Goal: Communication & Community: Answer question/provide support

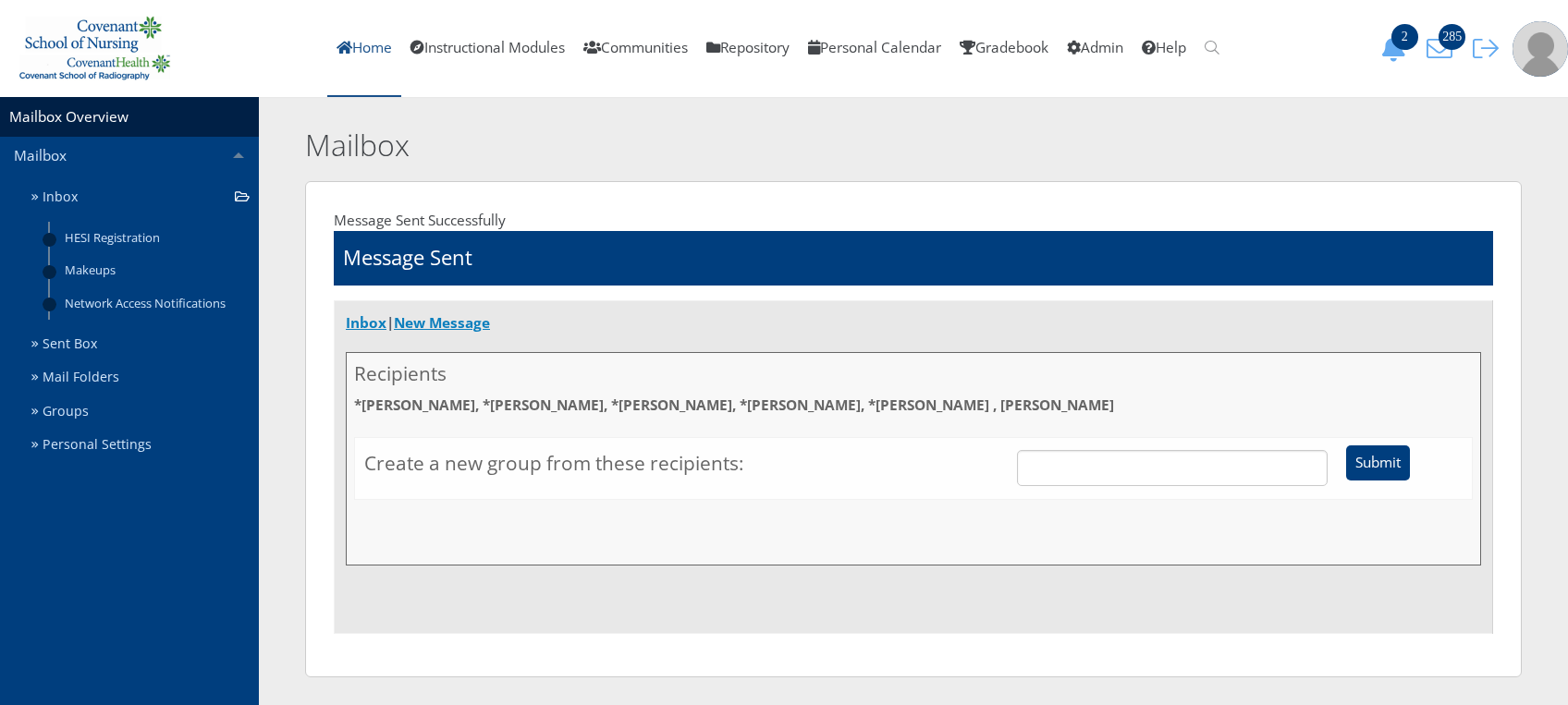
click at [364, 59] on link "Home" at bounding box center [364, 48] width 74 height 97
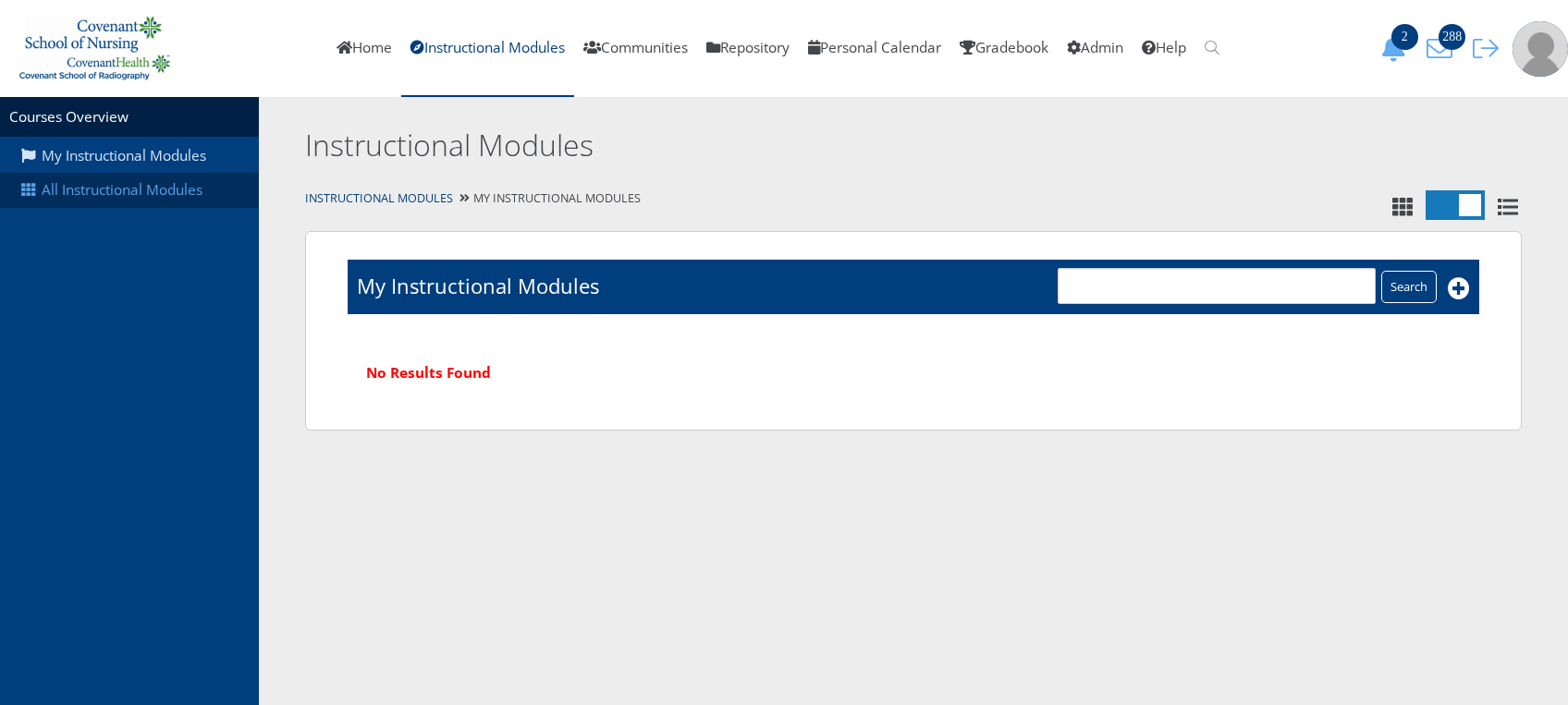
click at [123, 189] on link "All Instructional Modules" at bounding box center [129, 190] width 259 height 35
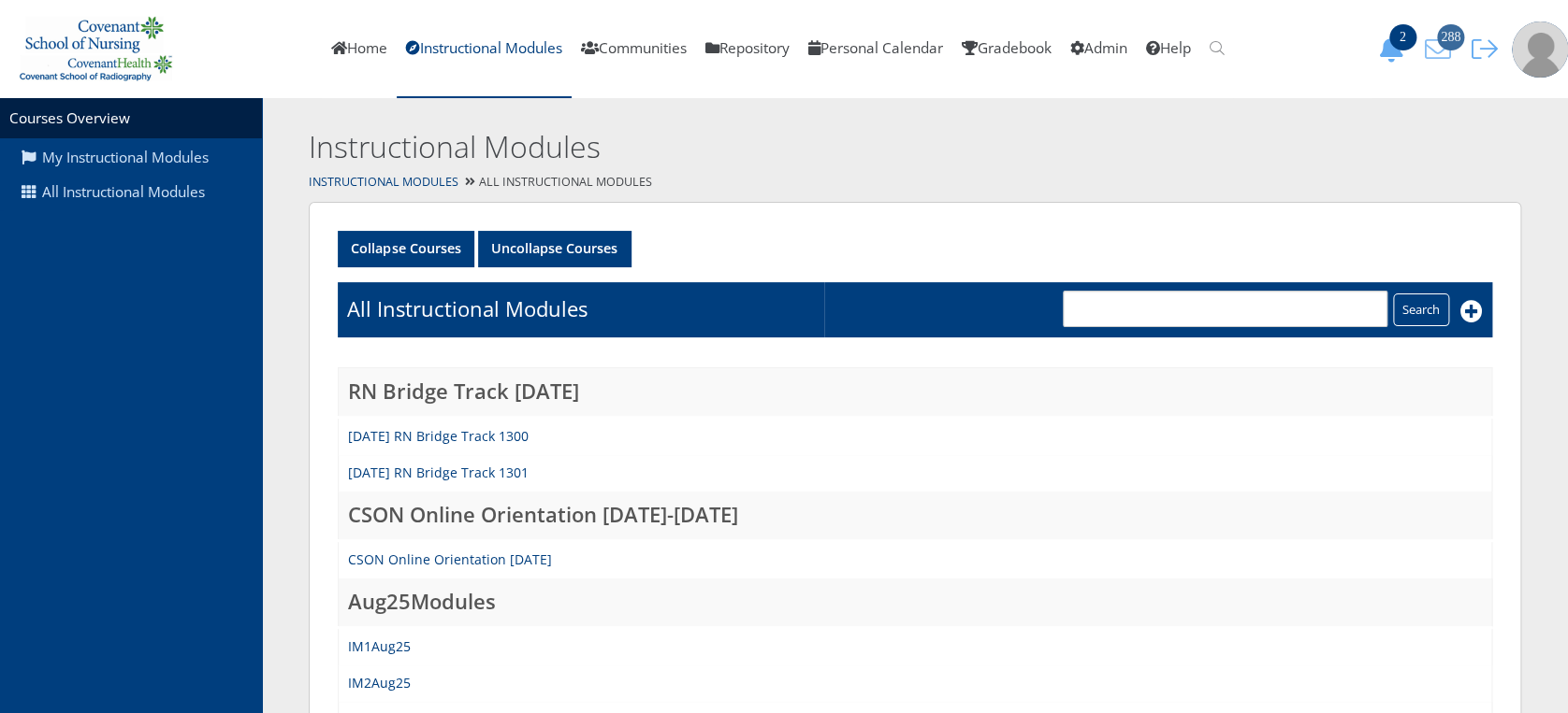
click at [1446, 44] on span "288" at bounding box center [1449, 38] width 27 height 27
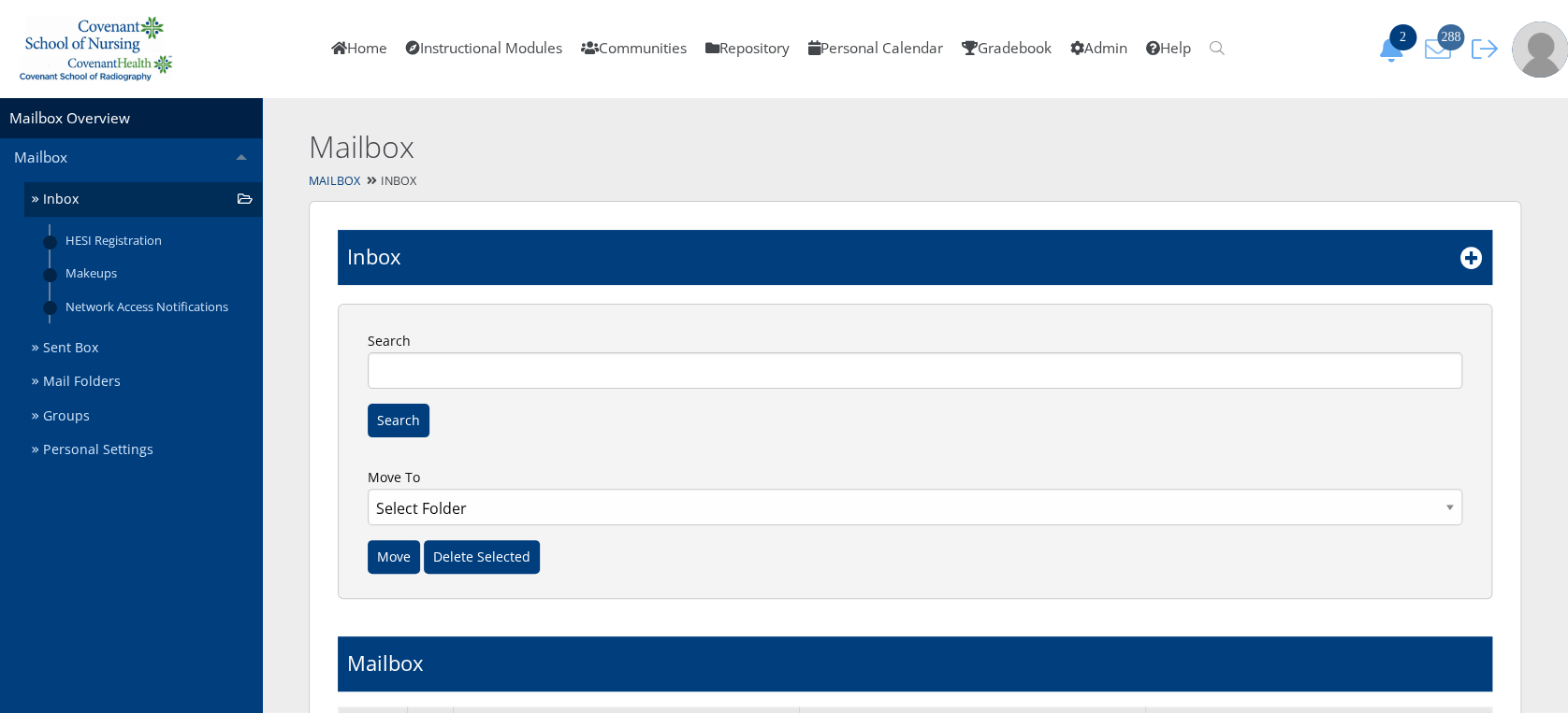
click at [1448, 32] on span "288" at bounding box center [1449, 38] width 27 height 27
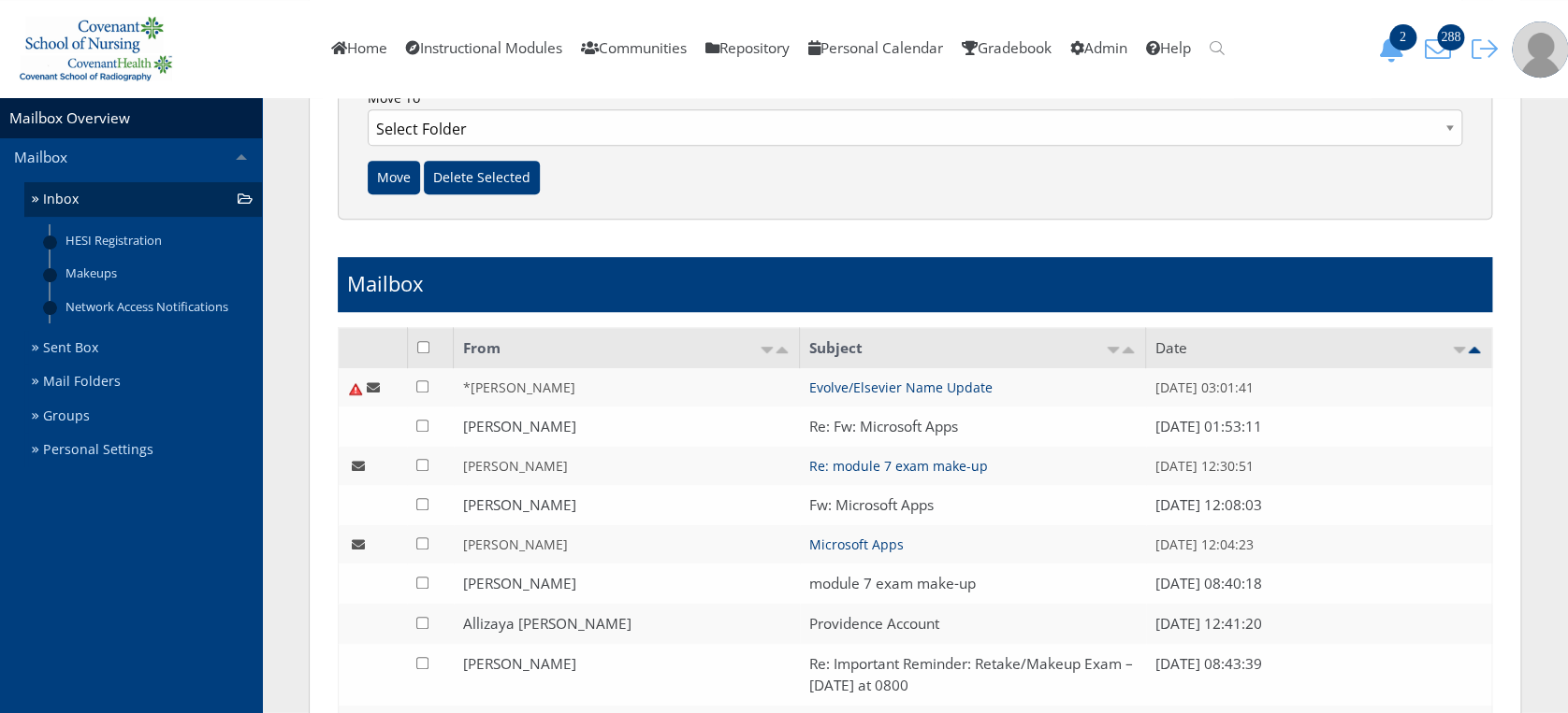
scroll to position [524, 0]
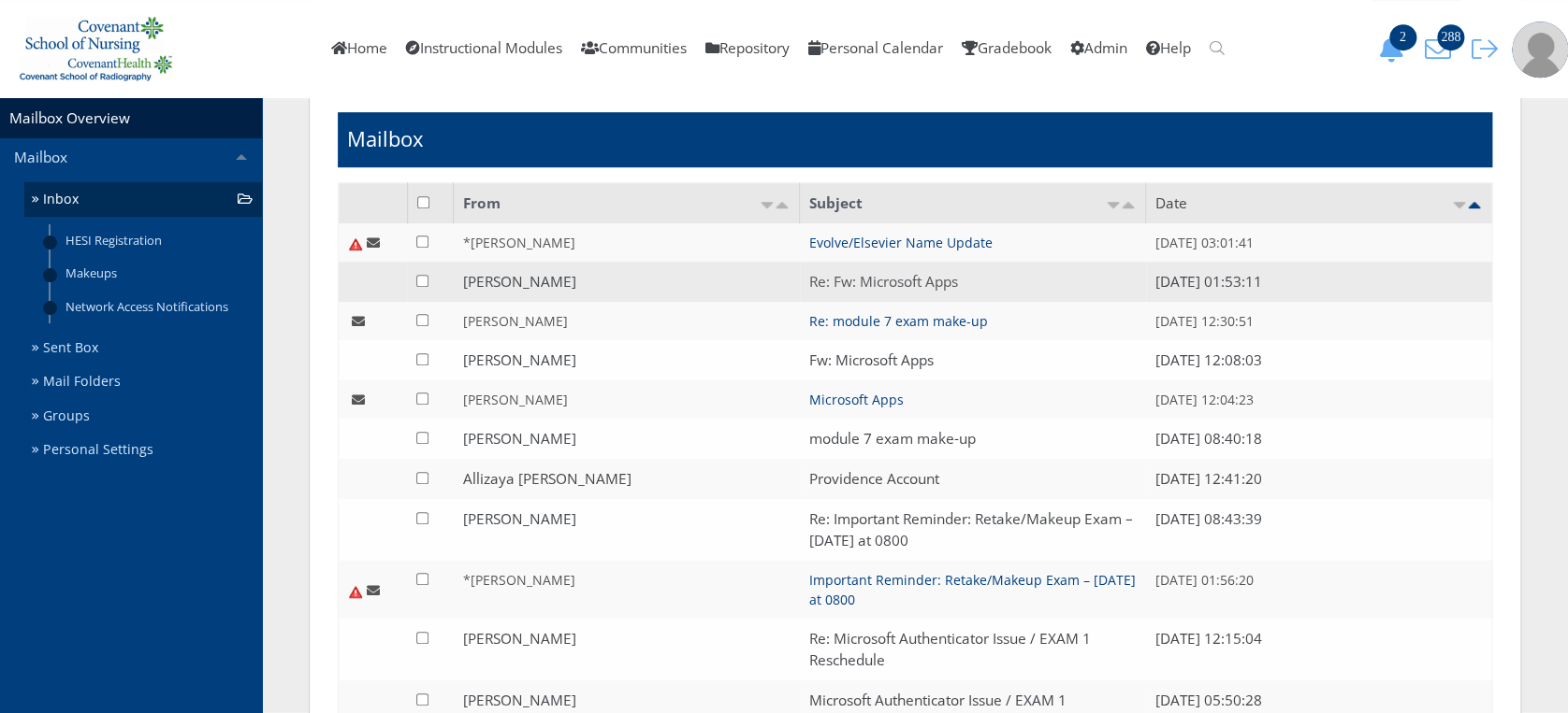
click at [847, 287] on link "Re: Fw: Microsoft Apps" at bounding box center [883, 282] width 149 height 20
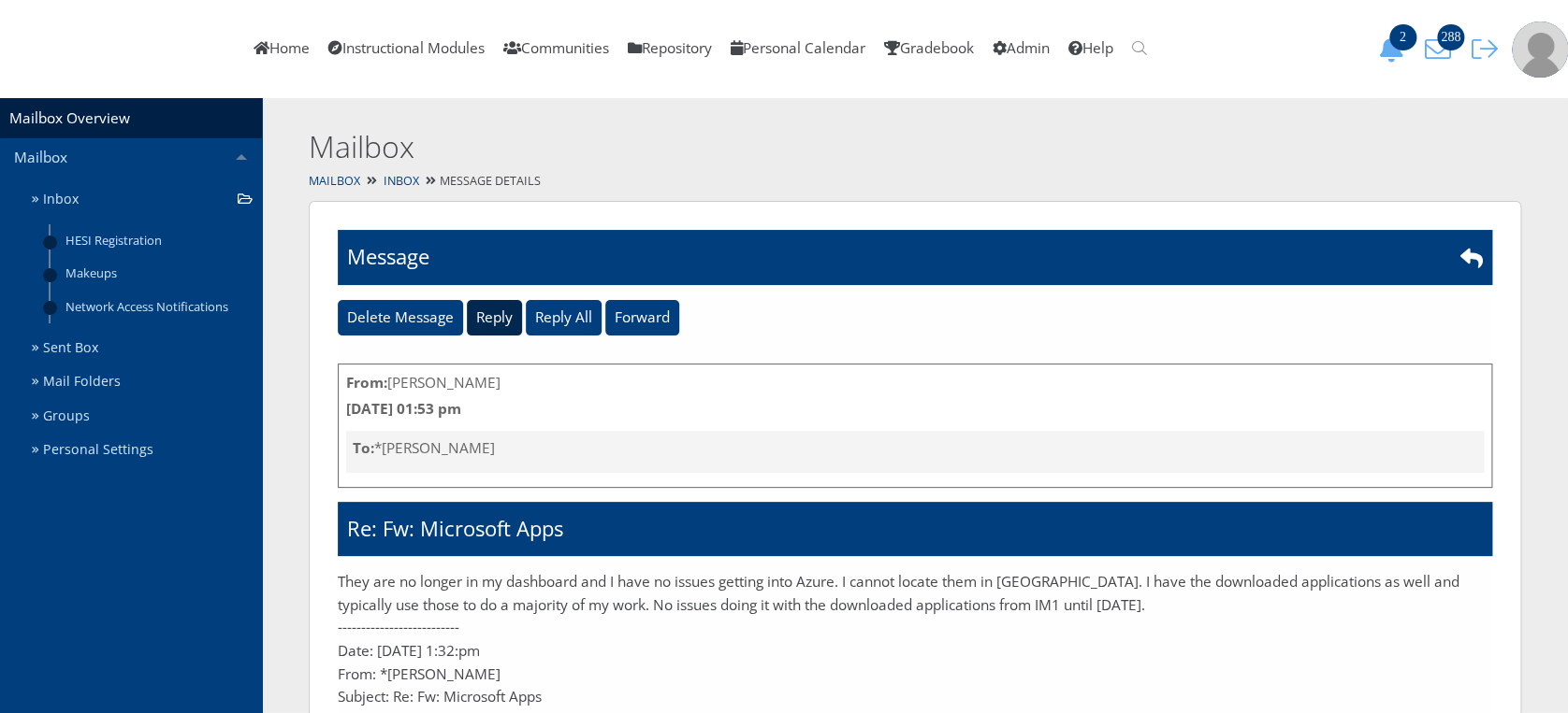
click at [509, 321] on input "Reply" at bounding box center [494, 318] width 55 height 36
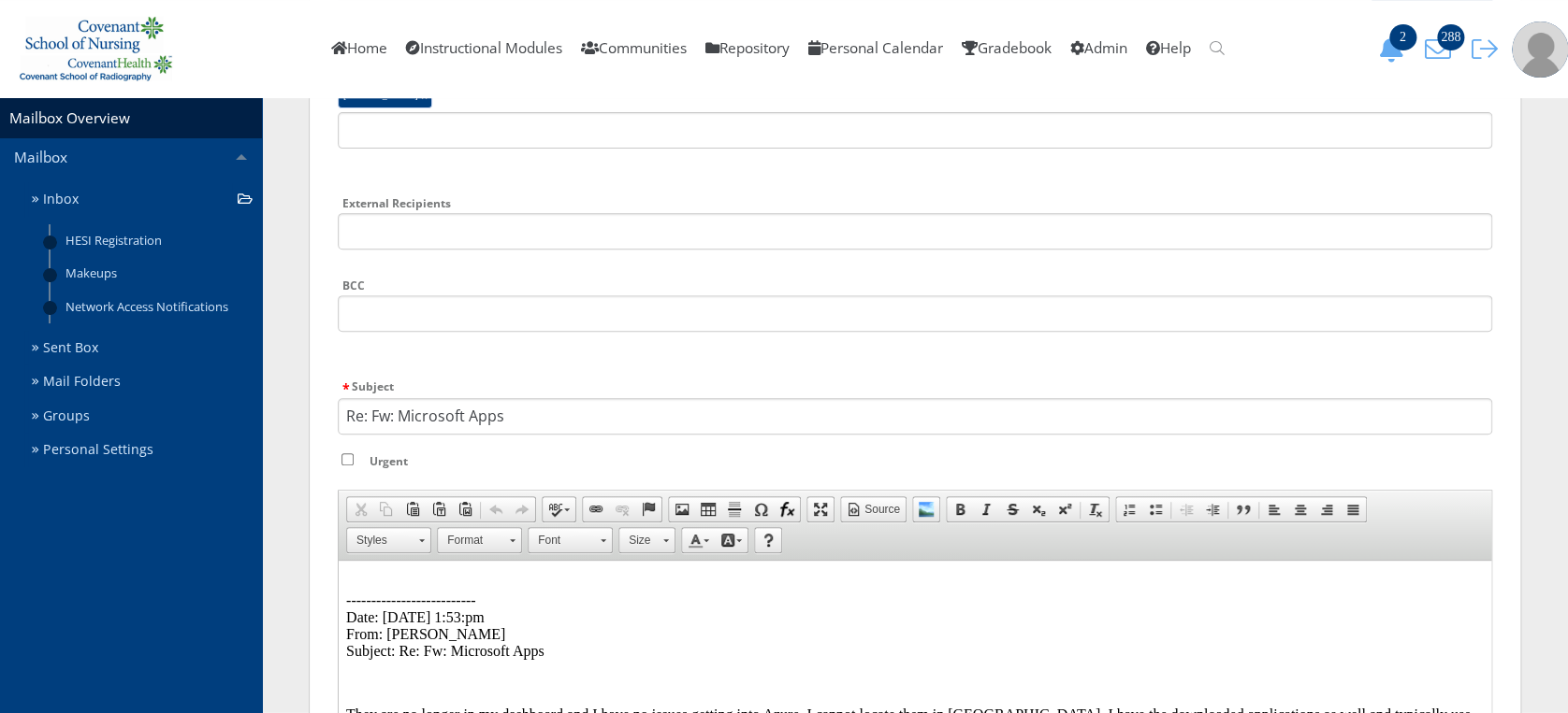
scroll to position [355, 0]
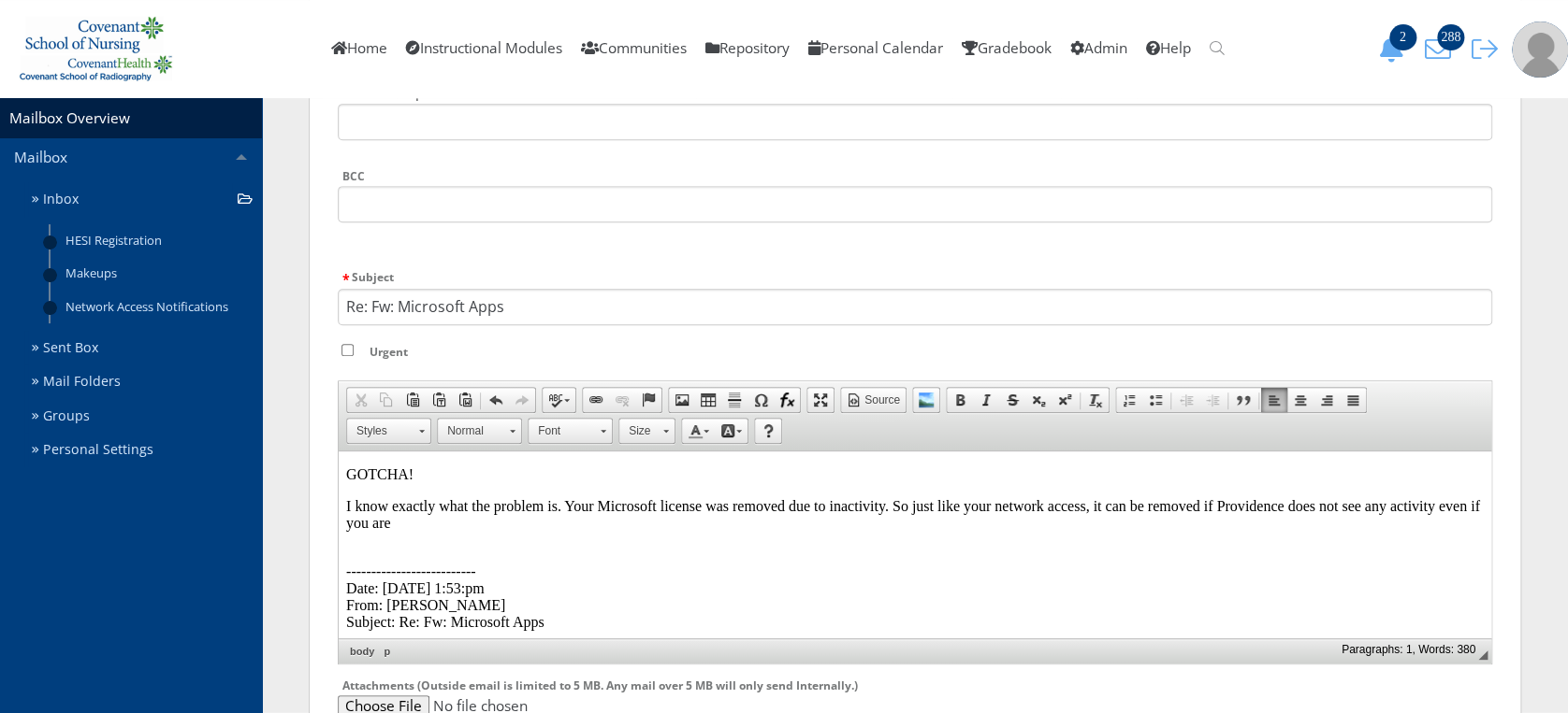
click at [467, 517] on p "I know exactly what the problem is. Your Microsoft license was removed due to i…" at bounding box center [914, 515] width 1137 height 34
click at [681, 517] on p "I know exactly what the problem is. Your Microsoft license was removed due to i…" at bounding box center [914, 515] width 1137 height 34
click at [358, 554] on p at bounding box center [914, 555] width 1137 height 17
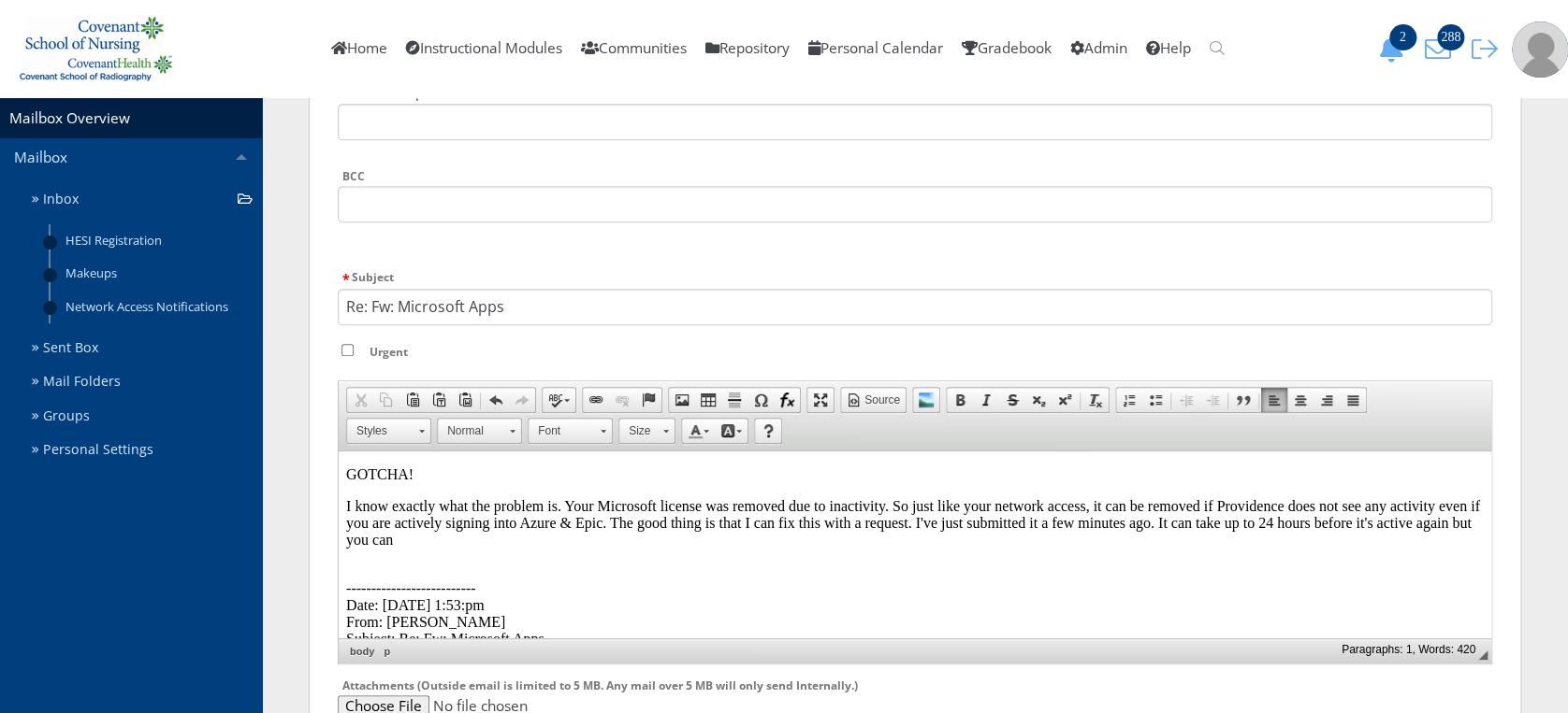
click at [492, 539] on p "I know exactly what the problem is. Your Microsoft license was removed due to i…" at bounding box center [914, 523] width 1137 height 50
drag, startPoint x: 1054, startPoint y: 541, endPoint x: 404, endPoint y: 535, distance: 650.0
click at [404, 535] on p "I know exactly what the problem is. Your Microsoft license was removed due to i…" at bounding box center [914, 523] width 1137 height 50
click at [699, 539] on p "I know exactly what the problem is. Your Microsoft license was removed due to i…" at bounding box center [914, 523] width 1137 height 50
click at [718, 540] on p "I know exactly what the problem is. Your Microsoft license was removed due to i…" at bounding box center [914, 523] width 1137 height 50
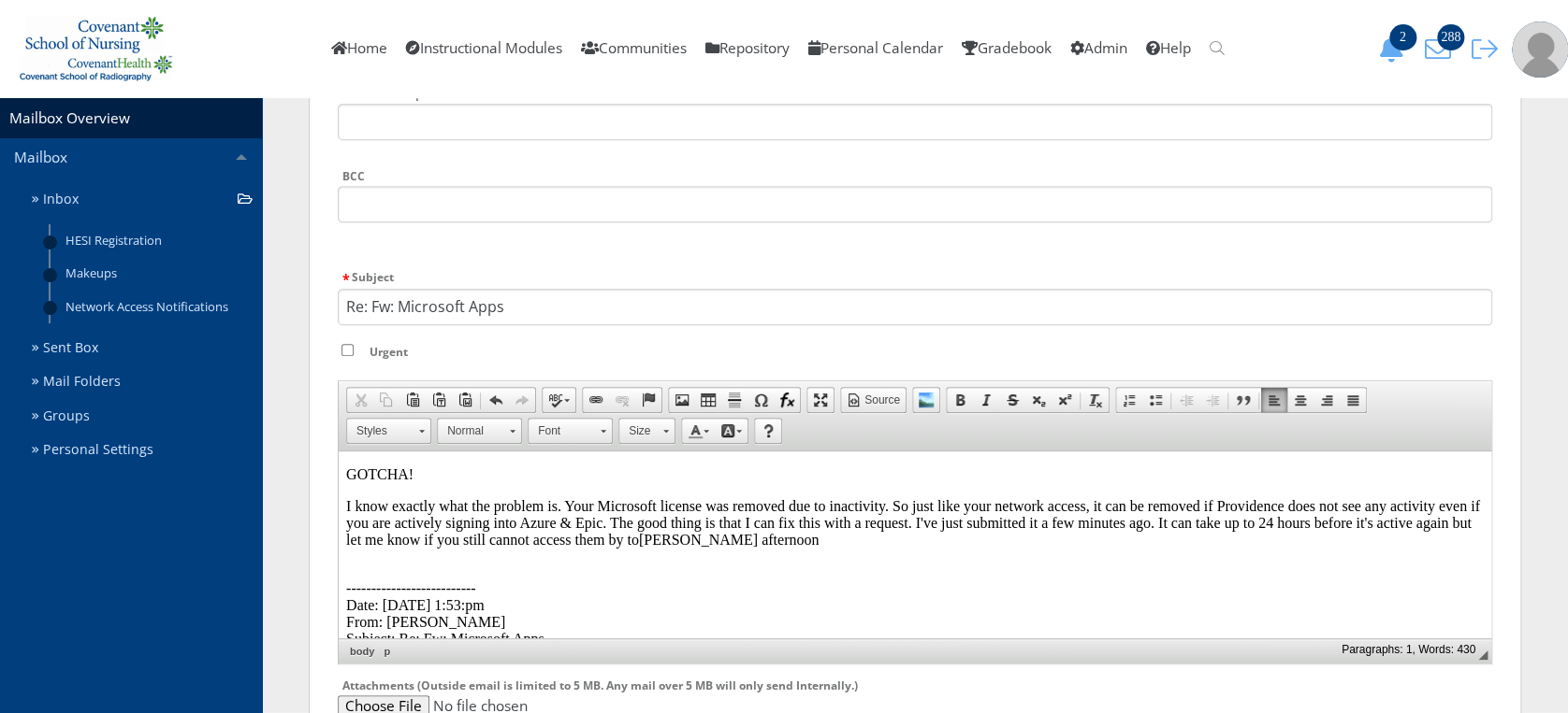
click at [868, 517] on p "I know exactly what the problem is. Your Microsoft license was removed due to i…" at bounding box center [914, 523] width 1137 height 50
click at [828, 535] on p "I know exactly what the problem is. Your Microsoft license was removed due to i…" at bounding box center [914, 523] width 1137 height 50
click at [564, 539] on p "I know exactly what the problem is. Your Microsoft license was removed due to i…" at bounding box center [914, 523] width 1137 height 50
click at [568, 547] on p "I know exactly what the problem is. Your Microsoft license was removed due to i…" at bounding box center [914, 523] width 1137 height 50
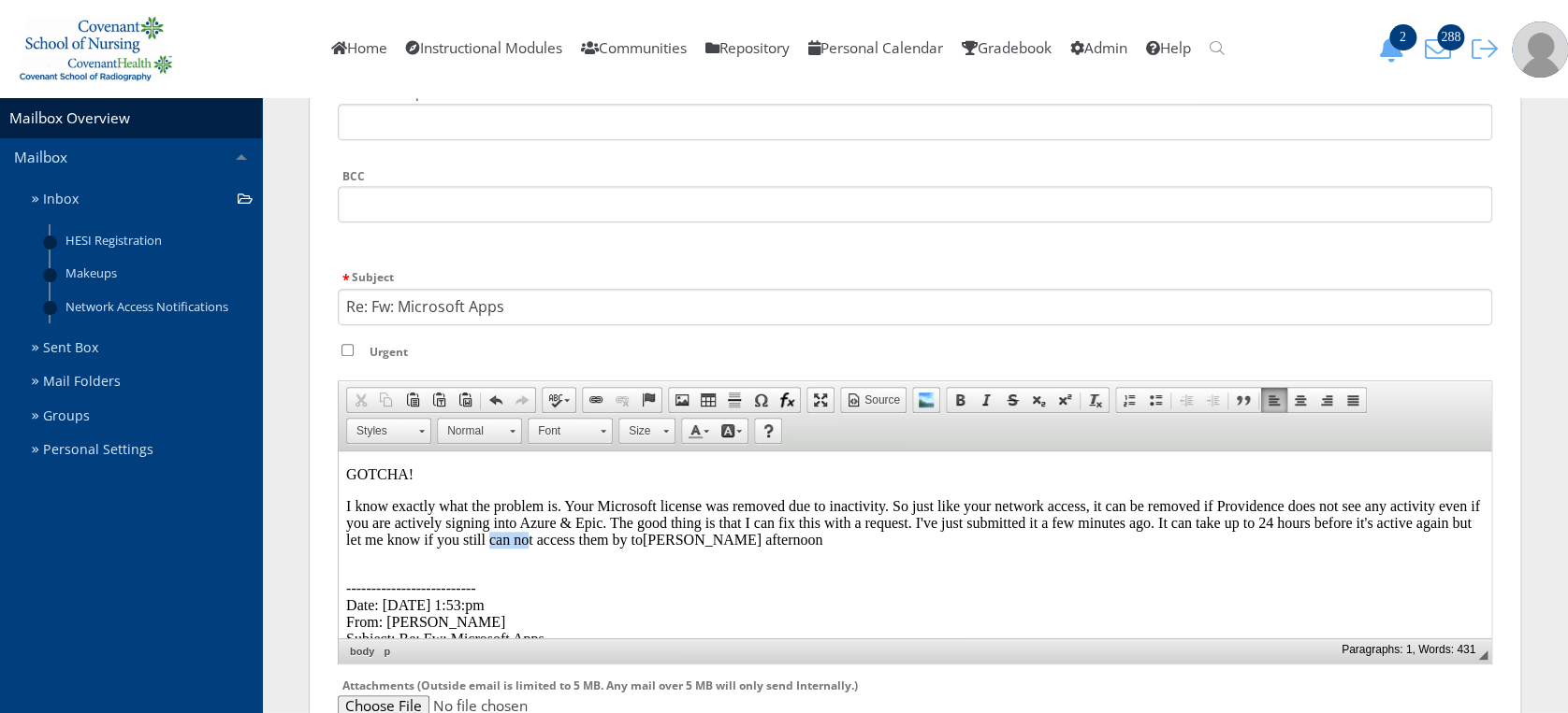
drag, startPoint x: 589, startPoint y: 539, endPoint x: 548, endPoint y: 537, distance: 41.0
click at [548, 537] on p "I know exactly what the problem is. Your Microsoft license was removed due to i…" at bounding box center [914, 523] width 1137 height 50
click at [854, 542] on p "I know exactly what the problem is. Your Microsoft license was removed due to i…" at bounding box center [914, 523] width 1137 height 50
click at [368, 574] on p at bounding box center [914, 572] width 1137 height 17
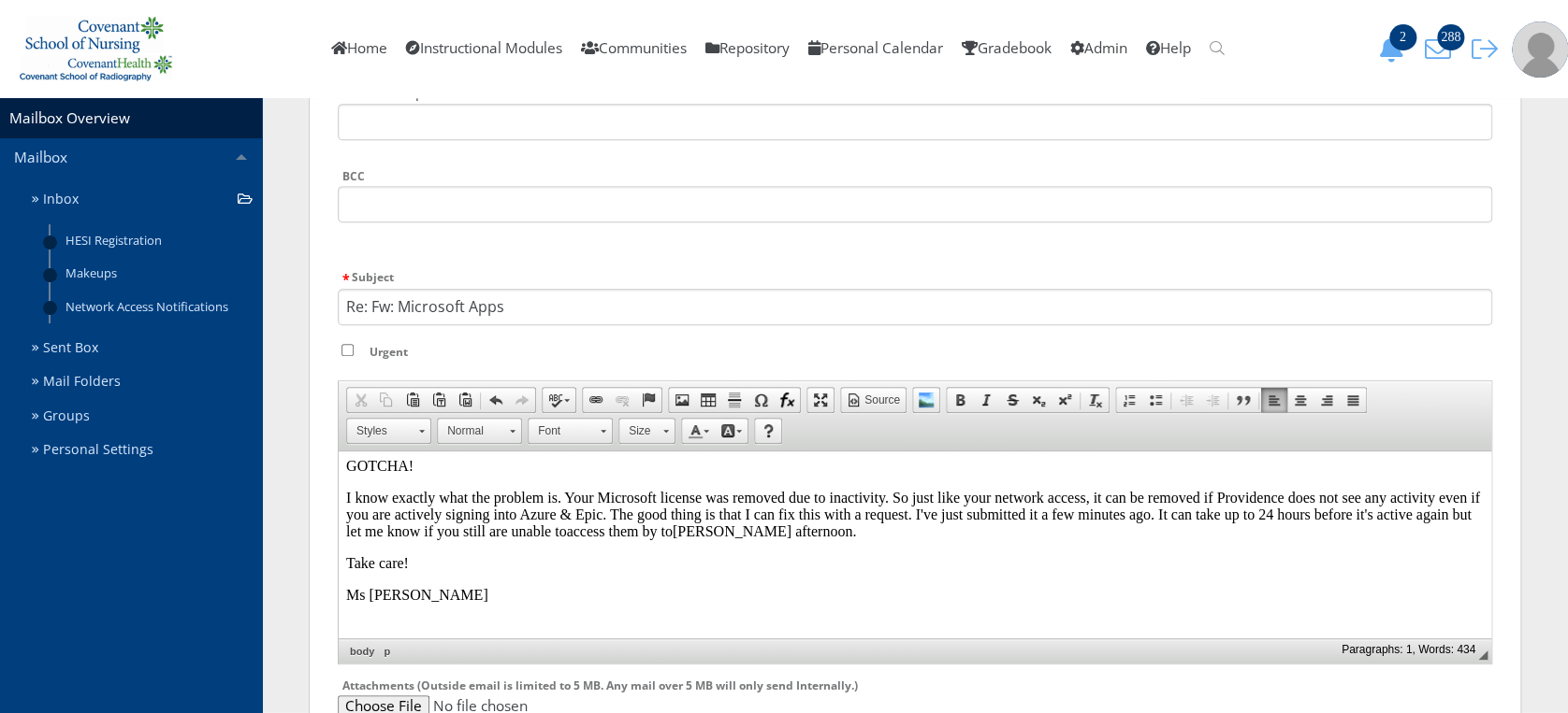
click at [651, 519] on p "I know exactly what the problem is. Your Microsoft license was removed due to i…" at bounding box center [914, 515] width 1137 height 50
click at [894, 540] on p "I know exactly what the problem is. Your Microsoft license was removed due to i…" at bounding box center [914, 515] width 1137 height 50
drag, startPoint x: 1195, startPoint y: 518, endPoint x: 952, endPoint y: 513, distance: 243.1
click at [952, 513] on p "I know exactly what the problem is. Your Microsoft license was removed due to i…" at bounding box center [914, 515] width 1137 height 50
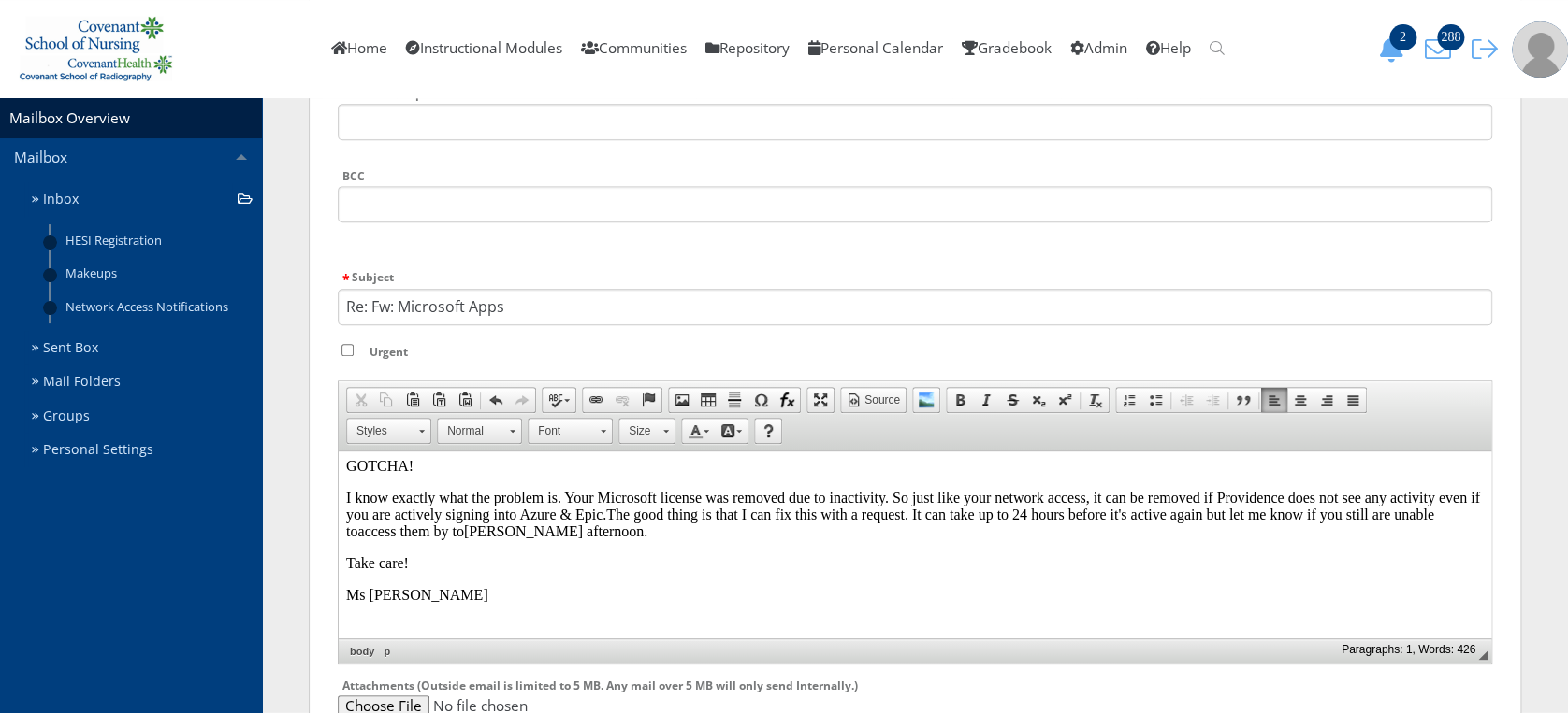
click at [952, 513] on p "I know exactly what the problem is. Your Microsoft license was removed due to i…" at bounding box center [914, 515] width 1137 height 50
click at [1197, 515] on p "I know exactly what the problem is. Your Microsoft license was removed due to i…" at bounding box center [914, 515] width 1137 height 50
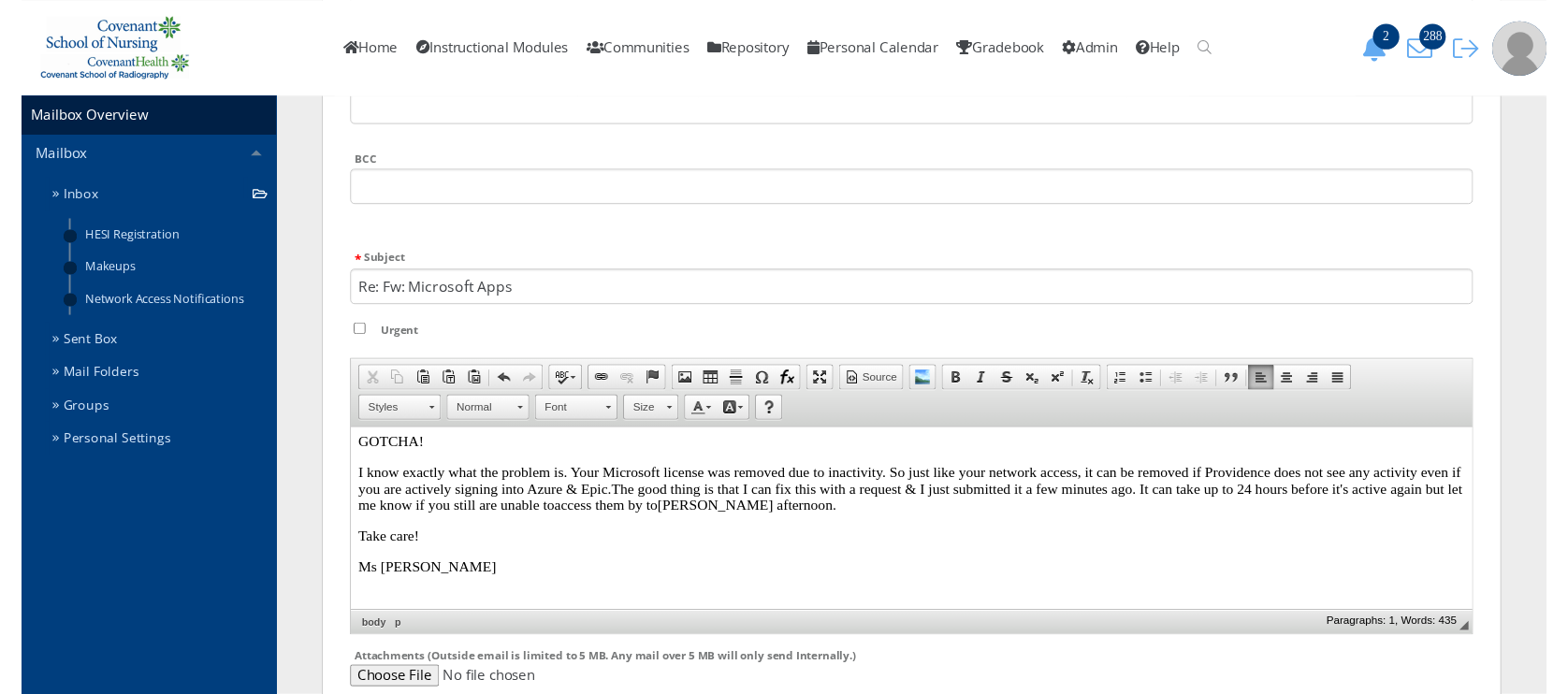
scroll to position [582, 0]
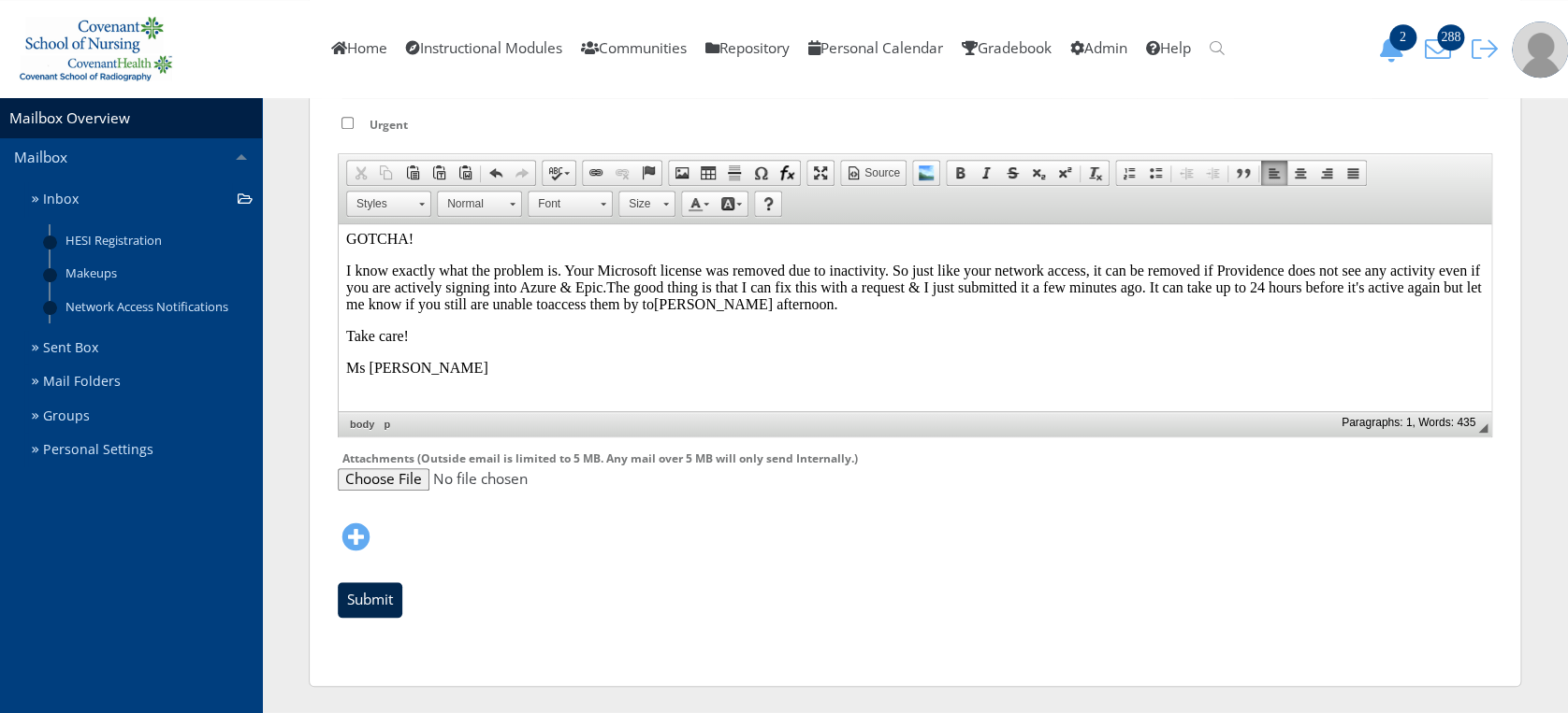
click at [355, 593] on input "Submit" at bounding box center [370, 600] width 64 height 36
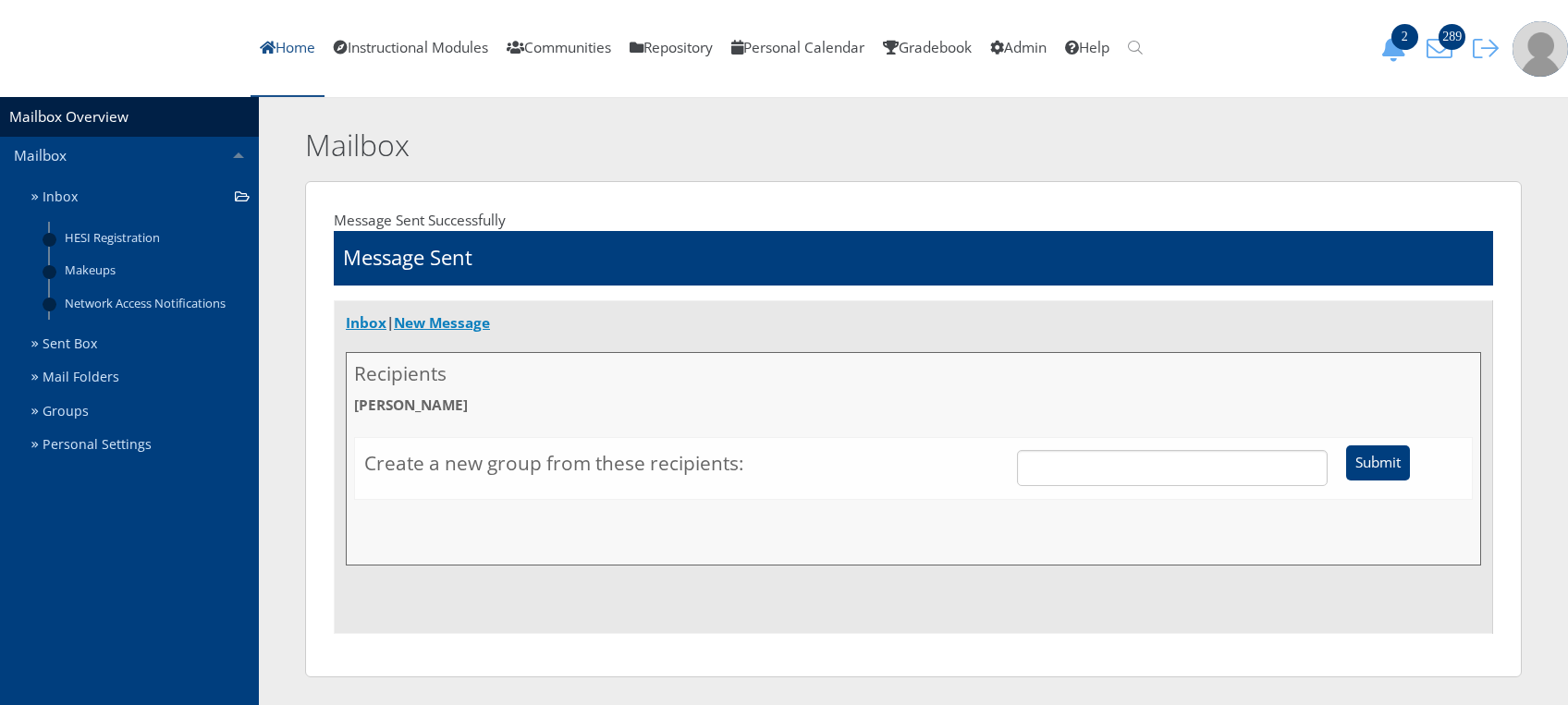
click at [324, 51] on link "Home" at bounding box center [288, 48] width 74 height 97
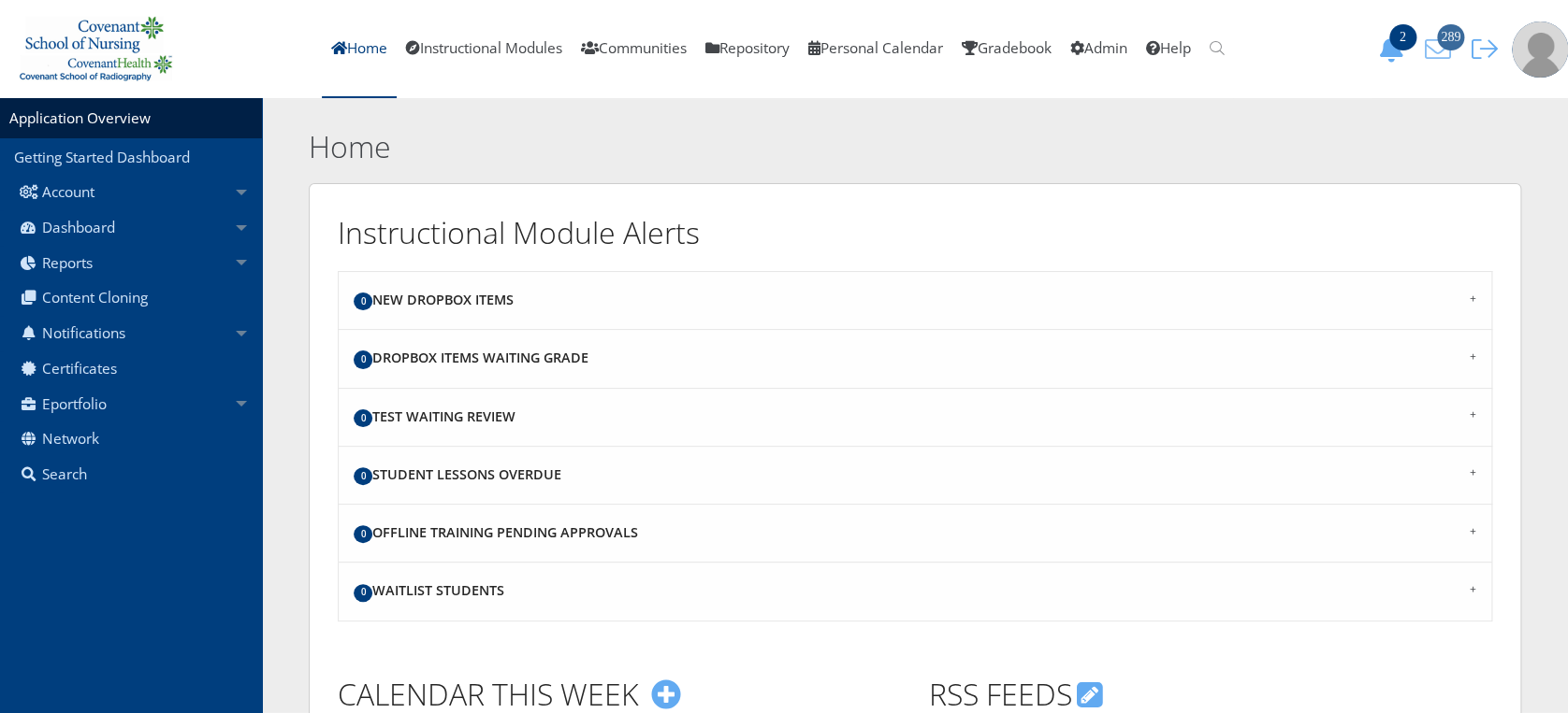
click at [1443, 52] on icon "289" at bounding box center [1438, 49] width 40 height 27
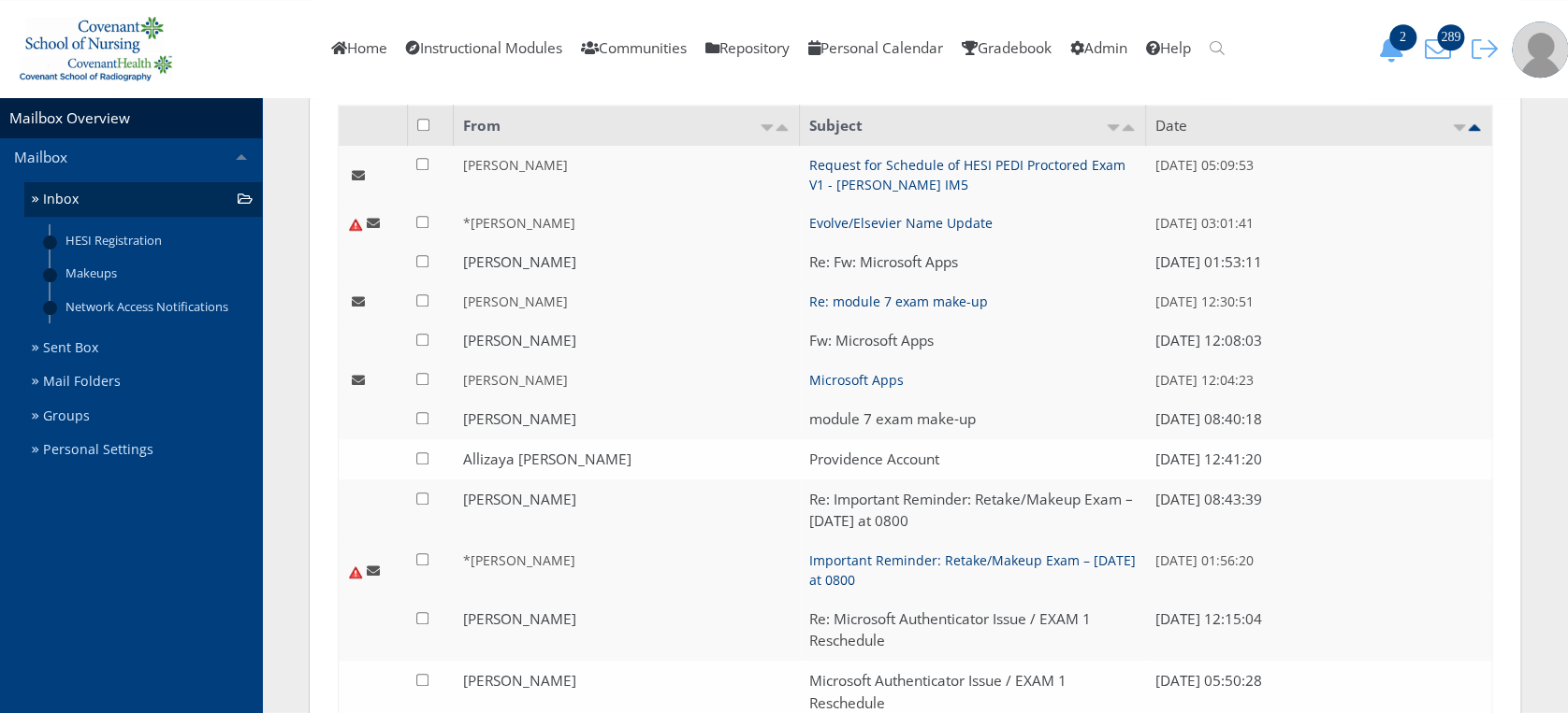
scroll to position [426, 0]
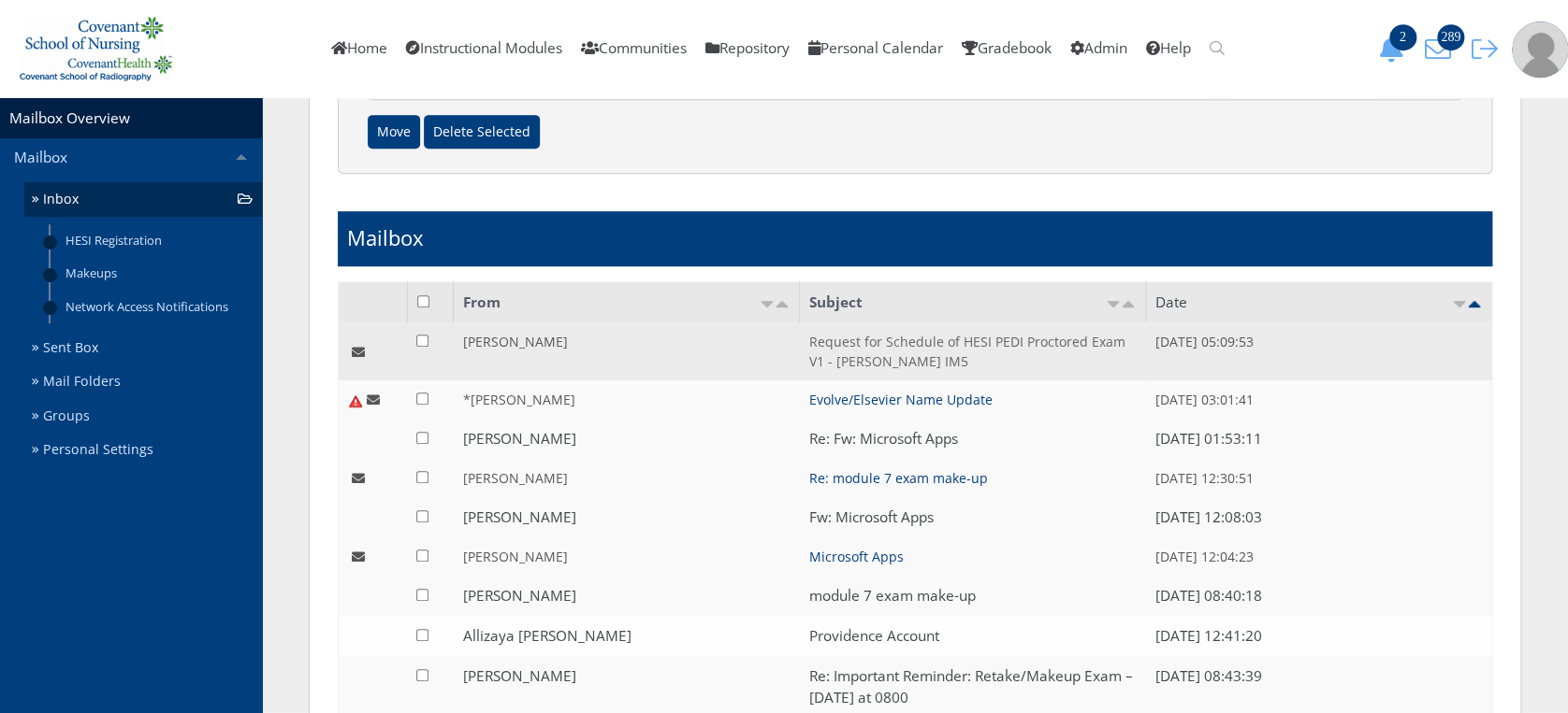
click at [890, 367] on link "Request for Schedule of HESI PEDI Proctored Exam V1 - [PERSON_NAME] IM5" at bounding box center [967, 352] width 316 height 38
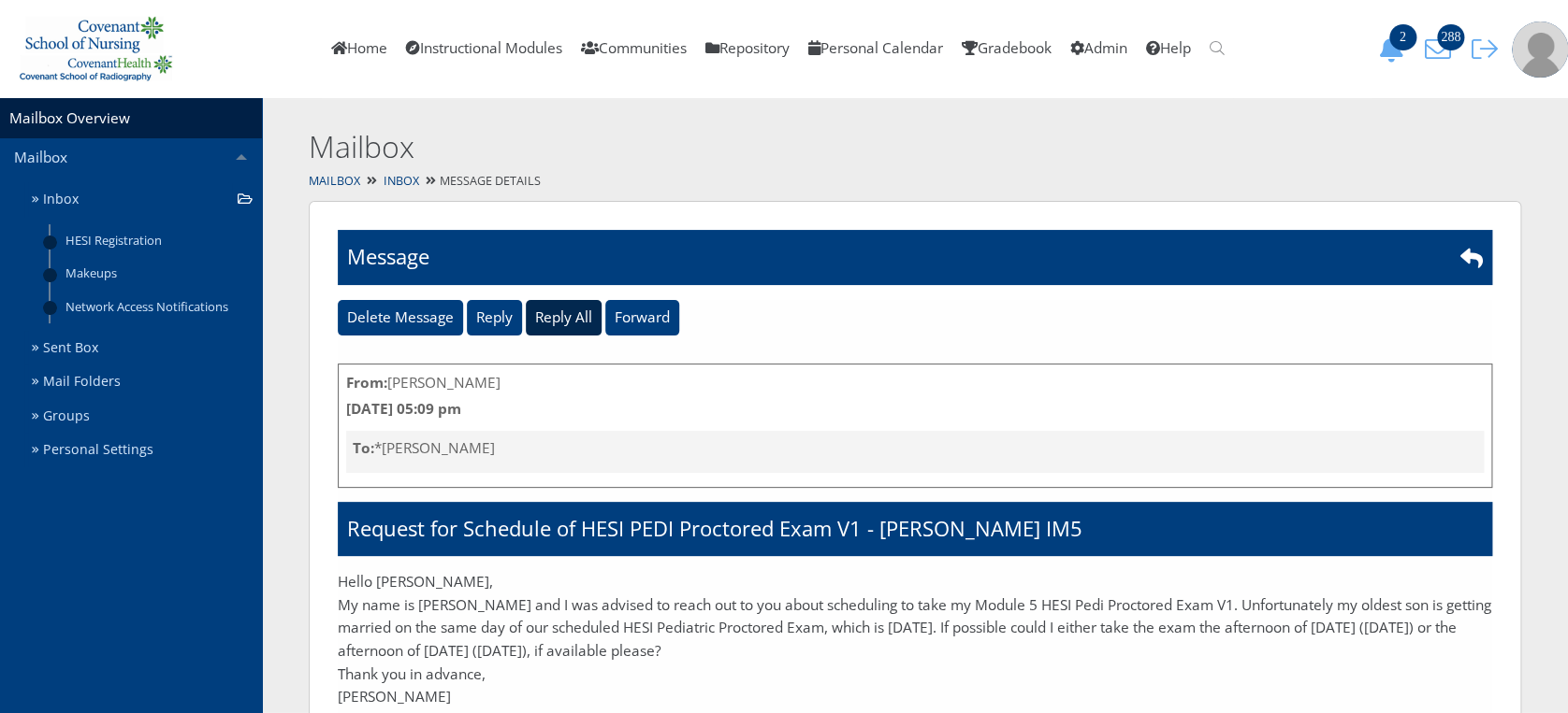
click at [543, 314] on input "Reply All" at bounding box center [563, 318] width 76 height 36
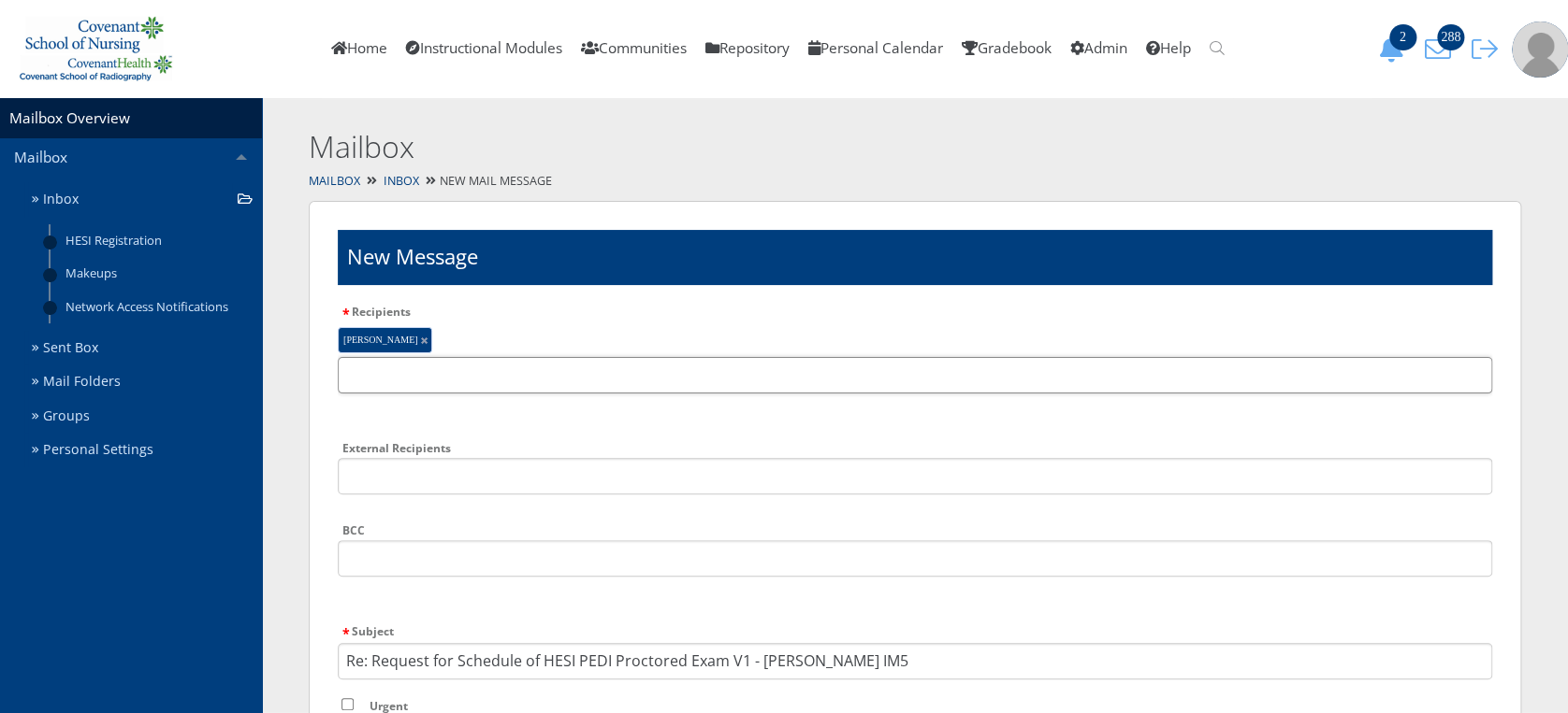
click at [564, 370] on input "text" at bounding box center [915, 375] width 1154 height 37
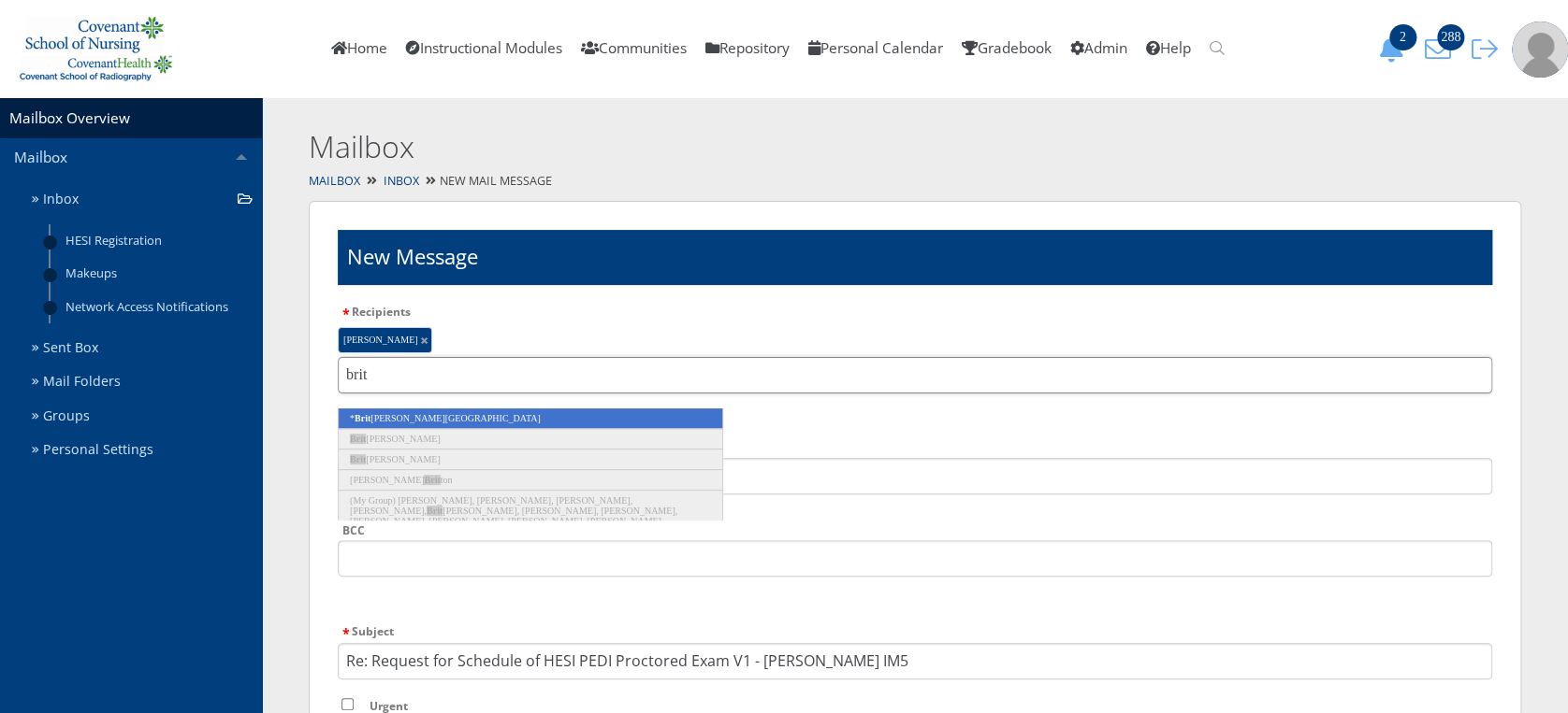
type input "brit"
click at [561, 410] on li "* Brit tany Haynes" at bounding box center [531, 419] width 385 height 21
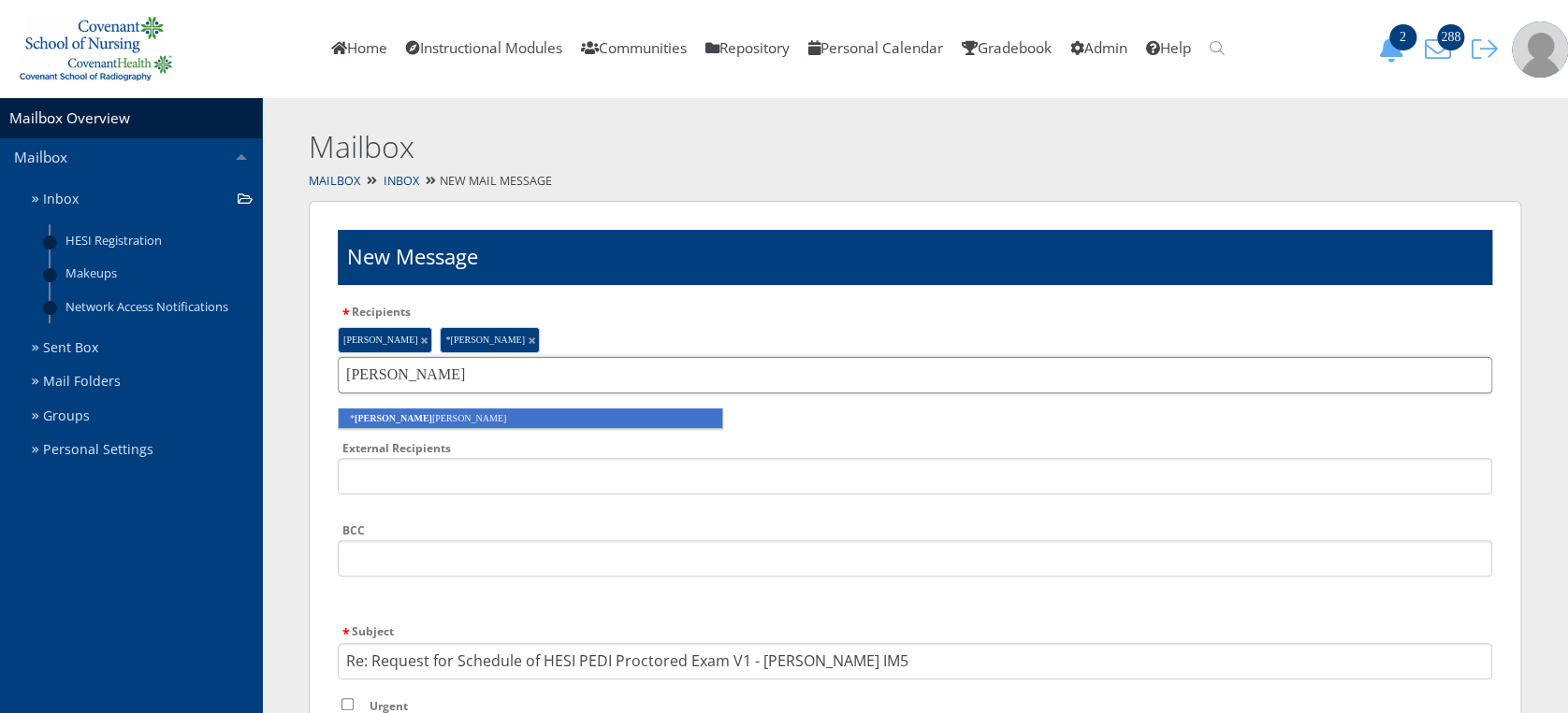
type input "jodi"
click at [572, 419] on li "* Jodi Tidwell" at bounding box center [531, 419] width 385 height 21
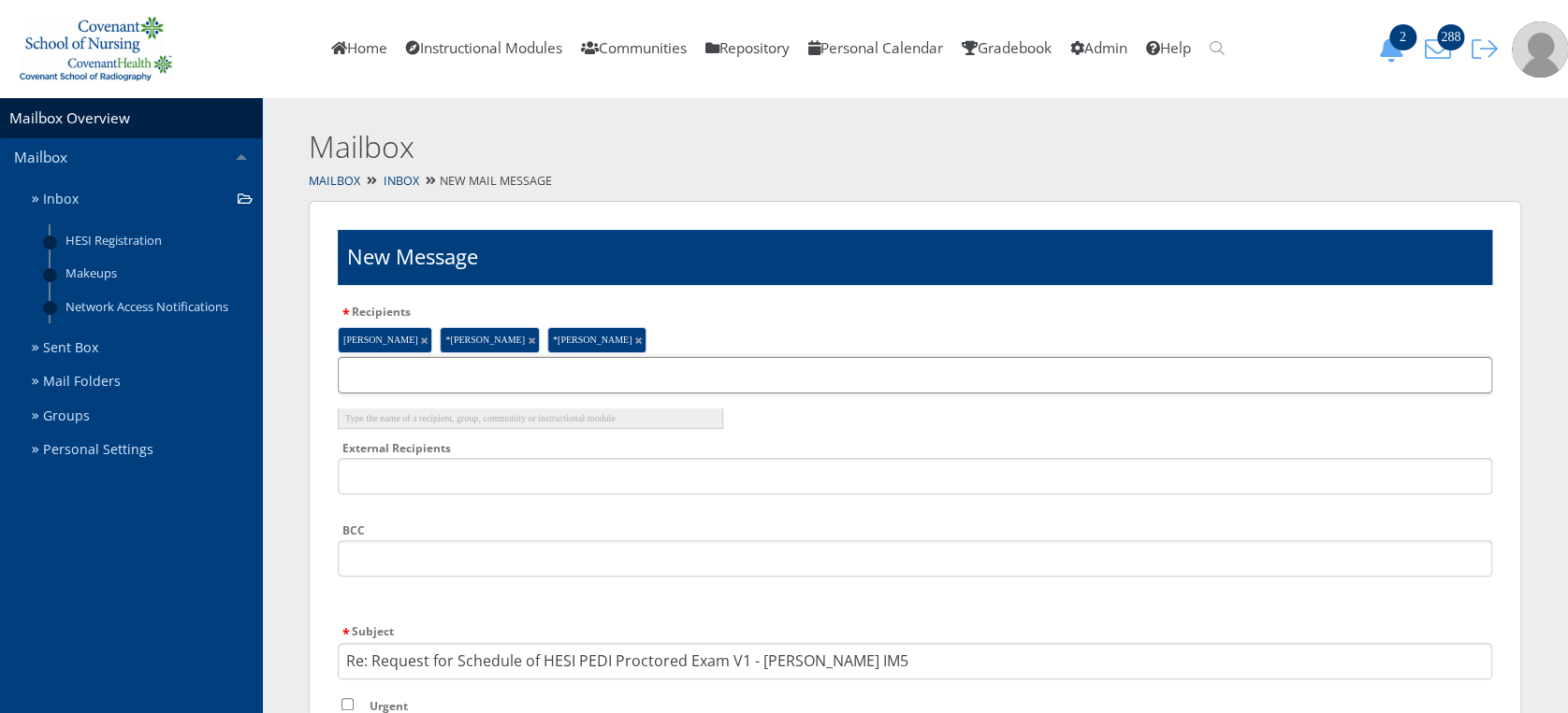
type input "d"
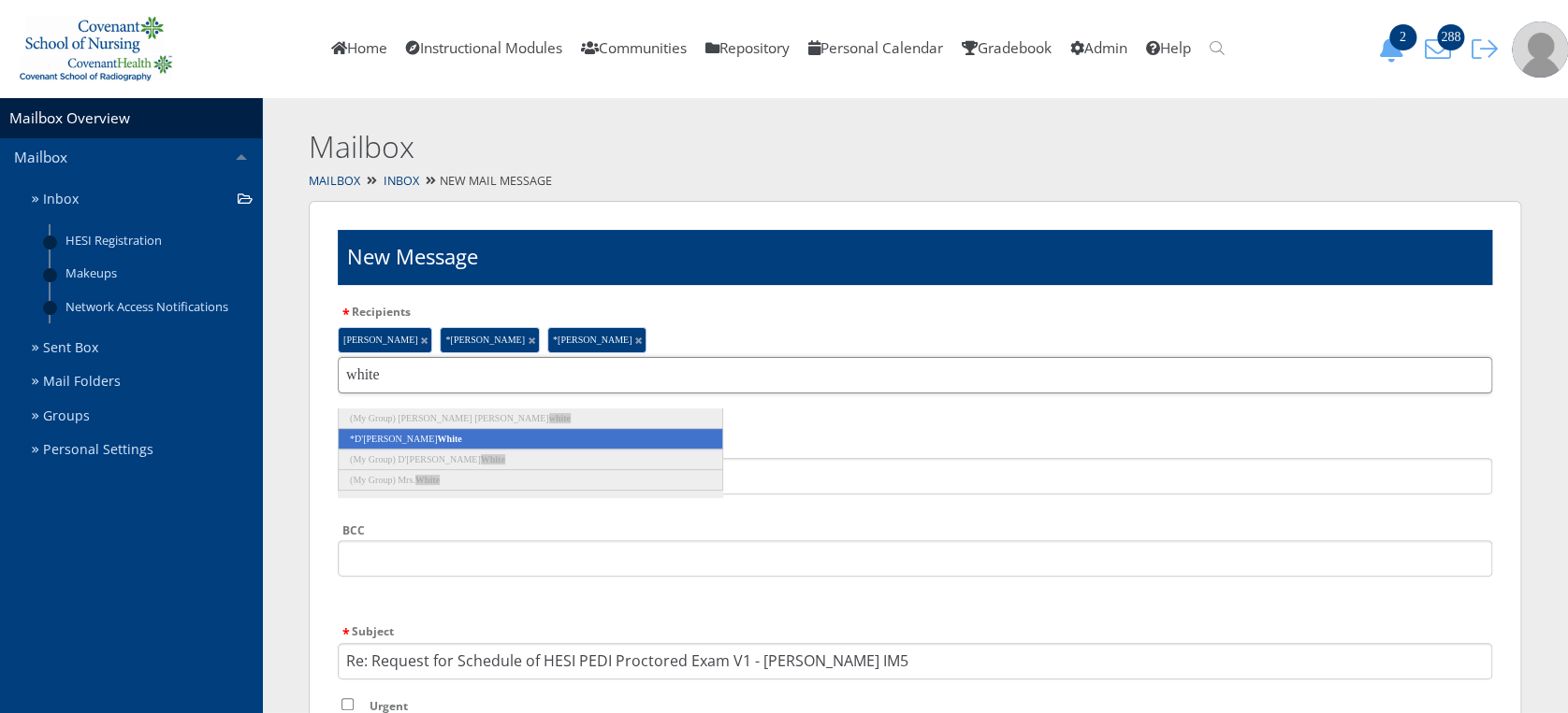
type input "white"
click at [567, 440] on li "*D'Anne White" at bounding box center [531, 439] width 385 height 21
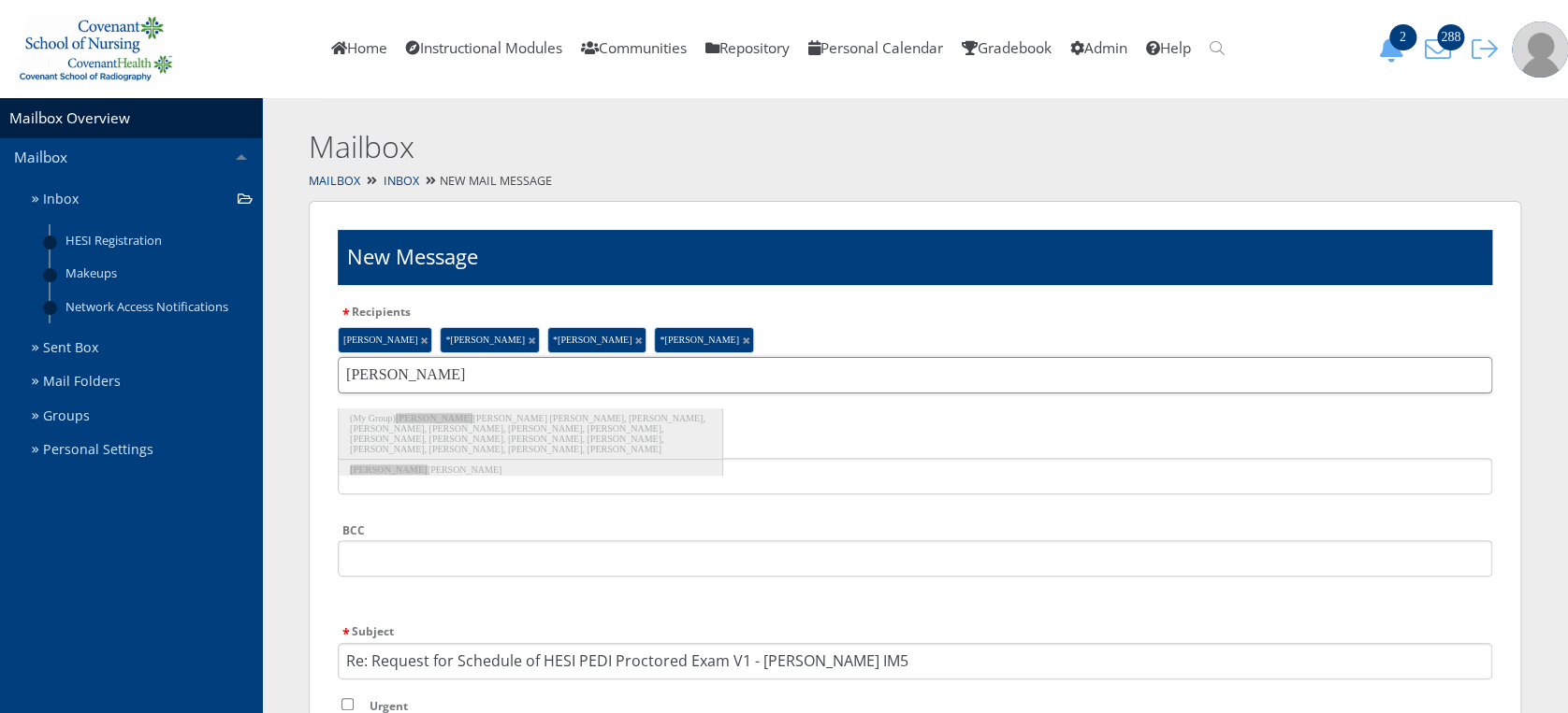
scroll to position [28, 0]
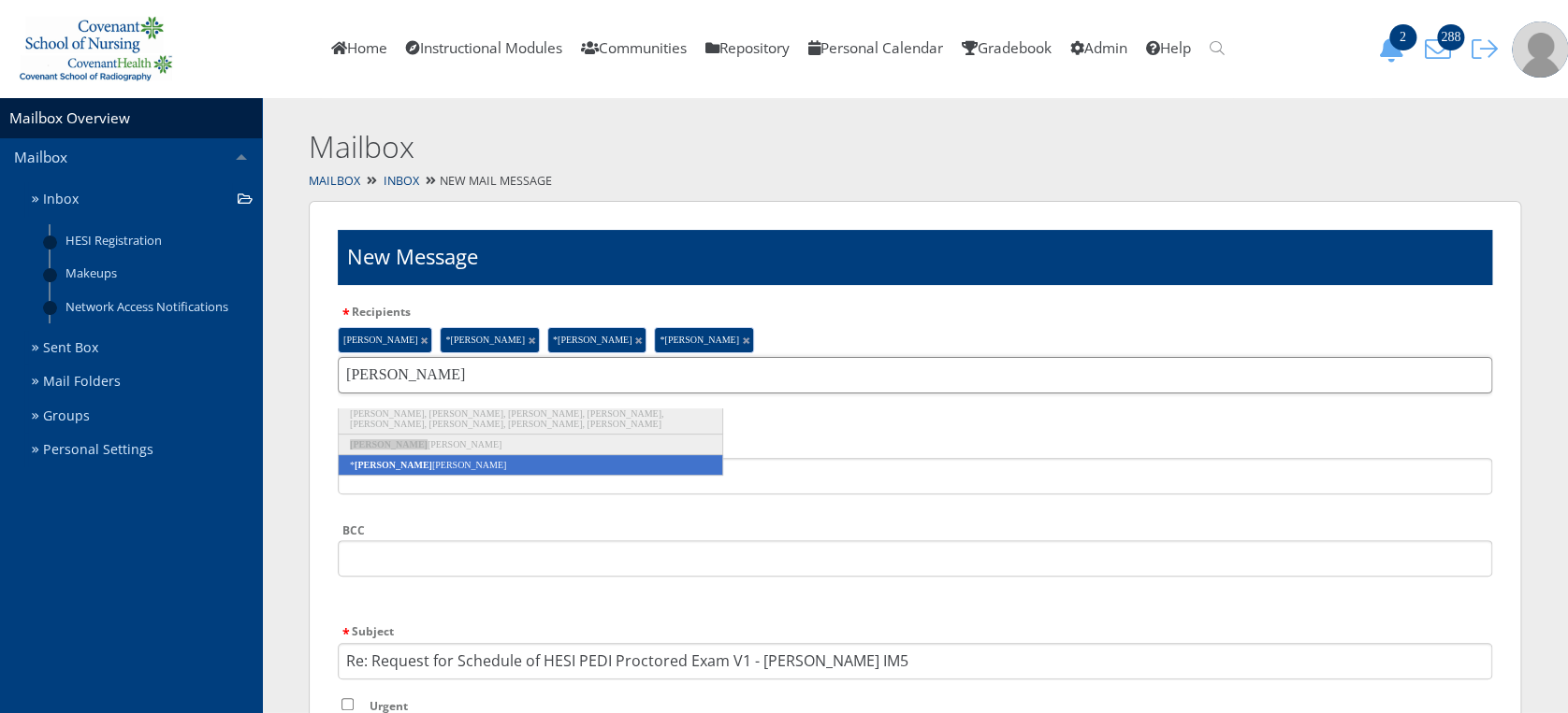
type input "nicole"
click at [547, 455] on li "* Nicole Myres" at bounding box center [531, 465] width 385 height 21
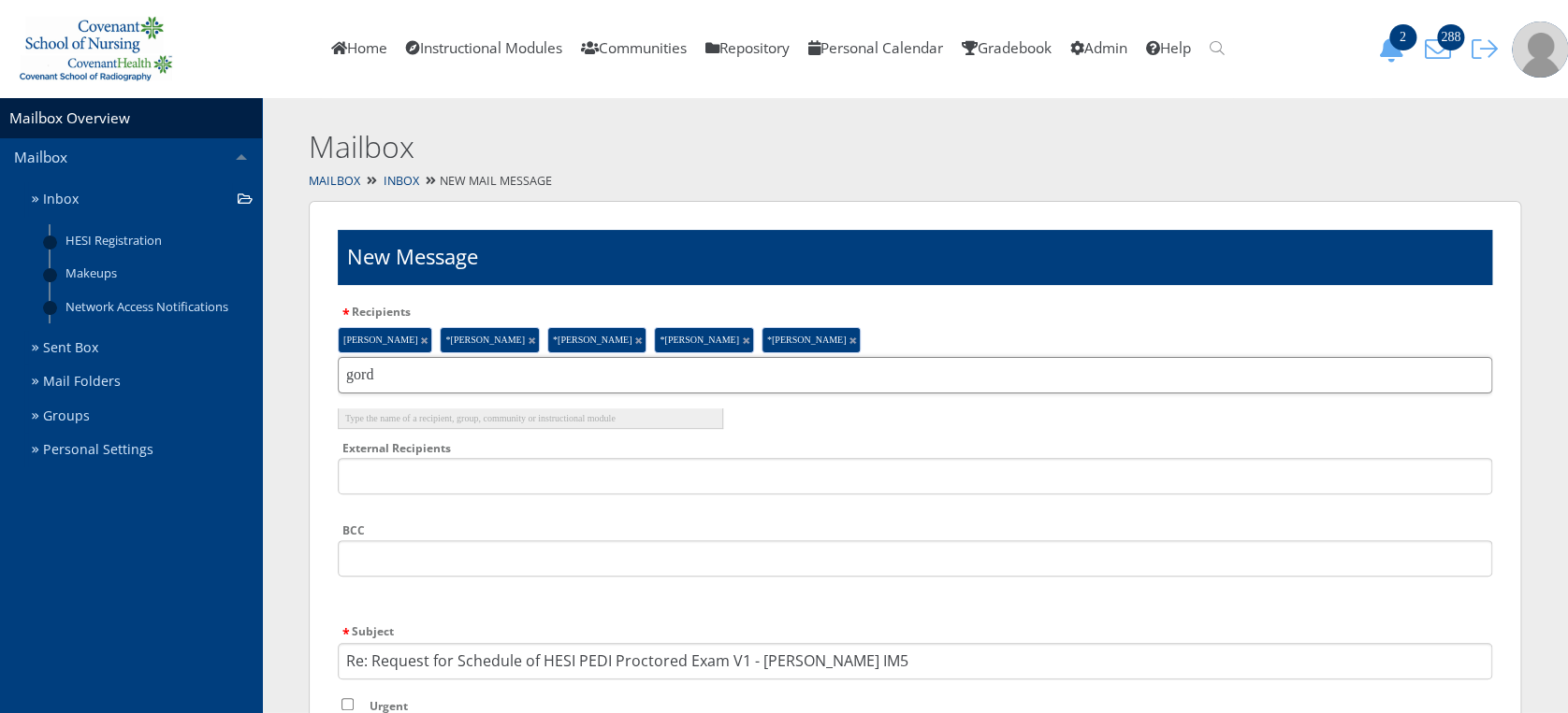
scroll to position [0, 0]
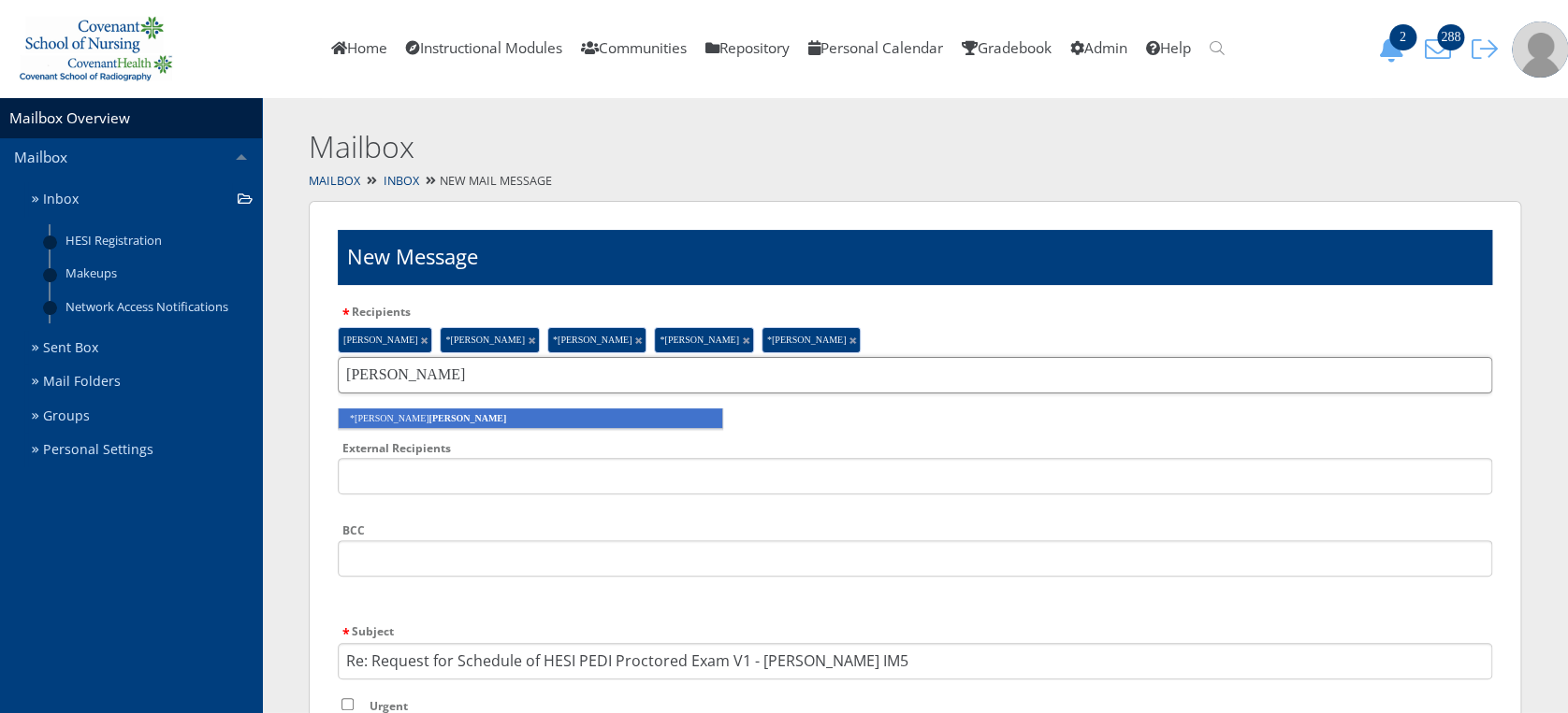
type input "gordey"
click at [659, 427] on li "*Cindy Gordey" at bounding box center [531, 419] width 385 height 21
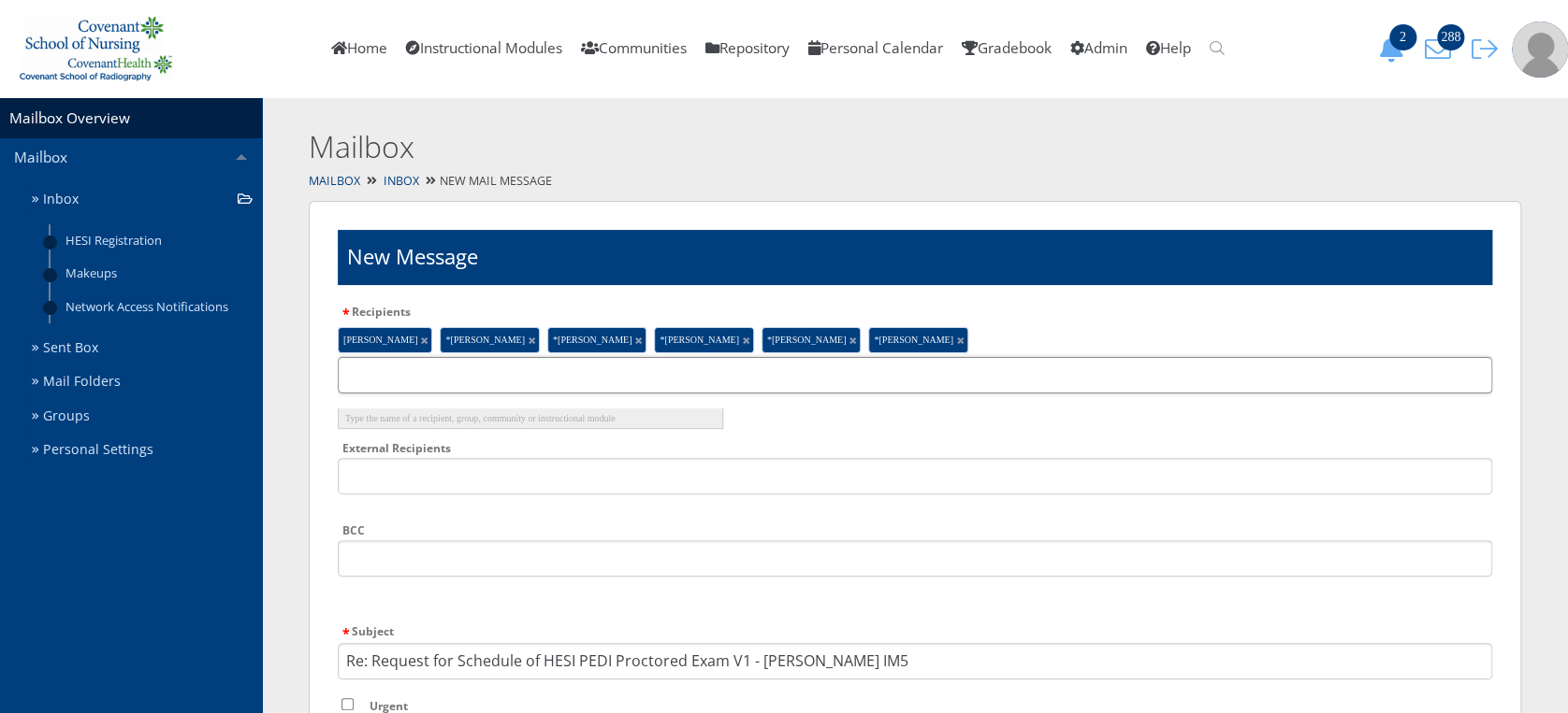
click at [974, 372] on input "text" at bounding box center [915, 375] width 1154 height 37
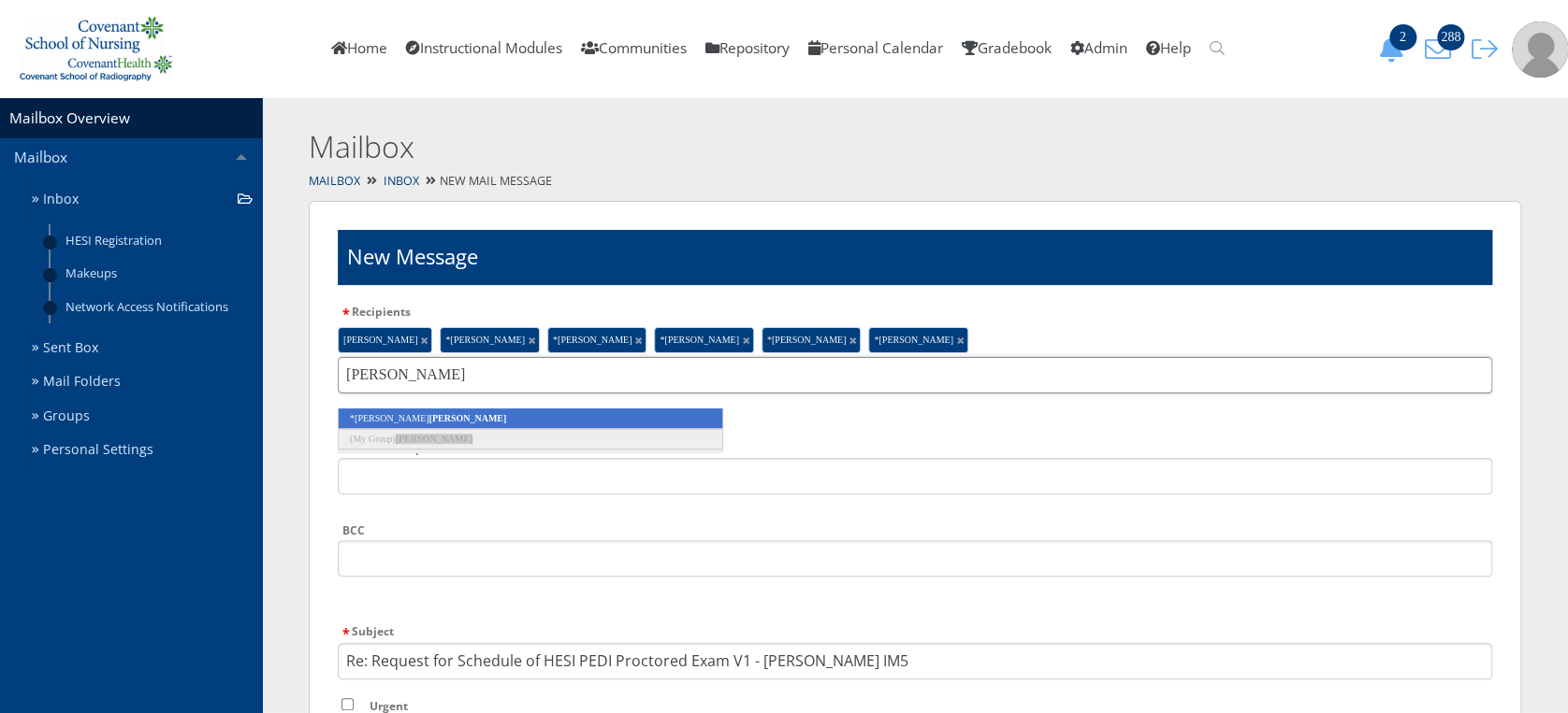
type input "kidder"
click at [543, 420] on li "*Monica Kidder" at bounding box center [531, 419] width 385 height 21
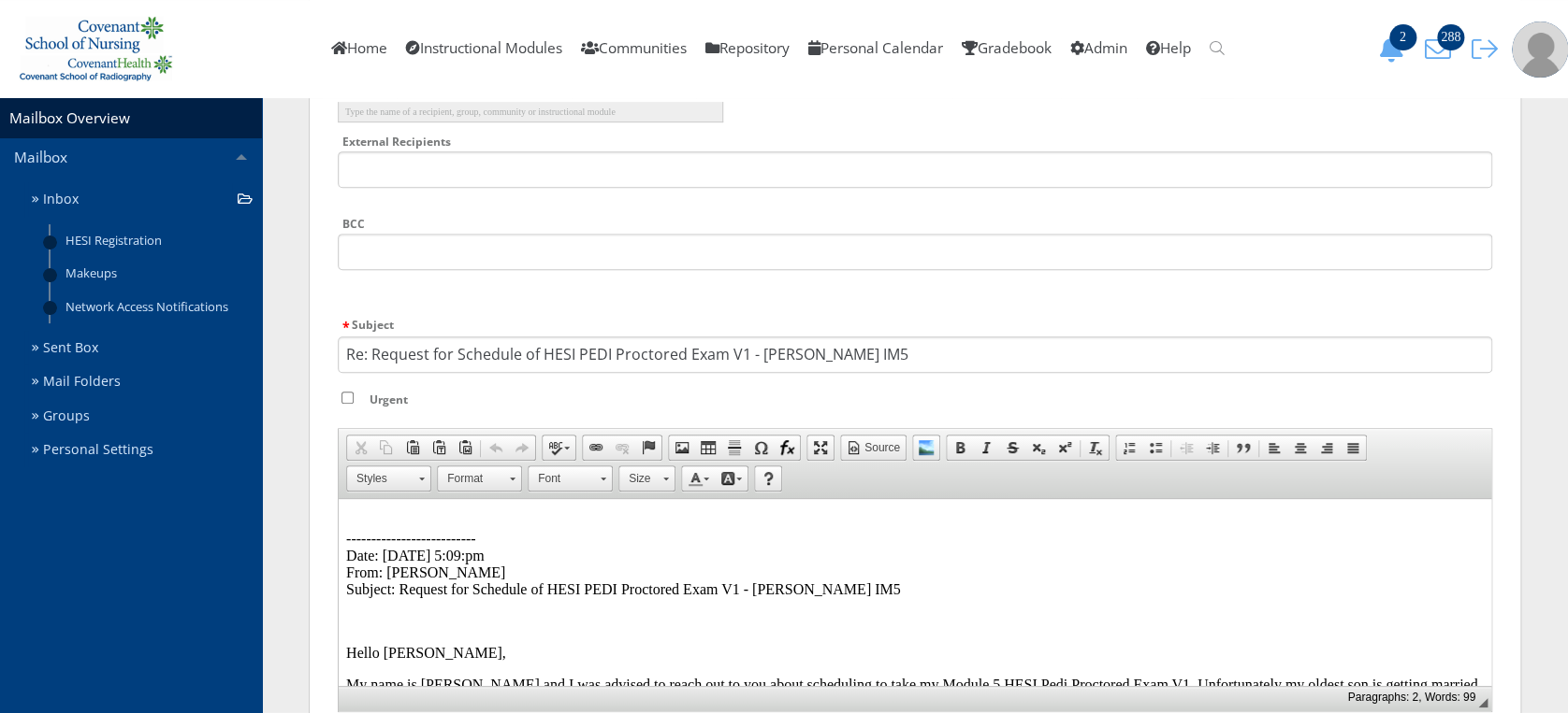
scroll to position [304, 0]
click at [353, 512] on html "-------------------------- Date: 08/25/2025 5:09:pm From: Jessica Longoria Subj…" at bounding box center [915, 655] width 1152 height 307
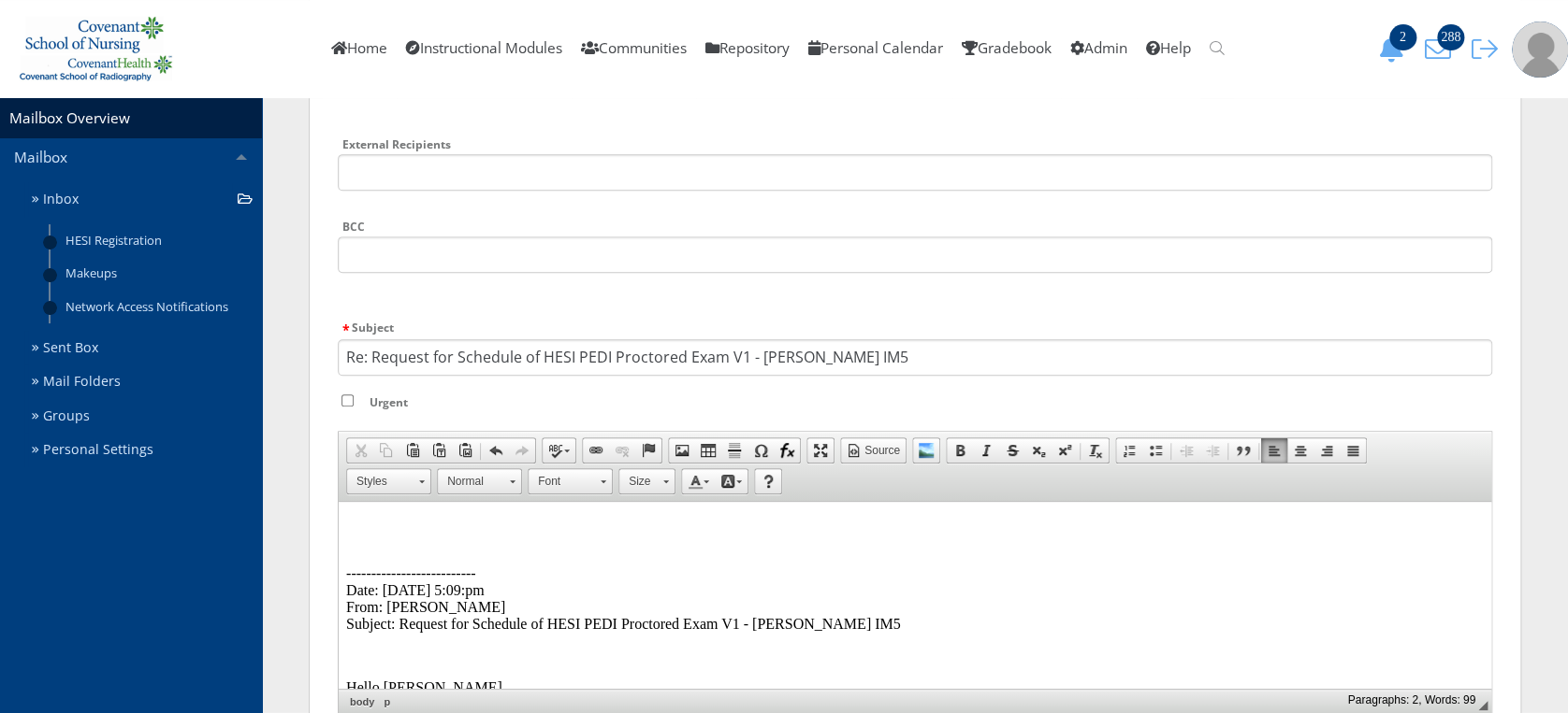
click at [353, 512] on html "-------------------------- Date: 08/25/2025 5:09:pm From: Jessica Longoria Subj…" at bounding box center [915, 671] width 1152 height 339
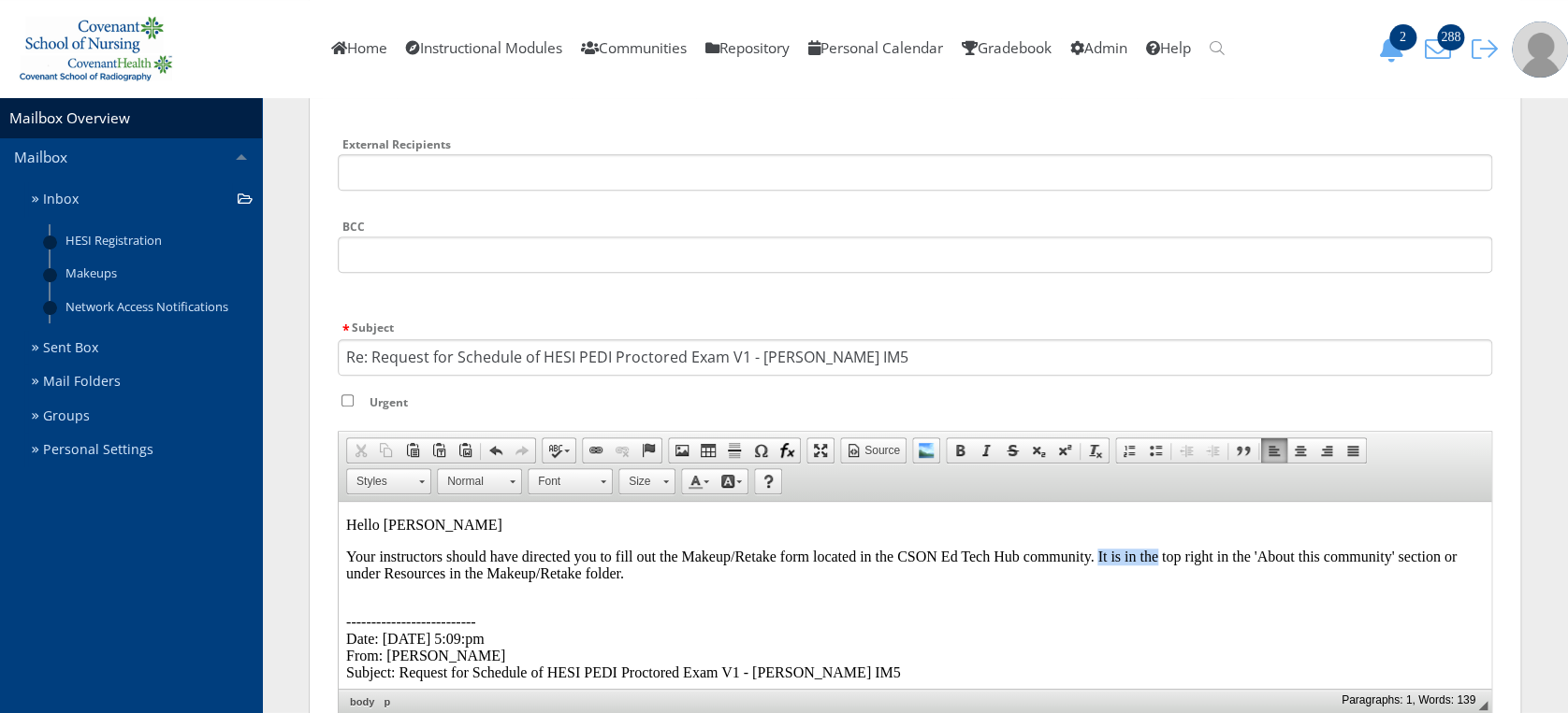
drag, startPoint x: 1157, startPoint y: 559, endPoint x: 1098, endPoint y: 555, distance: 59.1
click at [1098, 555] on p "Your instructors should have directed you to fill out the Makeup/Retake form lo…" at bounding box center [914, 566] width 1137 height 34
click at [764, 575] on p "Your instructors should have directed you to fill out the Makeup/Retake form lo…" at bounding box center [914, 566] width 1137 height 34
click at [481, 575] on p "Your instructors should have directed you to fill out the Makeup/Retake form lo…" at bounding box center [914, 566] width 1137 height 34
click at [782, 575] on p "Your instructors should have directed you to fill out the Makeup/Retake form lo…" at bounding box center [914, 566] width 1137 height 34
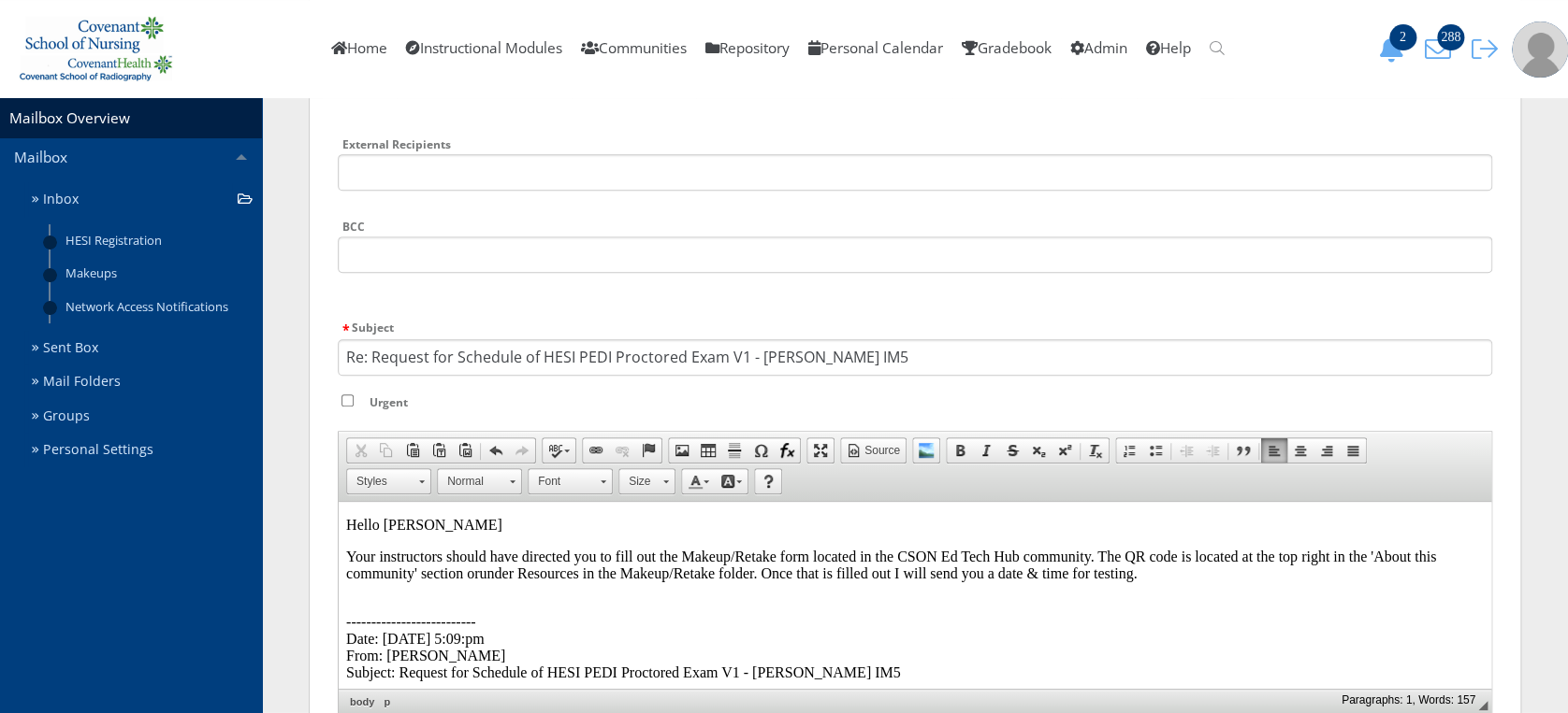
click at [344, 556] on html "Hello Jessica Your instructors should have directed you to fill out the Makeup/…" at bounding box center [915, 695] width 1152 height 387
click at [1164, 576] on p "Your instructors should have directed you to fill out the Makeup/Retake form lo…" at bounding box center [914, 566] width 1137 height 34
click at [1157, 583] on p "Your instructors should have directed you to fill out the Makeup/Retake form lo…" at bounding box center [914, 566] width 1137 height 34
drag, startPoint x: 1094, startPoint y: 556, endPoint x: 599, endPoint y: 536, distance: 495.4
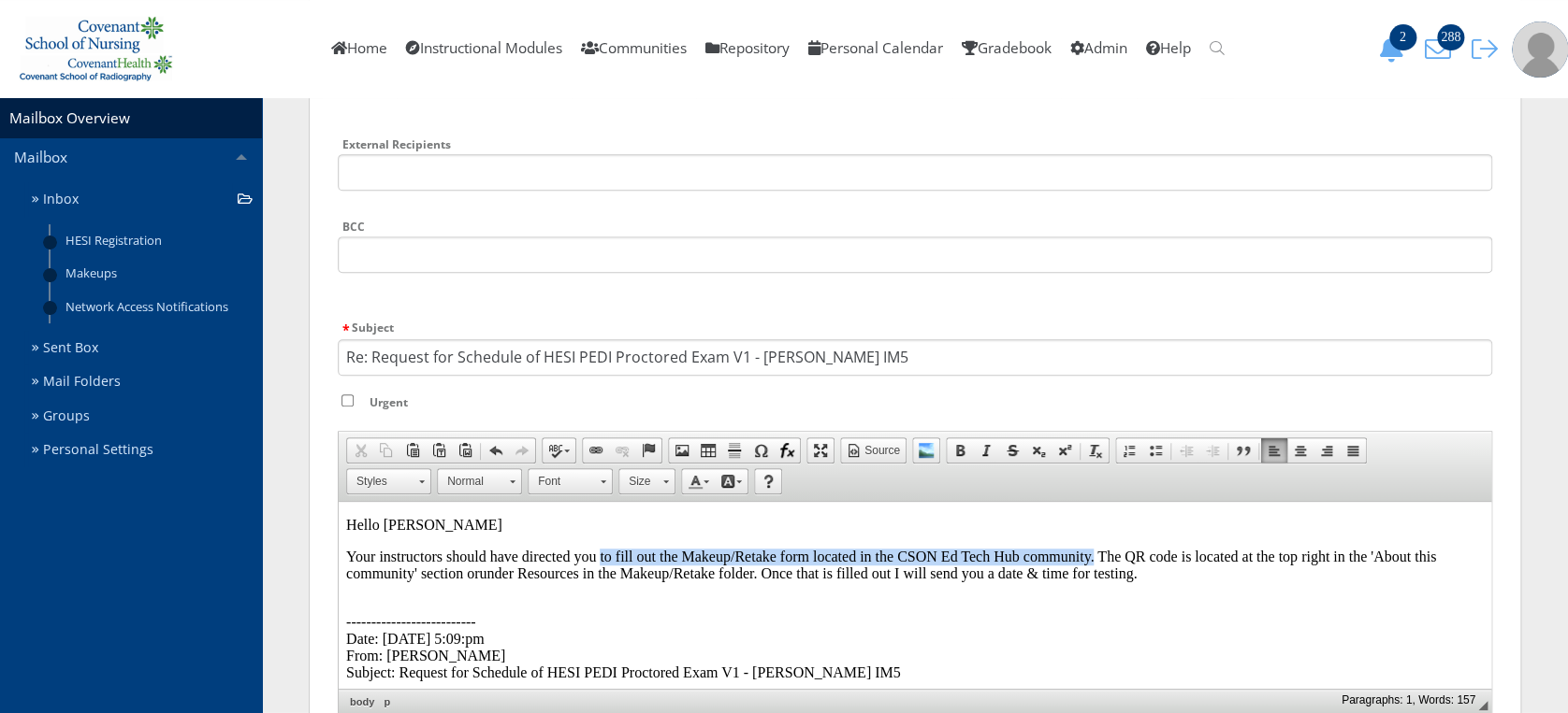
click at [599, 536] on body "Hello Jessica Your instructors should have directed you to fill out the Makeup/…" at bounding box center [914, 696] width 1137 height 357
click at [1169, 573] on p "Your instructors should have directed you to fill out the Makeup/Retake form lo…" at bounding box center [914, 566] width 1137 height 34
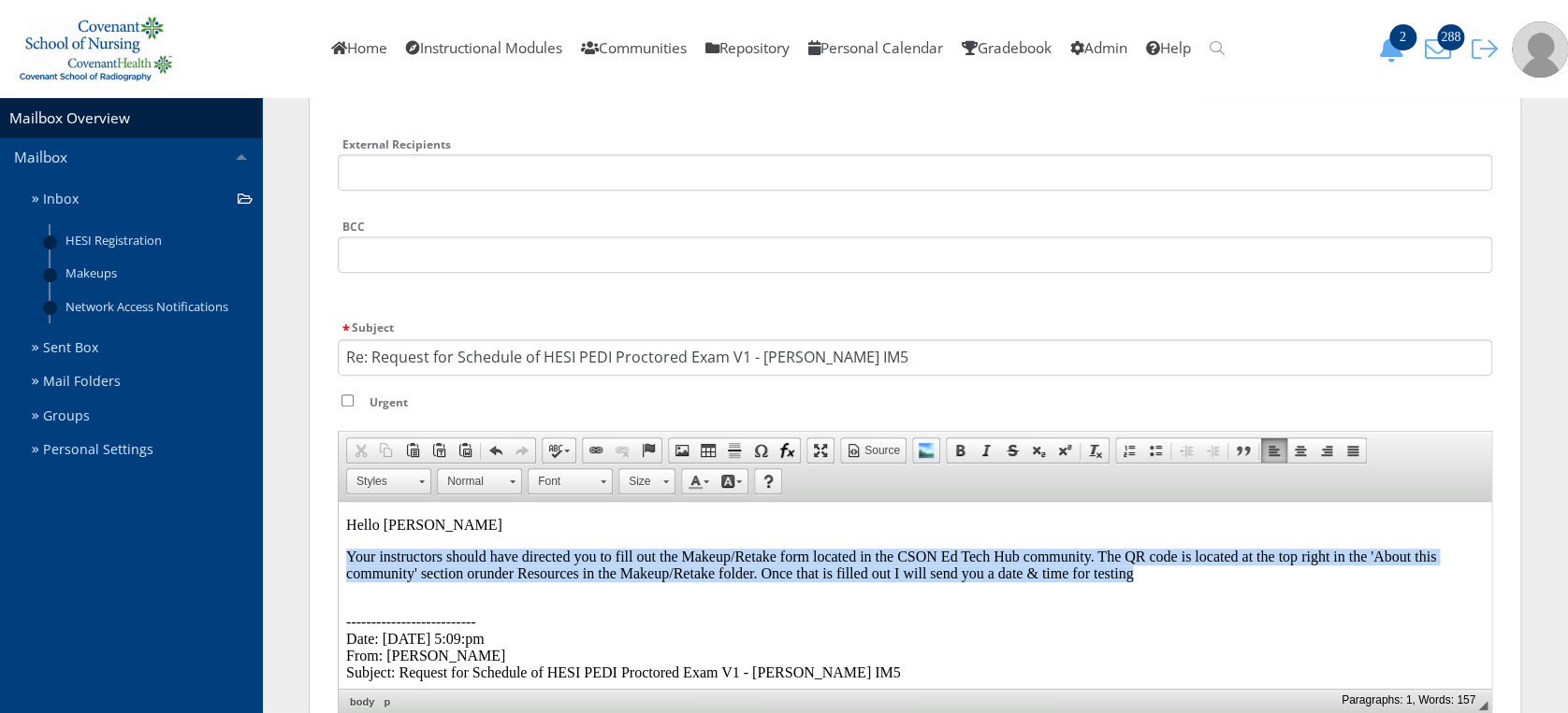
drag, startPoint x: 1169, startPoint y: 573, endPoint x: 312, endPoint y: 562, distance: 857.1
click at [339, 562] on html "Hello Jessica Your instructors should have directed you to fill out the Makeup/…" at bounding box center [915, 695] width 1152 height 387
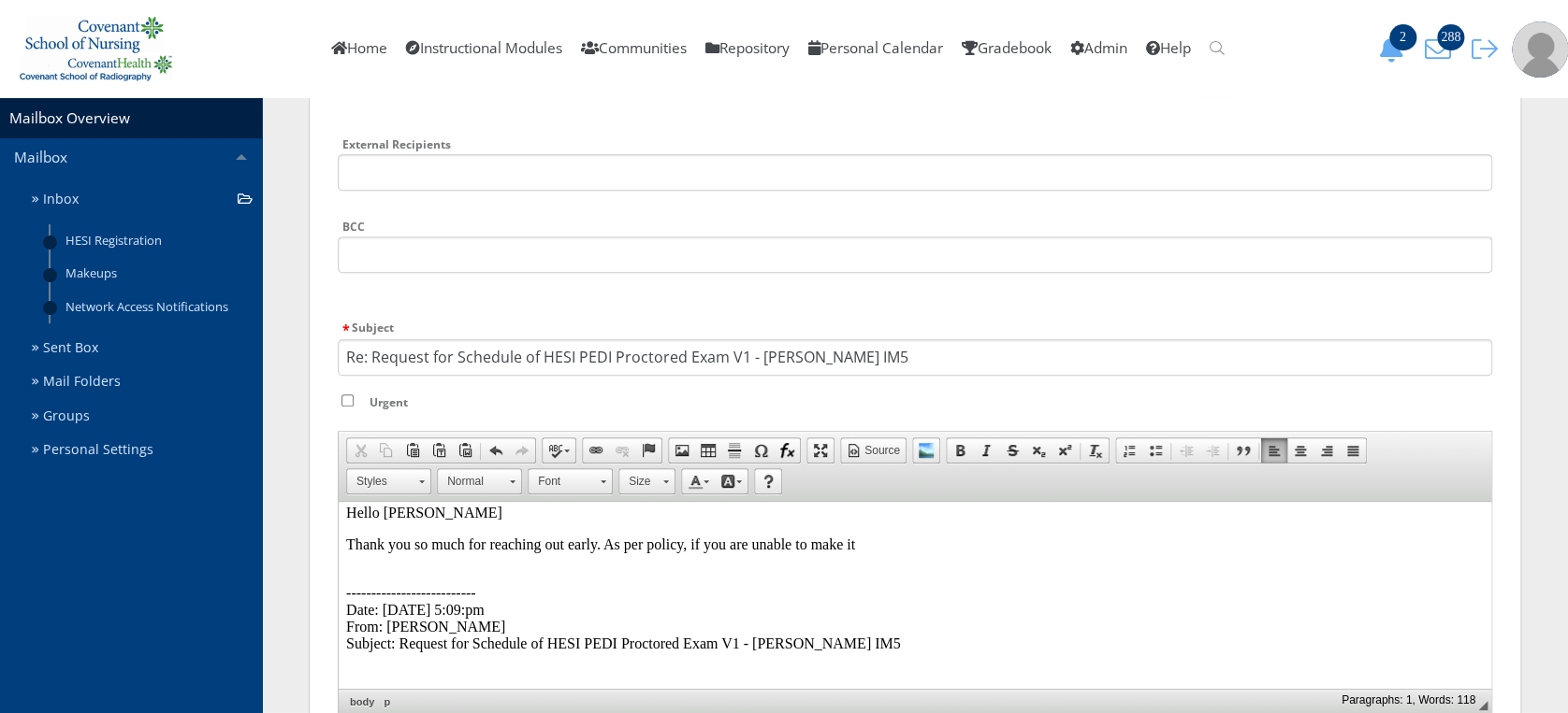
scroll to position [0, 0]
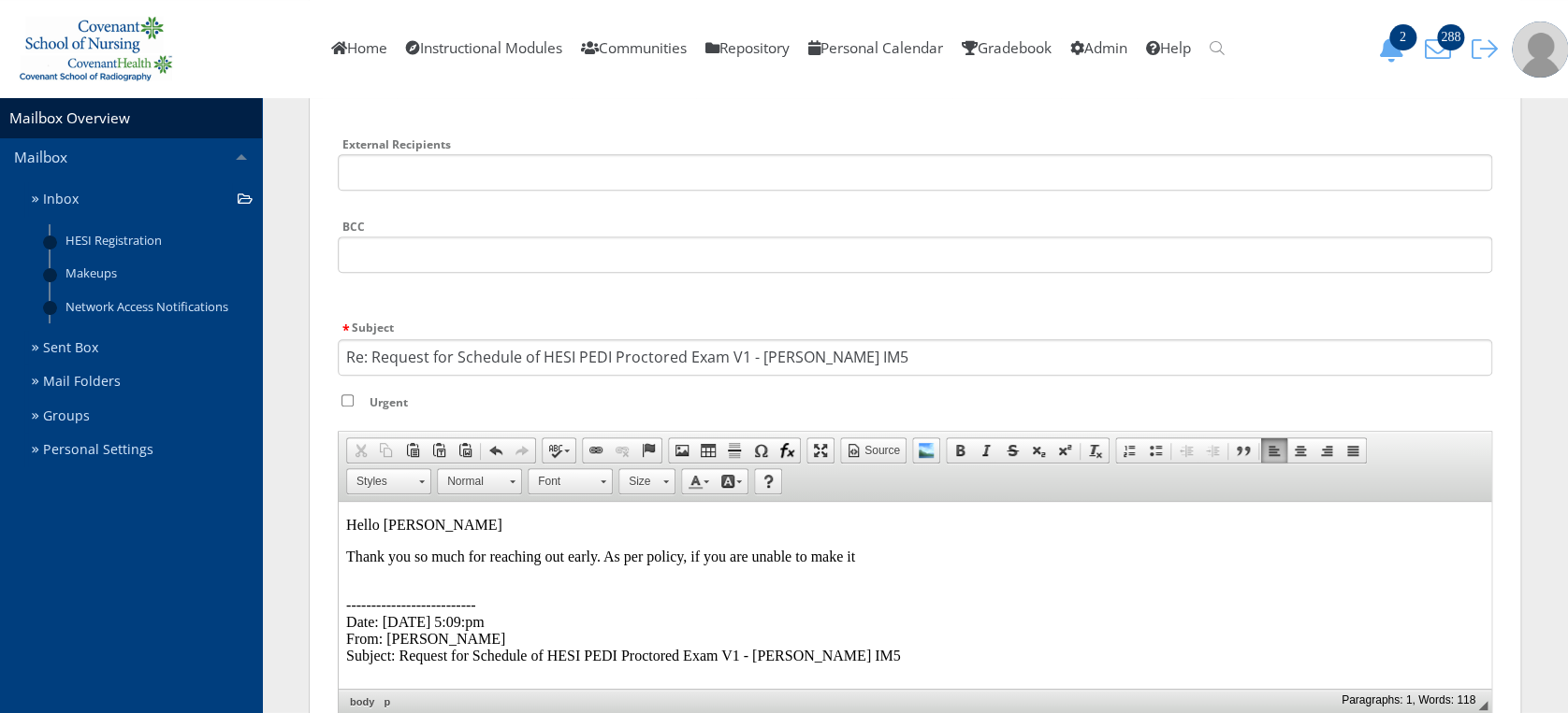
click at [870, 559] on p "Thank you so much for reaching out early. As per policy, if you are unable to m…" at bounding box center [914, 557] width 1137 height 17
drag, startPoint x: 870, startPoint y: 559, endPoint x: 729, endPoint y: 553, distance: 141.1
click at [729, 553] on p "Thank you so much for reaching out early. As per policy, if you are unable to m…" at bounding box center [914, 557] width 1137 height 17
click at [729, 553] on p "Thank you so much for reaching out early. As per policy, if you miss an exam yo…" at bounding box center [914, 557] width 1137 height 17
click at [1082, 566] on p "Thank you so much for reaching out early. As per policy, if you miss an exam yo…" at bounding box center [914, 557] width 1137 height 17
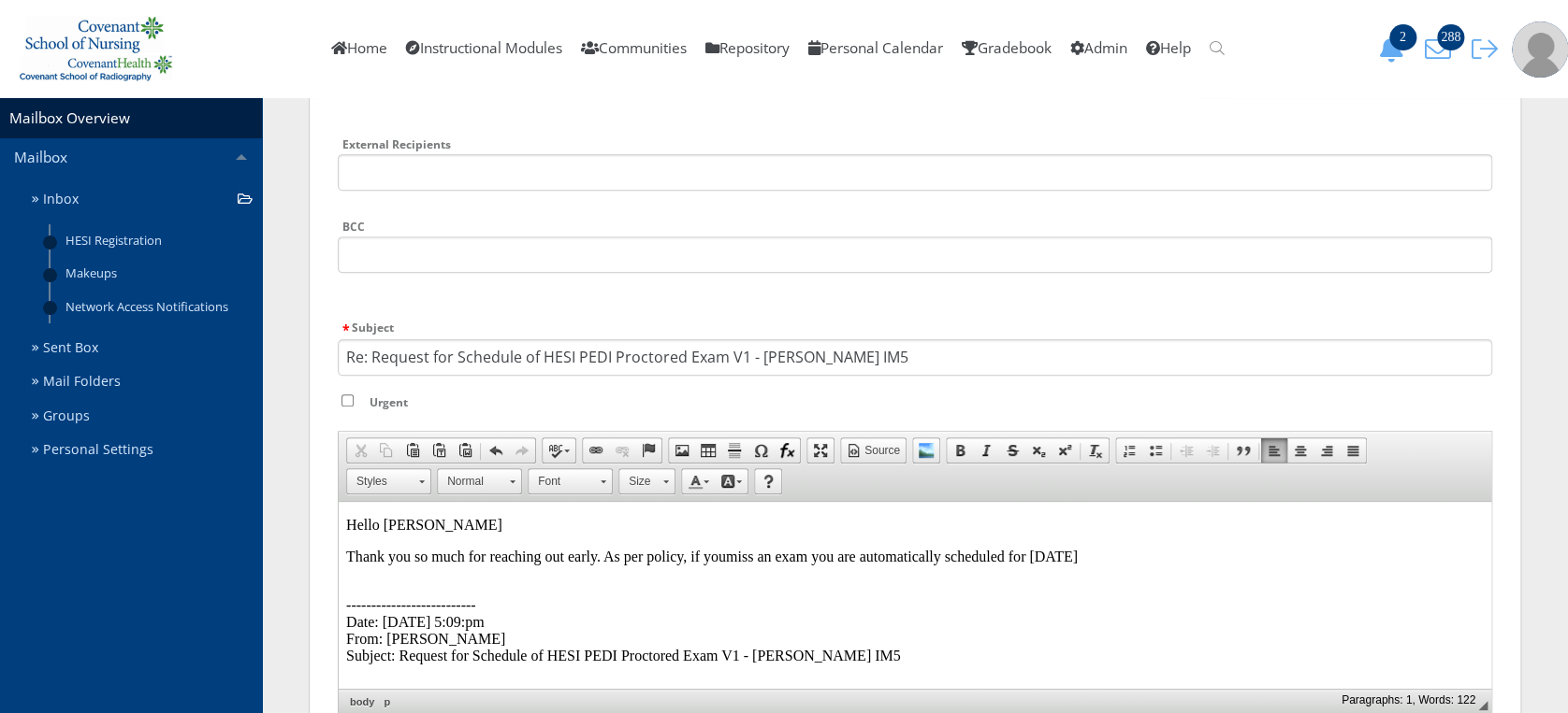
click at [1031, 560] on p "Thank you so much for reaching out early. As per policy, if you miss an exam yo…" at bounding box center [914, 557] width 1137 height 17
click at [1189, 563] on p "Thank you so much for reaching out early. As per policy, if you miss an exam yo…" at bounding box center [914, 557] width 1137 height 17
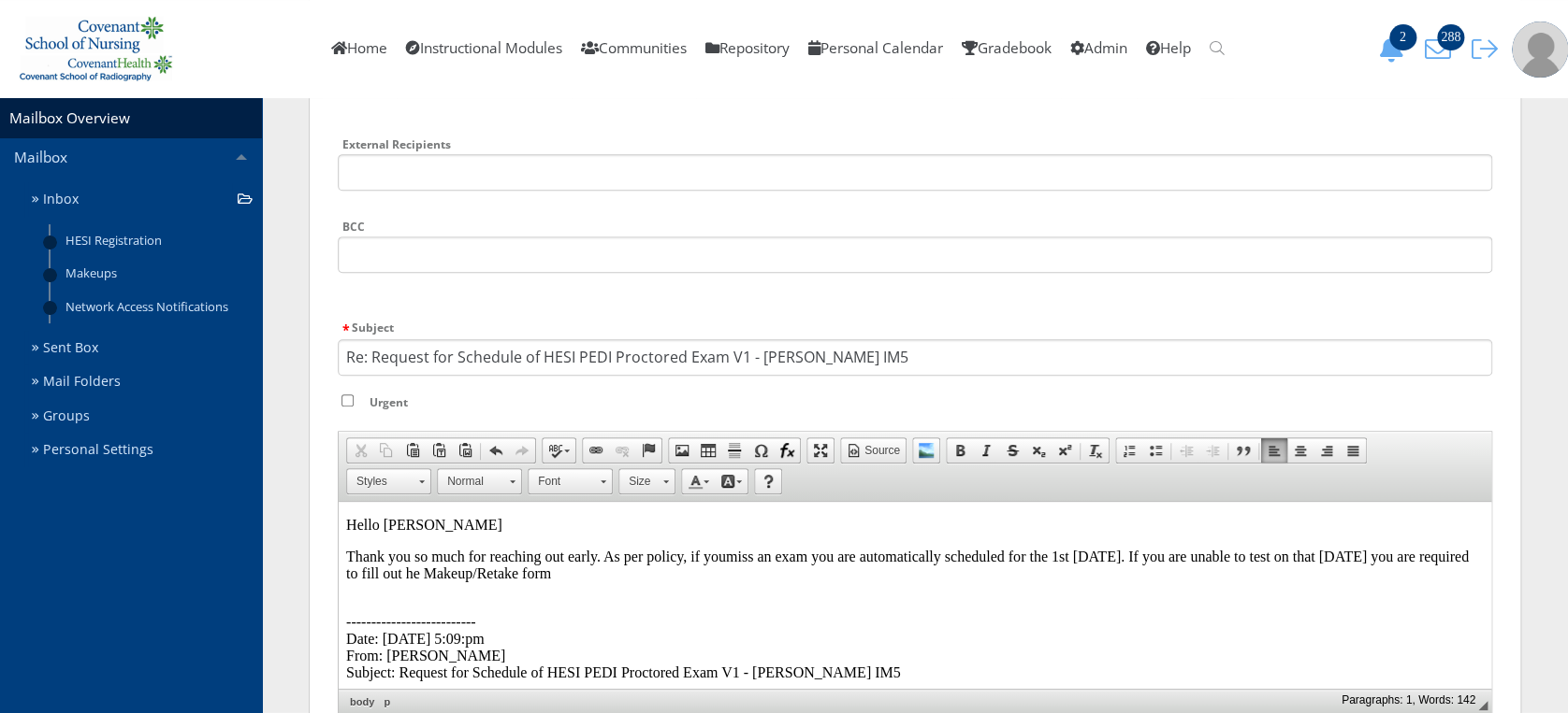
click at [571, 573] on p "Thank you so much for reaching out early. As per policy, if you miss an exam yo…" at bounding box center [914, 566] width 1137 height 34
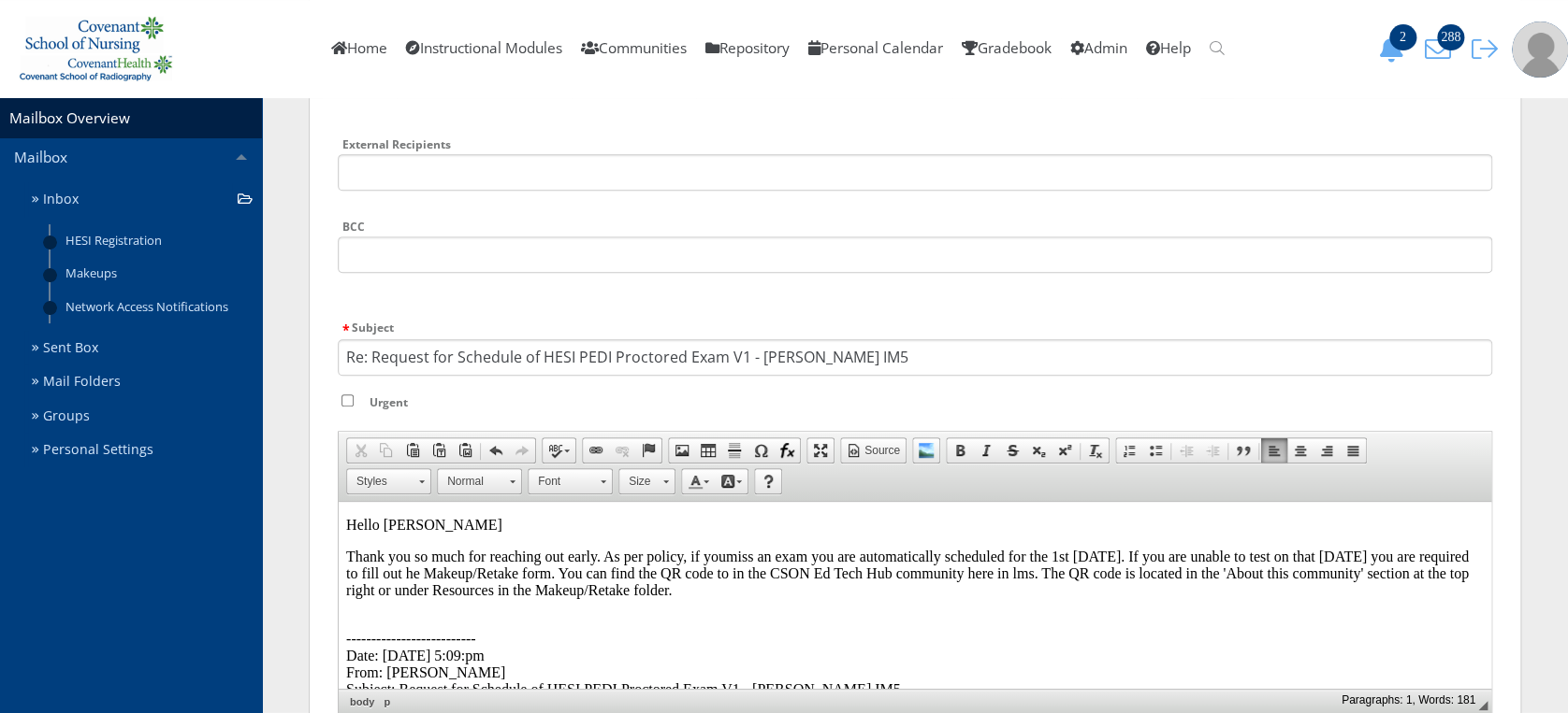
click at [717, 593] on p "Thank you so much for reaching out early. As per policy, if you miss an exam yo…" at bounding box center [914, 574] width 1137 height 50
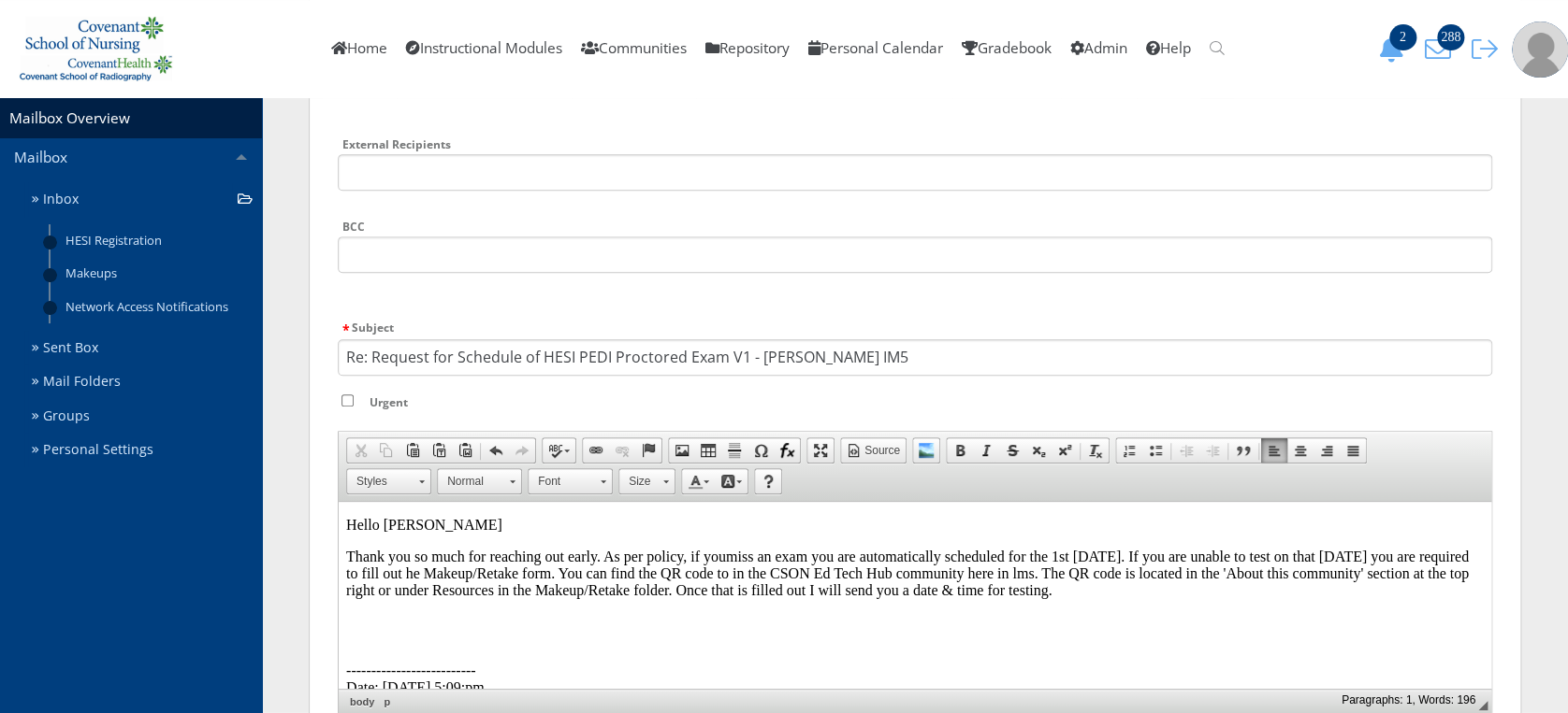
click at [1113, 553] on p "Thank you so much for reaching out early. As per policy, if you miss an exam yo…" at bounding box center [914, 574] width 1137 height 50
click at [1272, 594] on p "Thank you so much for reaching out early. As per policy, if you miss an exam yo…" at bounding box center [914, 574] width 1137 height 50
click at [1185, 571] on p "Thank you so much for reaching out early. As per policy, if you miss an exam yo…" at bounding box center [914, 574] width 1137 height 50
click at [705, 570] on p "Thank you so much for reaching out early. As per policy, if you miss an exam yo…" at bounding box center [914, 574] width 1137 height 50
click at [1086, 583] on p "Thank you so much for reaching out early. As per policy, if you miss an exam yo…" at bounding box center [914, 574] width 1137 height 50
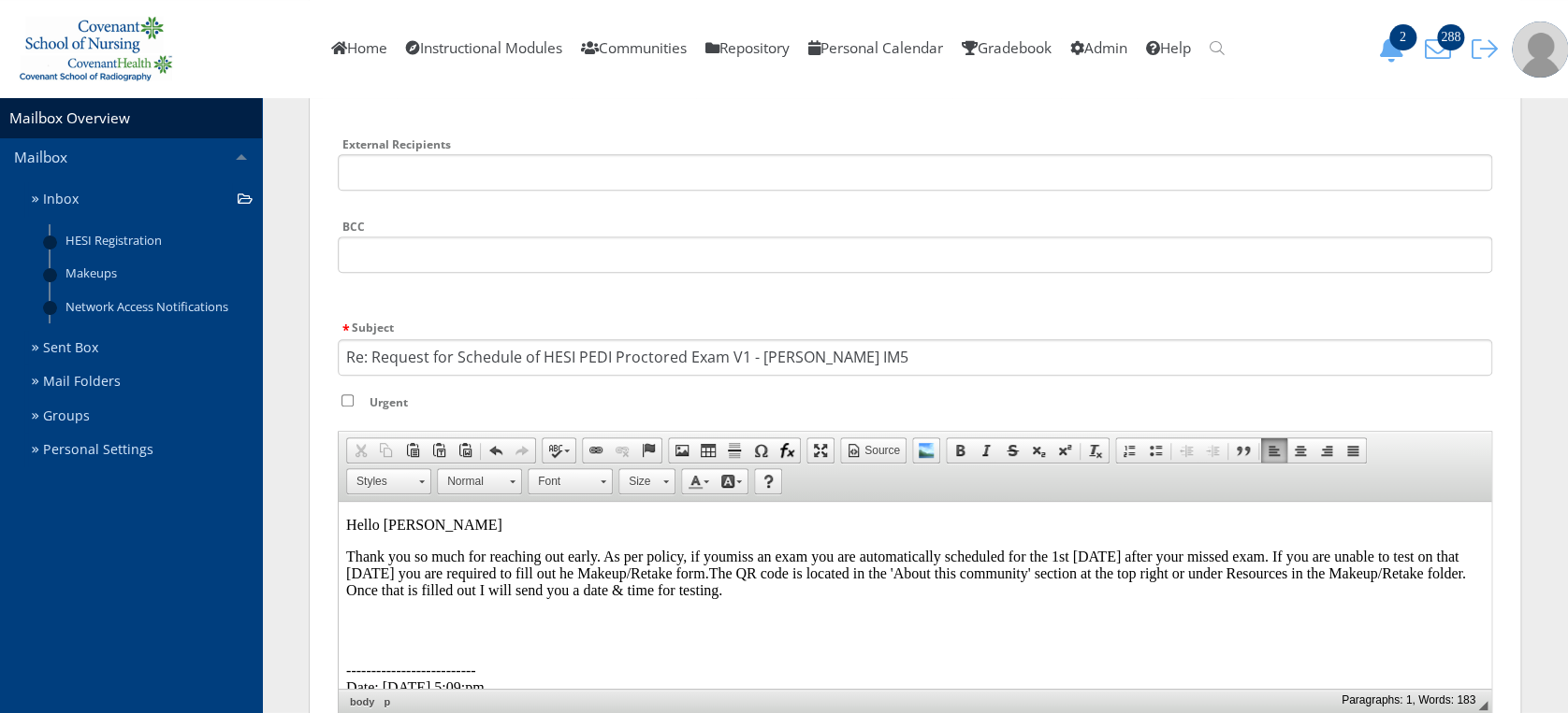
click at [885, 579] on p "Thank you so much for reaching out early. As per policy, if you miss an exam yo…" at bounding box center [914, 574] width 1137 height 50
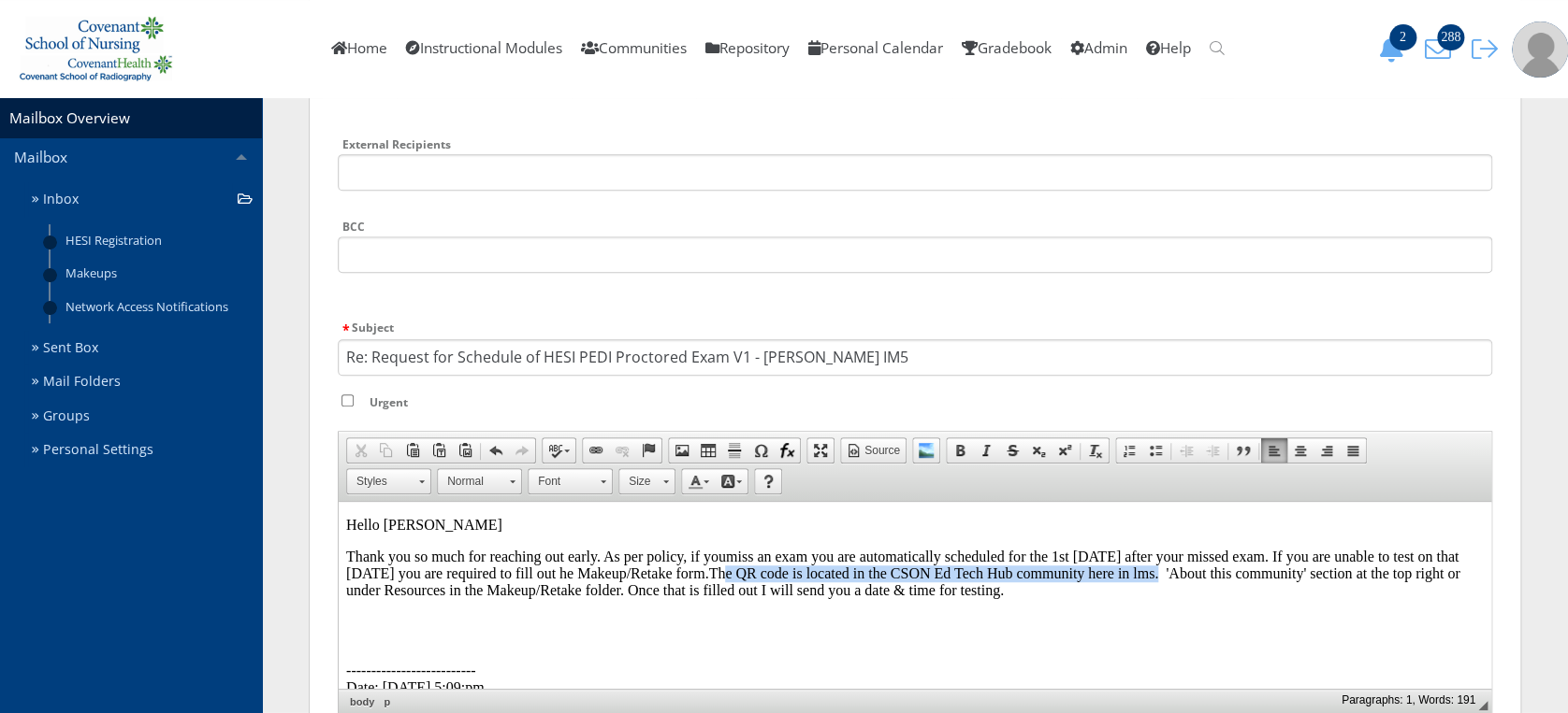
drag, startPoint x: 1157, startPoint y: 577, endPoint x: 723, endPoint y: 574, distance: 434.0
click at [723, 574] on p "Thank you so much for reaching out early. As per policy, if you miss an exam yo…" at bounding box center [914, 574] width 1137 height 50
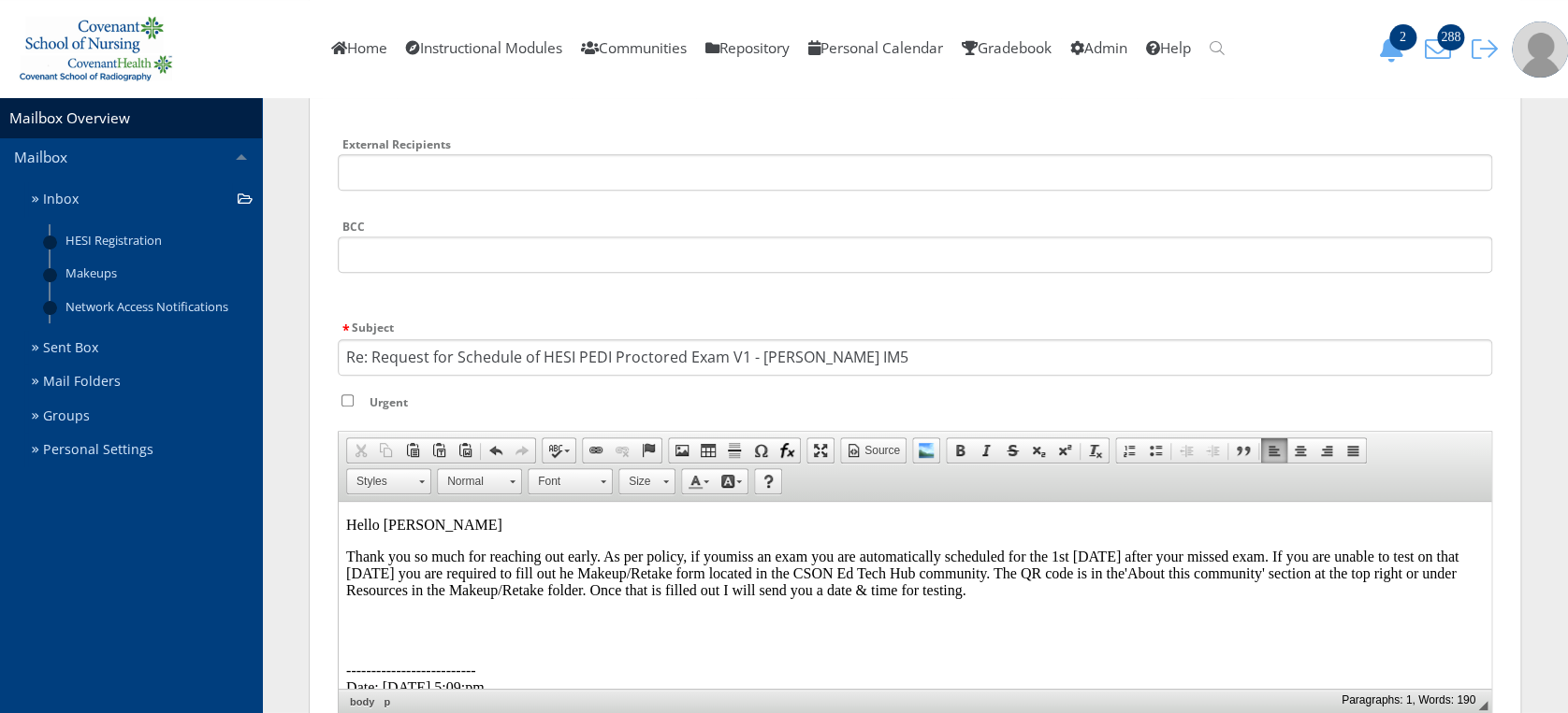
click at [1424, 575] on p "Thank you so much for reaching out early. As per policy, if you miss an exam yo…" at bounding box center [914, 574] width 1137 height 50
click at [766, 594] on p "Thank you so much for reaching out early. As per policy, if you miss an exam yo…" at bounding box center [914, 574] width 1137 height 50
click at [1151, 587] on p "Thank you so much for reaching out early. As per policy, if you miss an exam yo…" at bounding box center [914, 574] width 1137 height 50
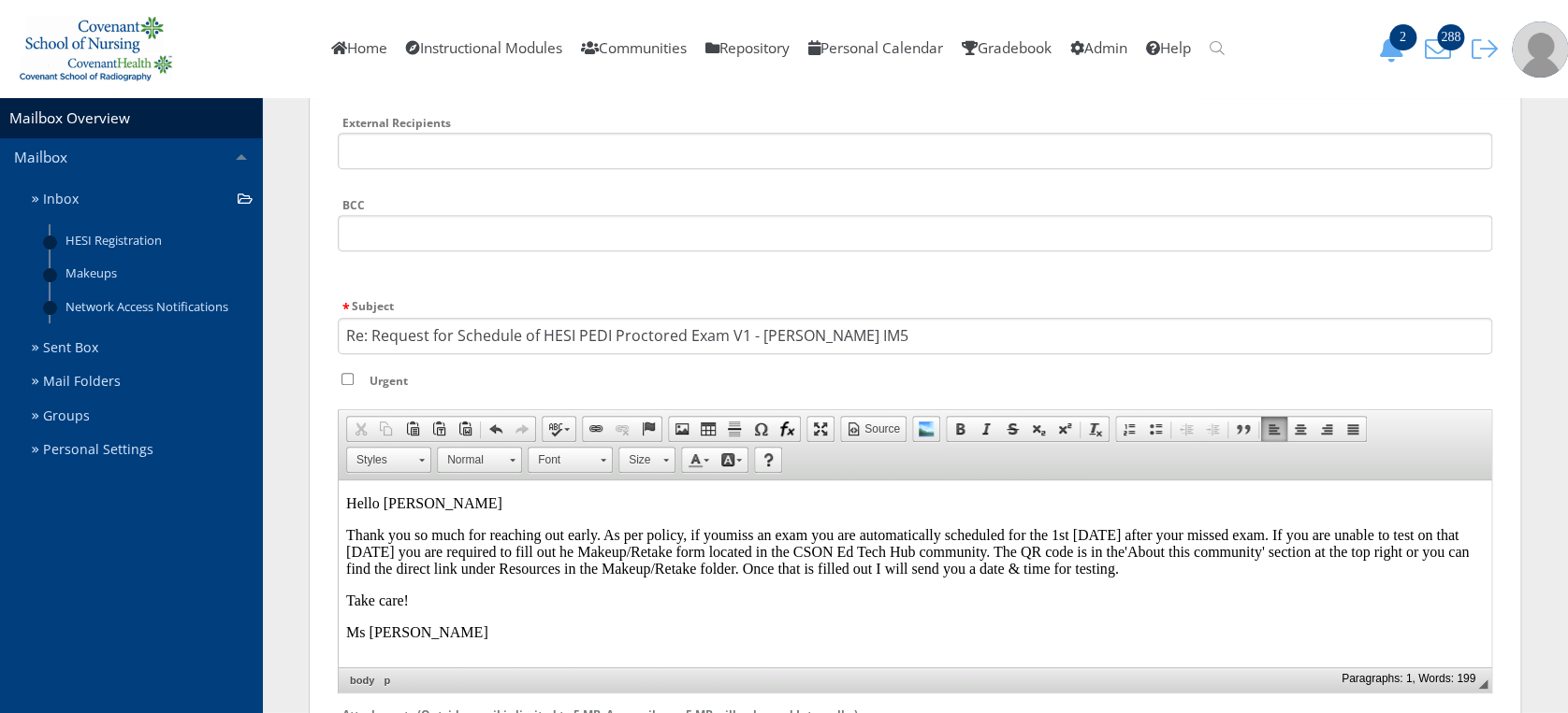
scroll to position [327, 0]
click at [603, 531] on p "Thank you so much for reaching out early. As per policy, if you miss an exam yo…" at bounding box center [914, 550] width 1137 height 50
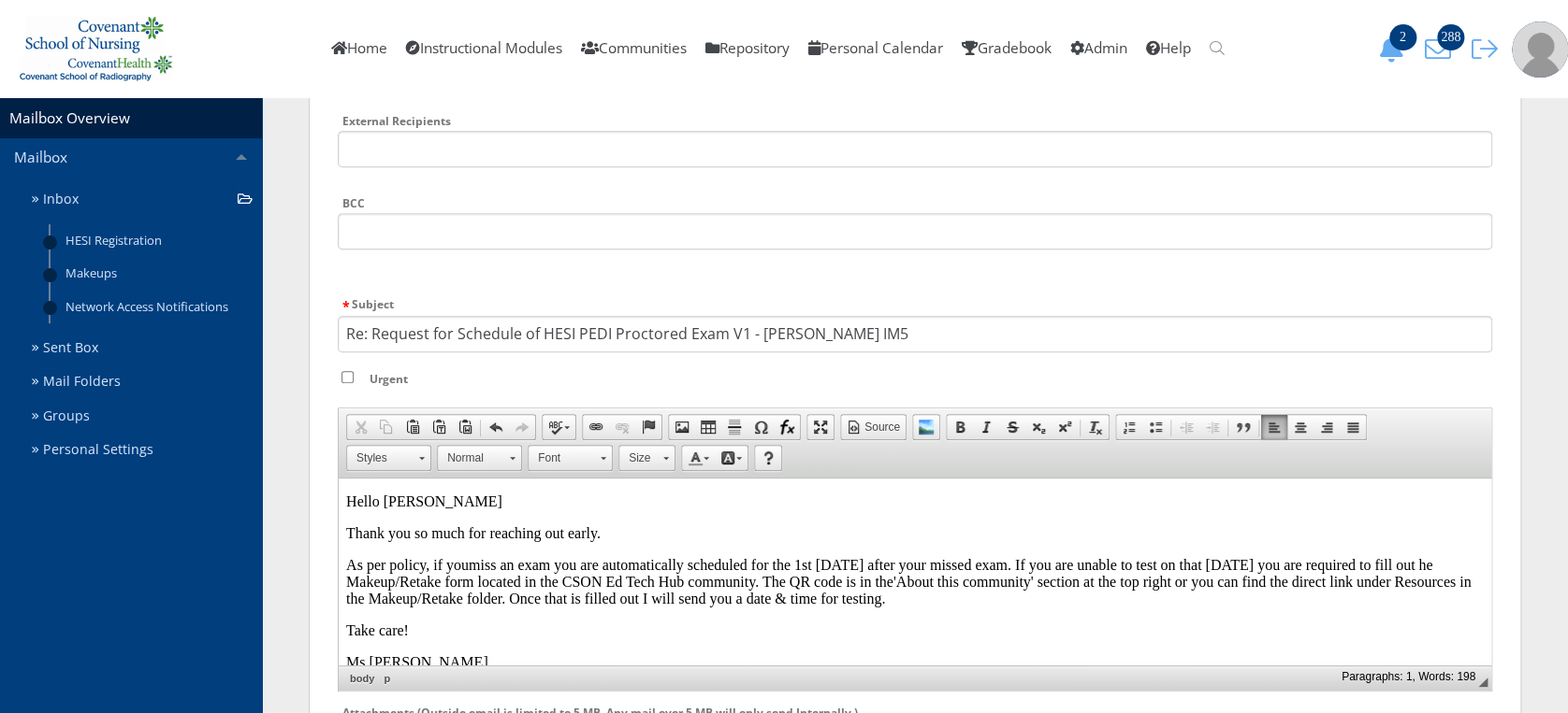
click at [1003, 566] on p "As per policy, if you miss an exam you are automatically scheduled for the 1st …" at bounding box center [914, 582] width 1137 height 50
click at [1008, 571] on p "As per policy, if you miss an exam you are automatically scheduled for the 1st …" at bounding box center [914, 582] width 1137 height 50
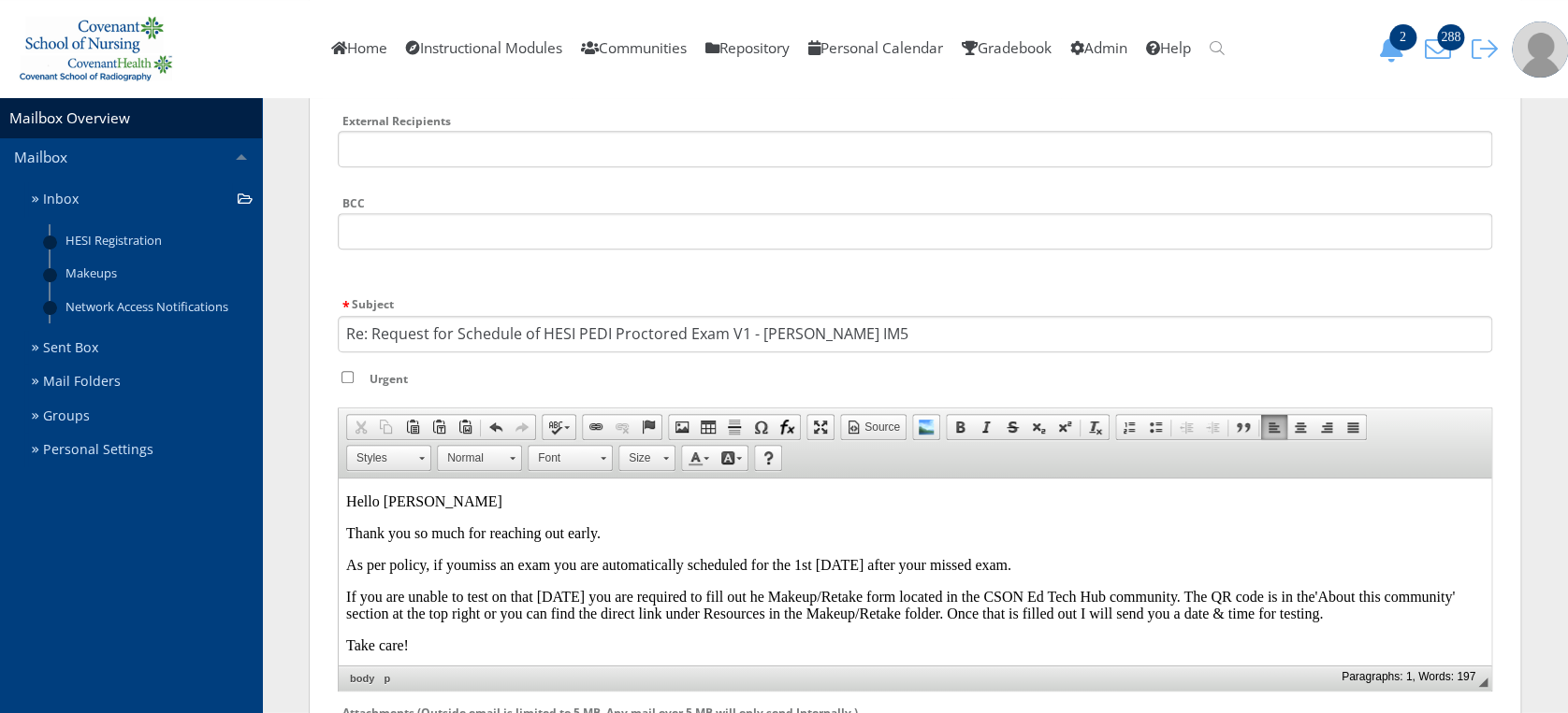
click at [534, 598] on p "If you are unable to test on that Friday you are required to fill out he Makeup…" at bounding box center [914, 605] width 1137 height 34
click at [595, 602] on p "If you are unable to test on that 1st Friday you are required to fill out he Ma…" at bounding box center [914, 605] width 1137 height 34
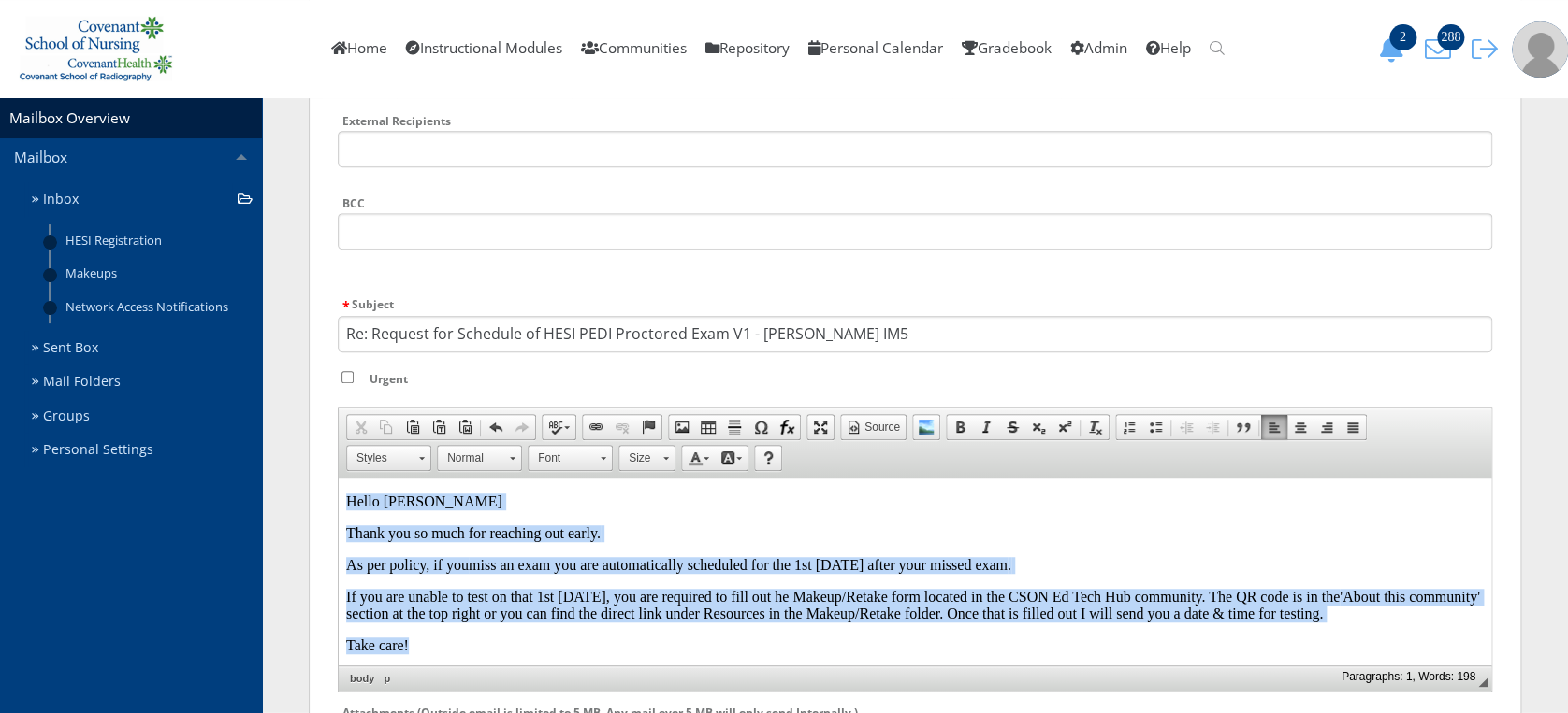
drag, startPoint x: 451, startPoint y: 653, endPoint x: 339, endPoint y: 499, distance: 190.4
copy body "Hello Jessica Thank you so much for reaching out early. As per policy, if you m…"
click at [413, 646] on p "Take care!" at bounding box center [914, 646] width 1137 height 17
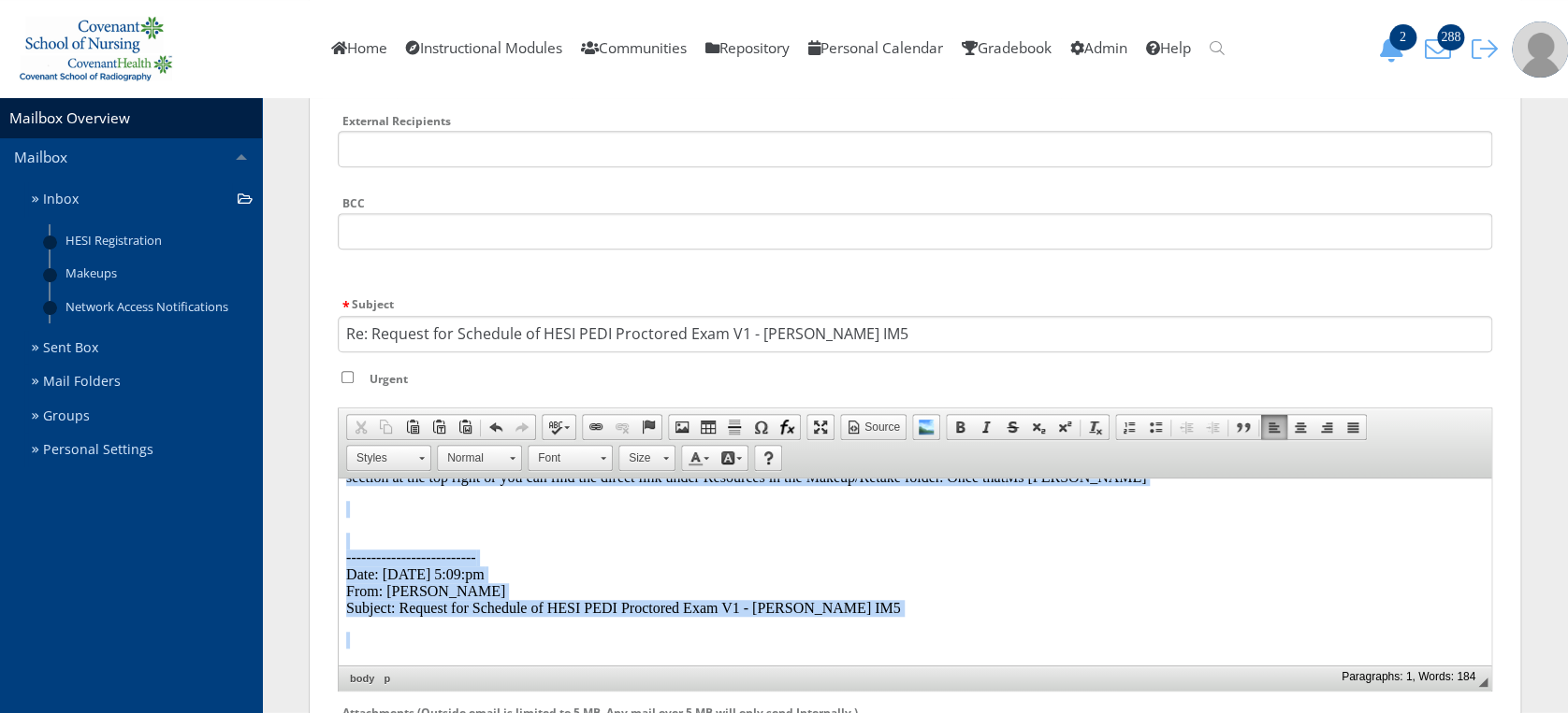
scroll to position [184, 0]
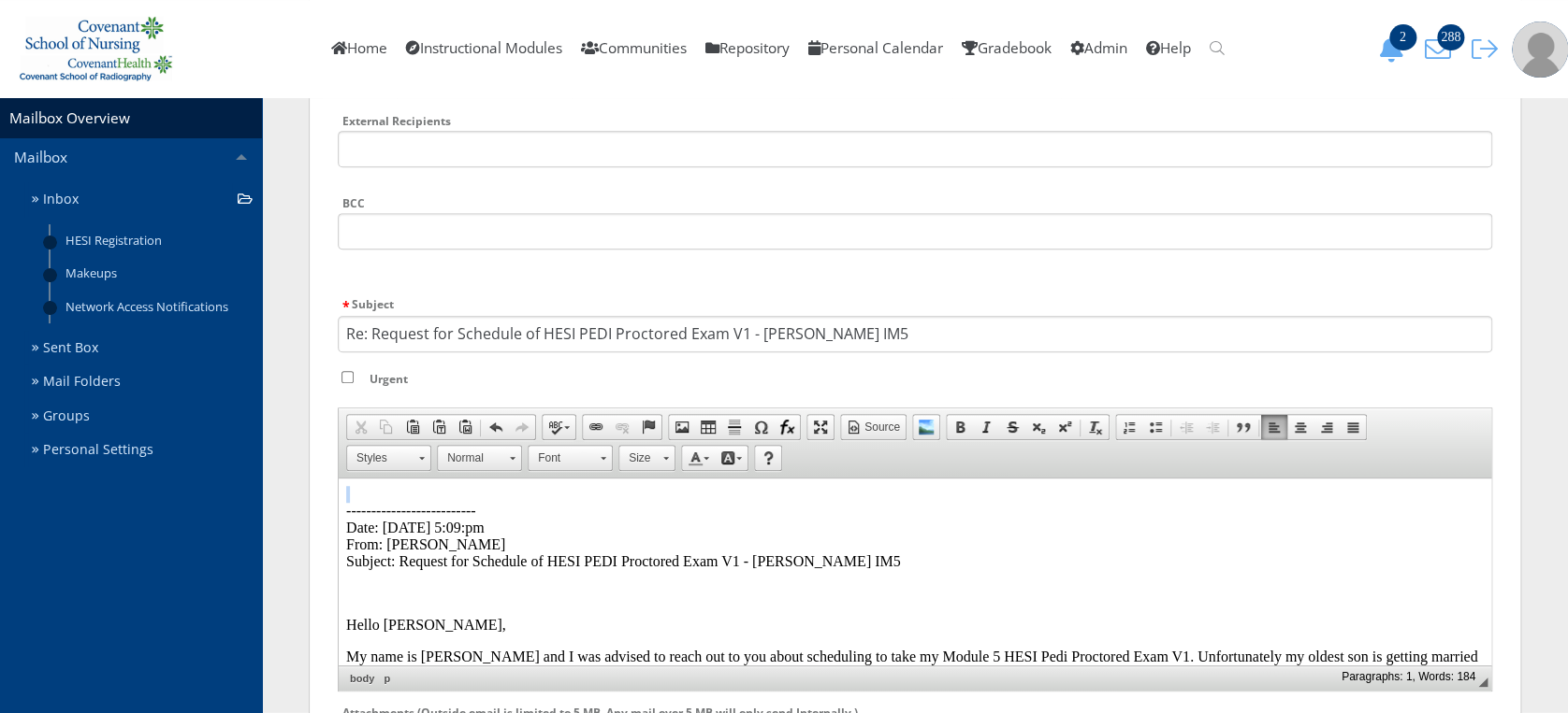
drag, startPoint x: 345, startPoint y: 501, endPoint x: 454, endPoint y: 496, distance: 109.1
click at [454, 496] on html "Hello Jessica Thank you so much for reaching out early. As per policy, if you m…" at bounding box center [915, 536] width 1152 height 483
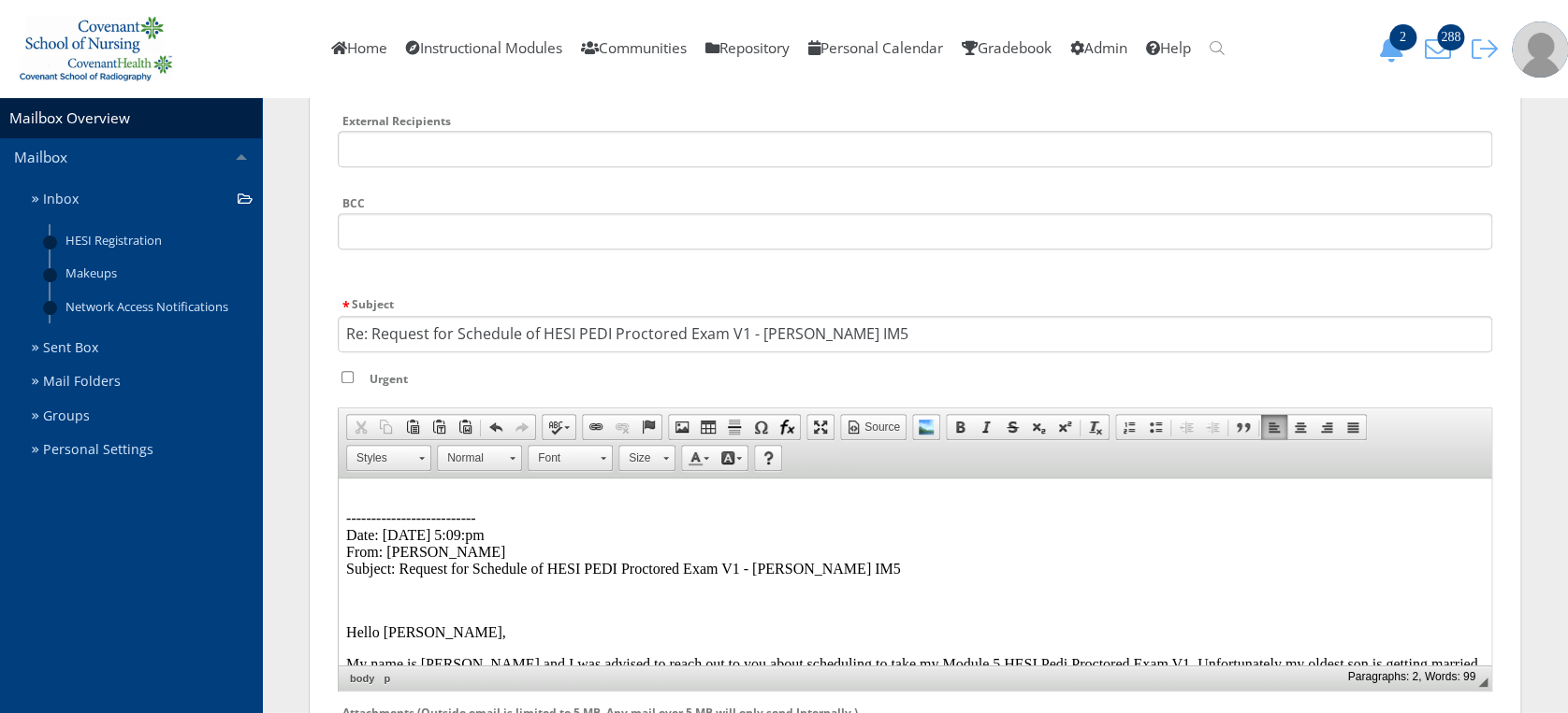
click at [379, 496] on p "-------------------------- Date: 08/25/2025 5:09:pm From: Jessica Longoria Subj…" at bounding box center [914, 535] width 1137 height 84
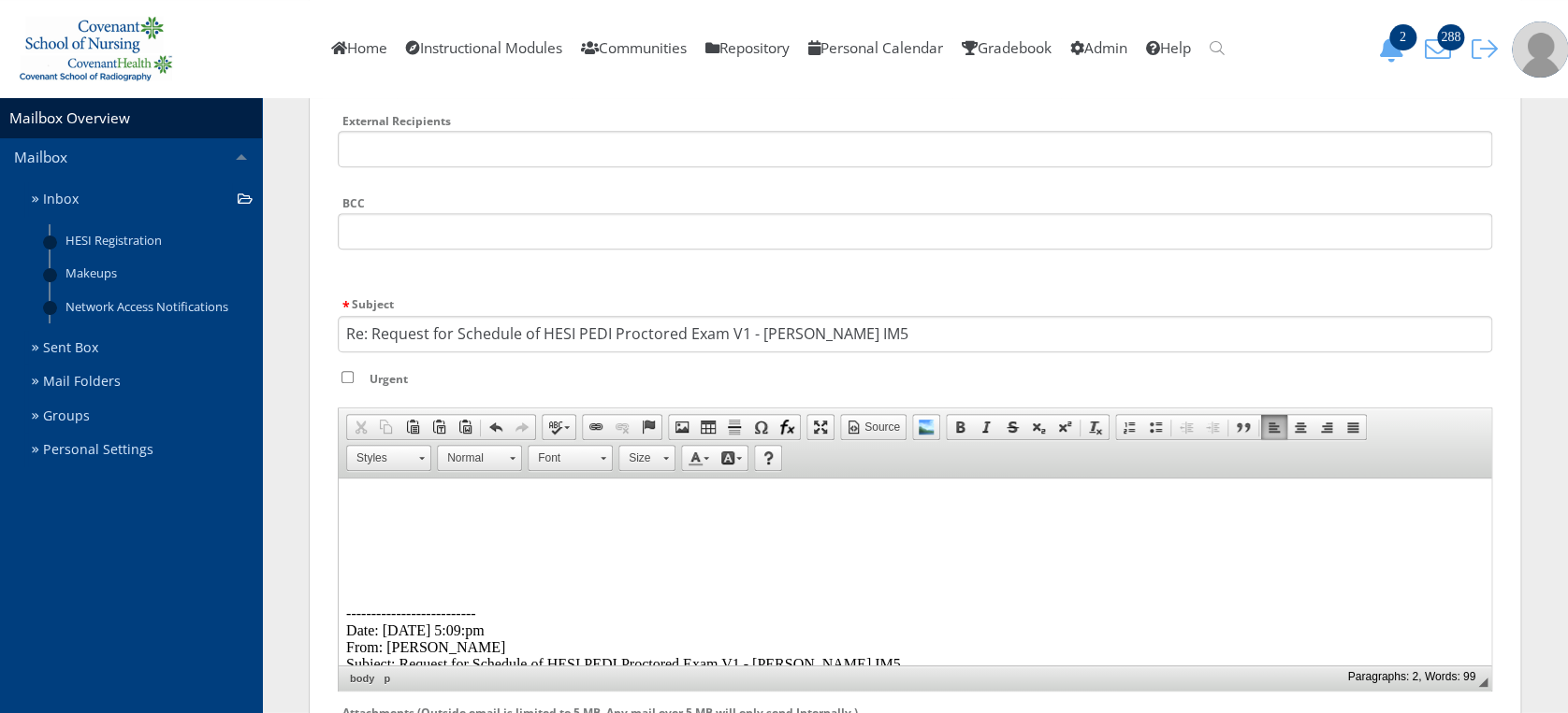
click at [379, 496] on p at bounding box center [914, 502] width 1137 height 17
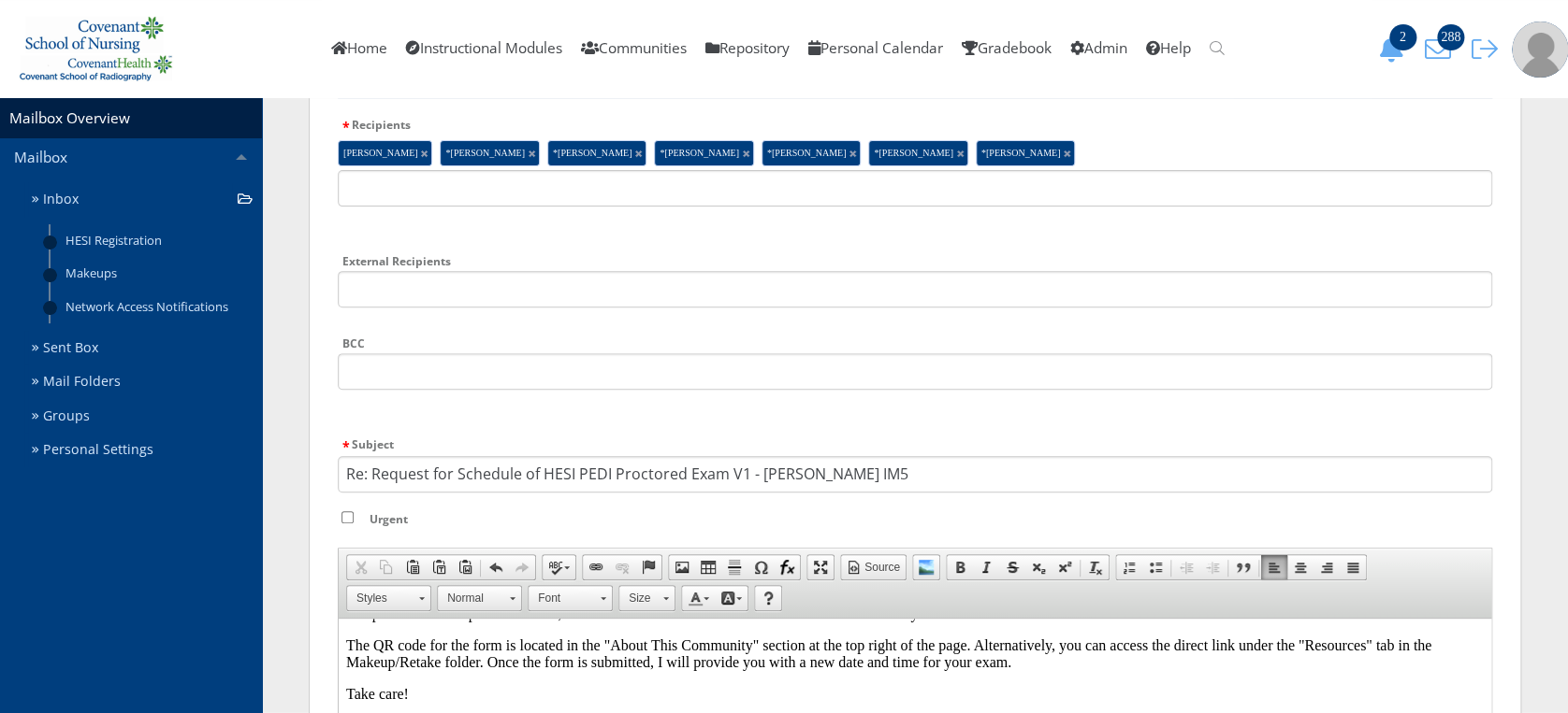
scroll to position [190, 0]
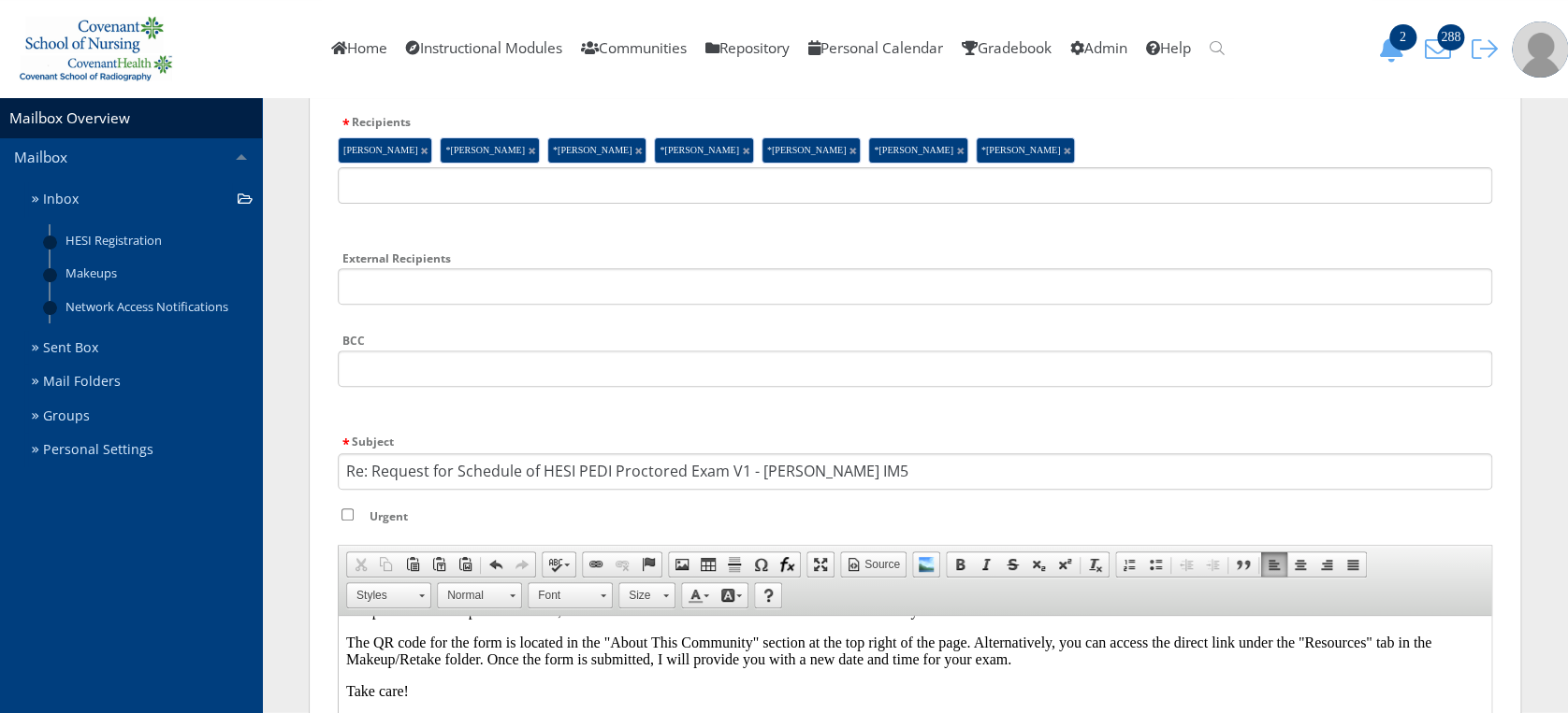
click at [343, 509] on input "Urgent" at bounding box center [348, 515] width 12 height 12
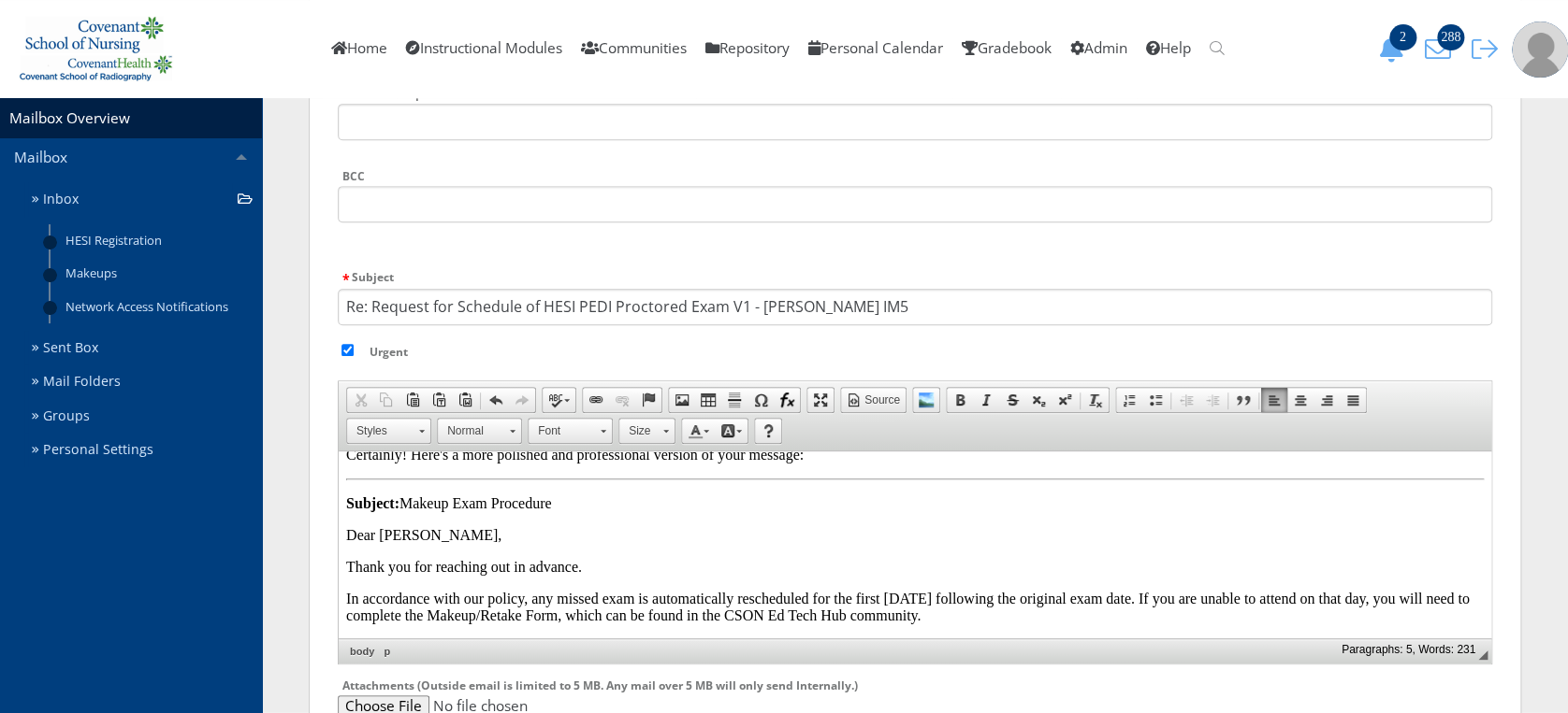
scroll to position [0, 0]
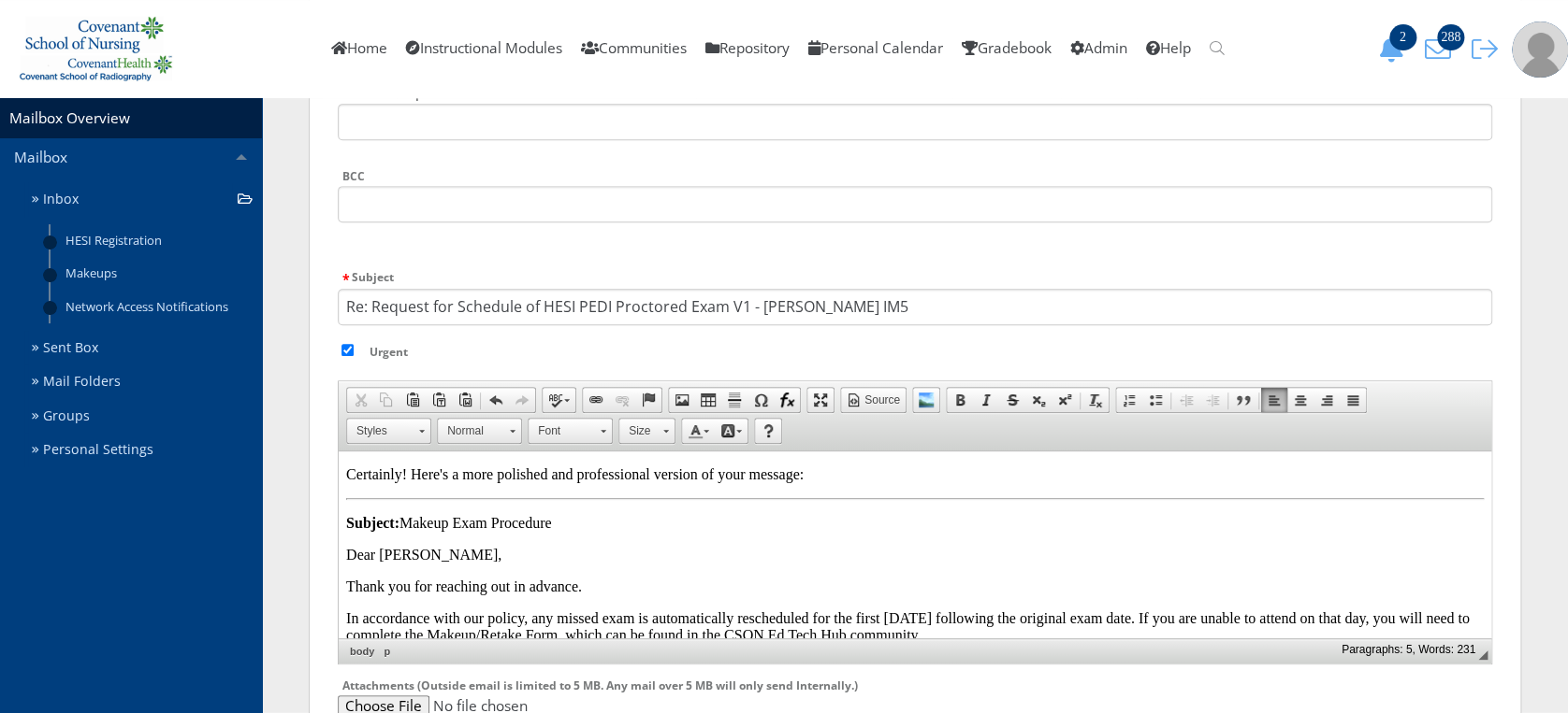
drag, startPoint x: 563, startPoint y: 523, endPoint x: 348, endPoint y: 449, distance: 227.4
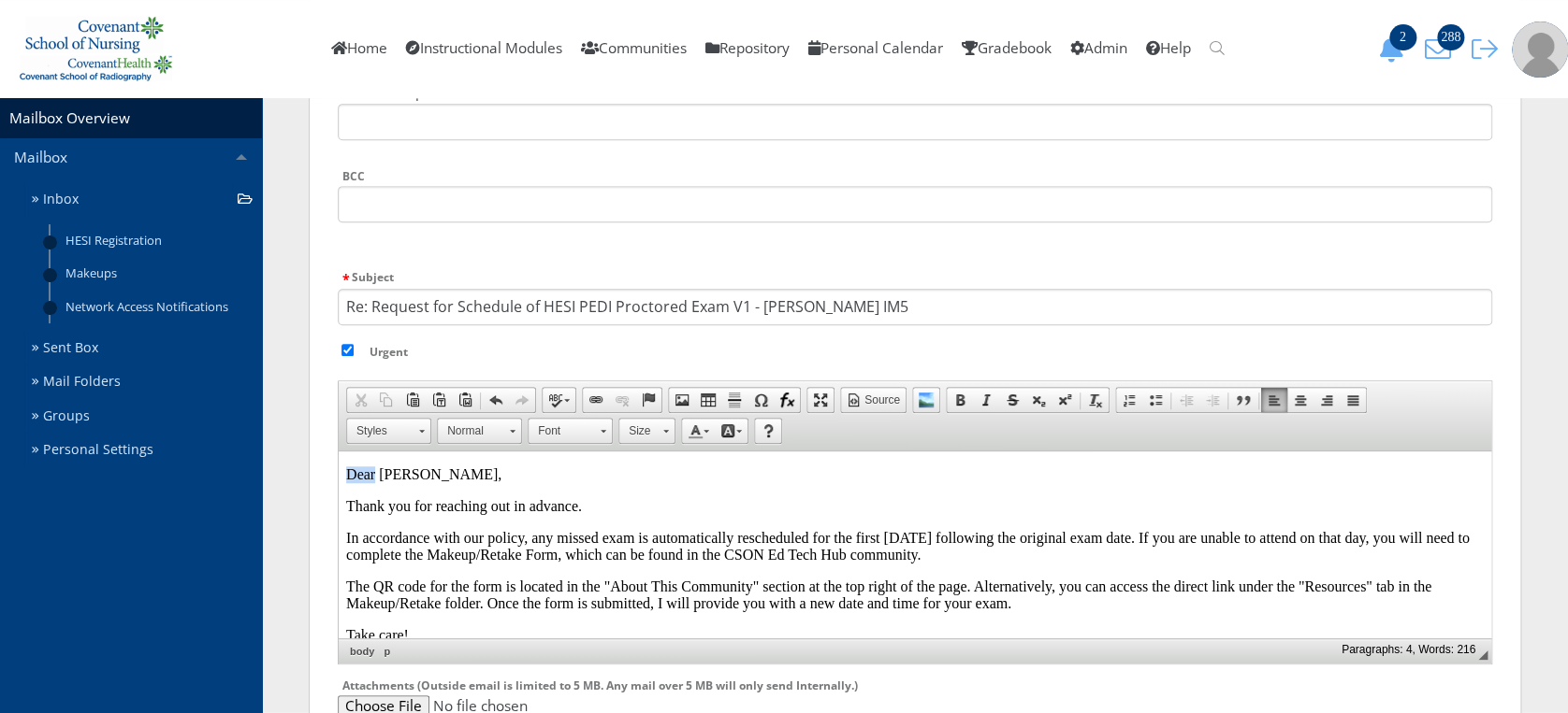
drag, startPoint x: 376, startPoint y: 472, endPoint x: 293, endPoint y: 462, distance: 83.6
click at [345, 347] on input "Urgent" at bounding box center [348, 350] width 12 height 12
checkbox input "false"
drag, startPoint x: 486, startPoint y: 535, endPoint x: 462, endPoint y: 536, distance: 24.0
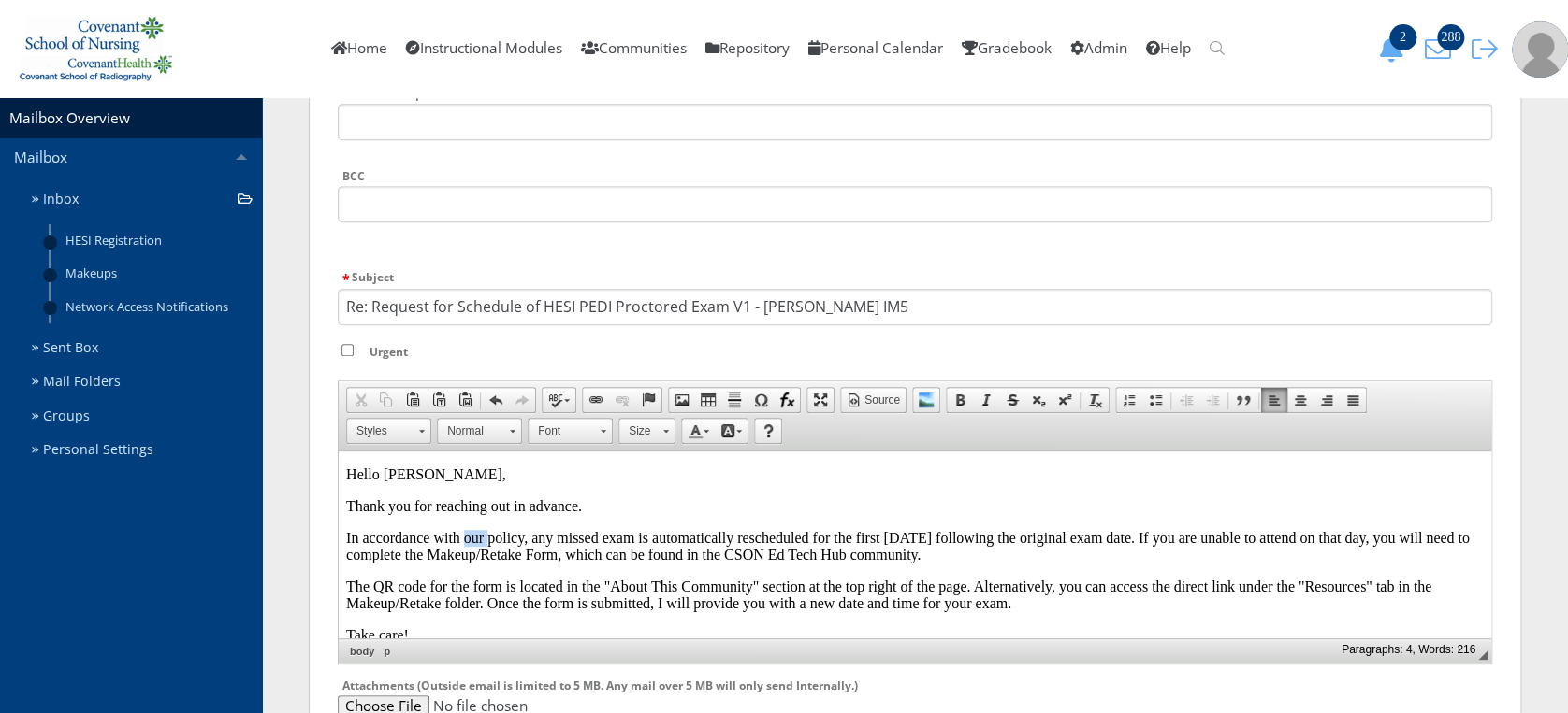
click at [462, 536] on p "In accordance with our policy, any missed exam is automatically rescheduled for…" at bounding box center [914, 547] width 1137 height 34
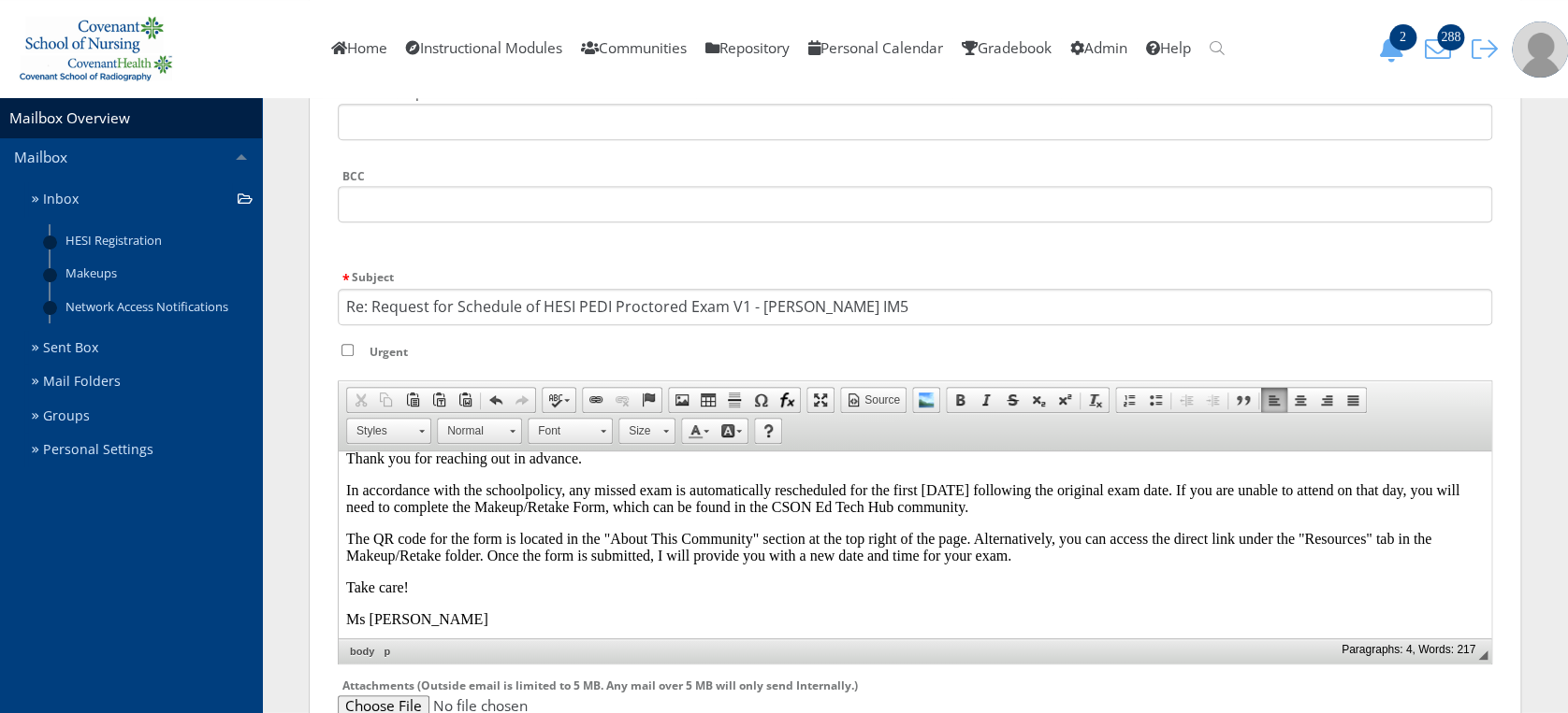
scroll to position [51, 0]
drag, startPoint x: 1484, startPoint y: 502, endPoint x: 1836, endPoint y: 963, distance: 580.0
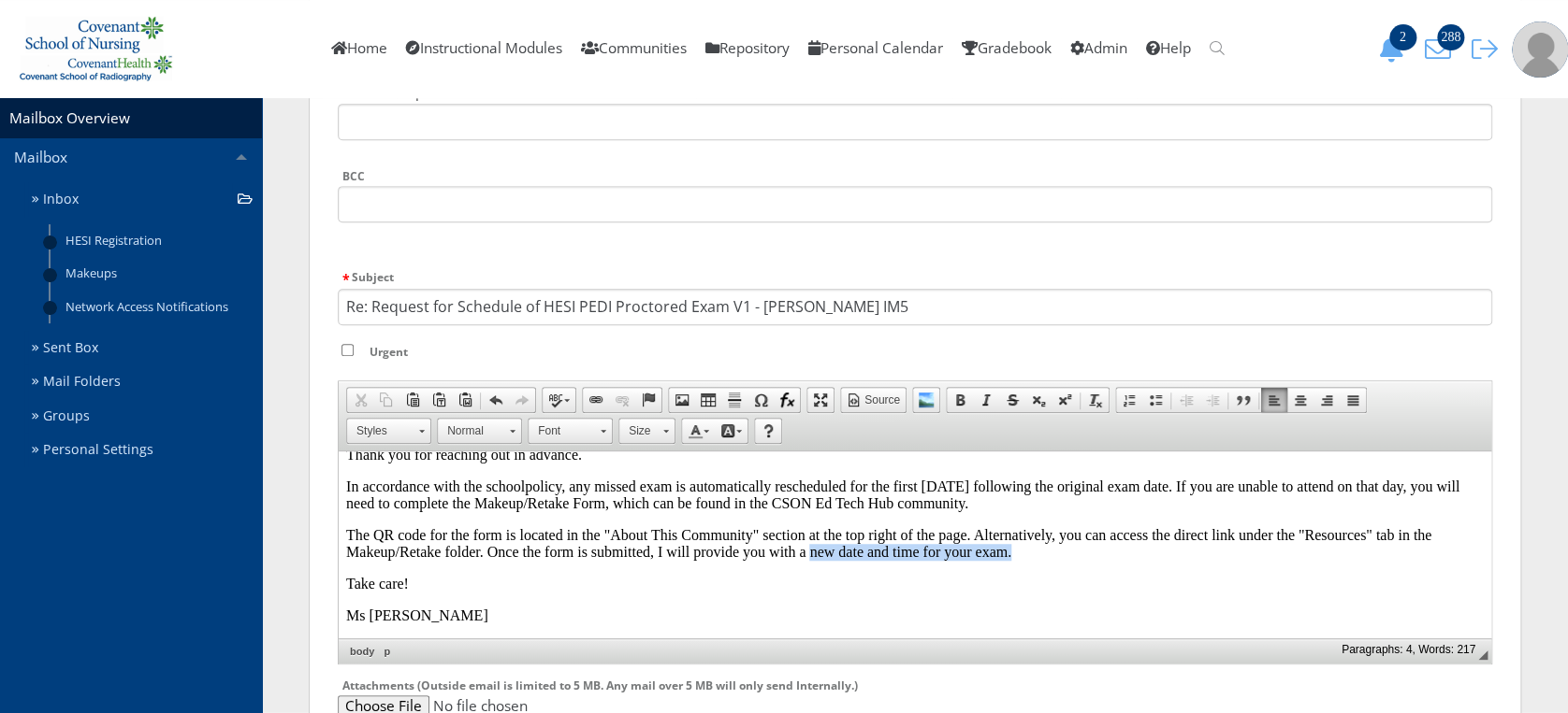
drag, startPoint x: 1017, startPoint y: 555, endPoint x: 812, endPoint y: 558, distance: 205.0
click at [812, 558] on p "The QR code for the form is located in the "About This Community" section at th…" at bounding box center [914, 544] width 1137 height 34
click at [833, 557] on p "The QR code for the form is located in the "About This Community" section at th…" at bounding box center [914, 544] width 1137 height 34
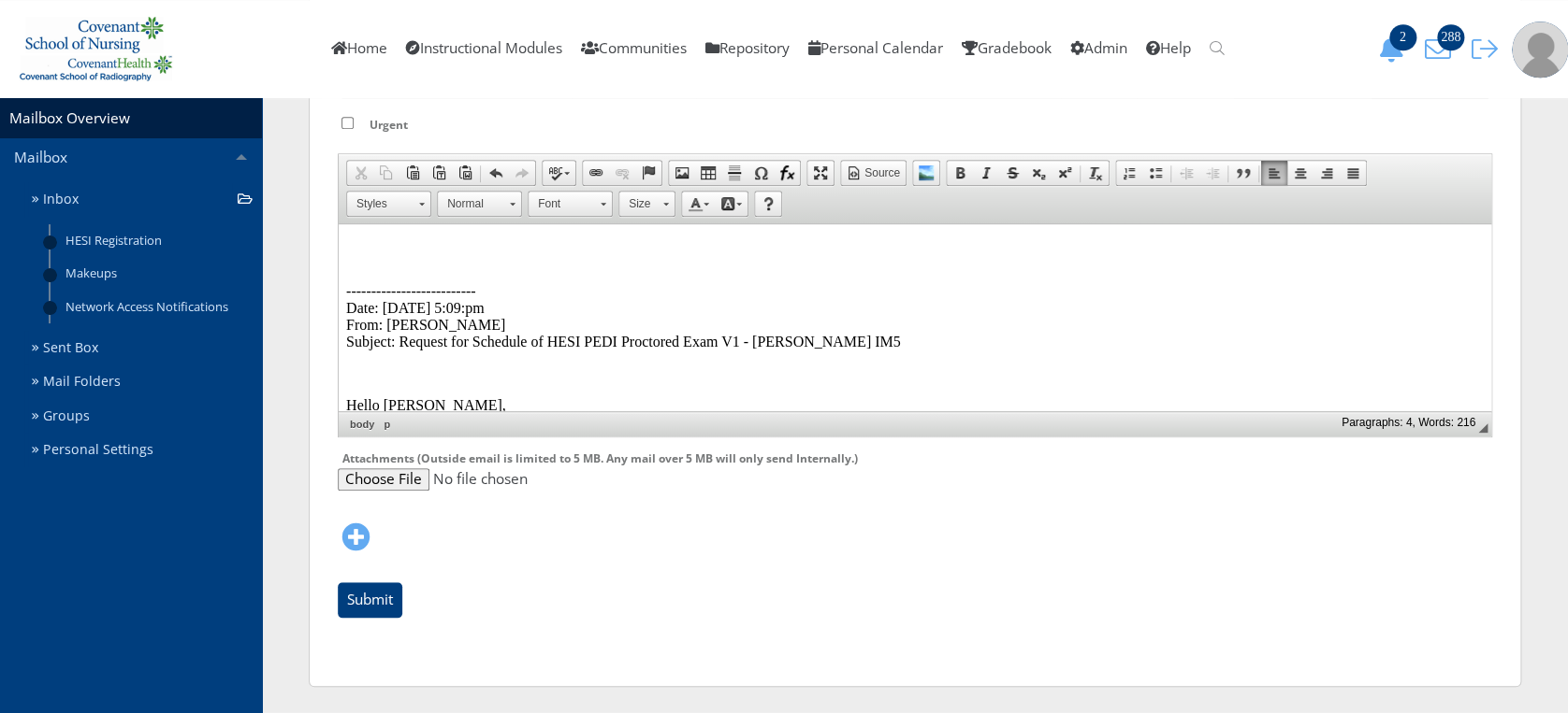
scroll to position [0, 0]
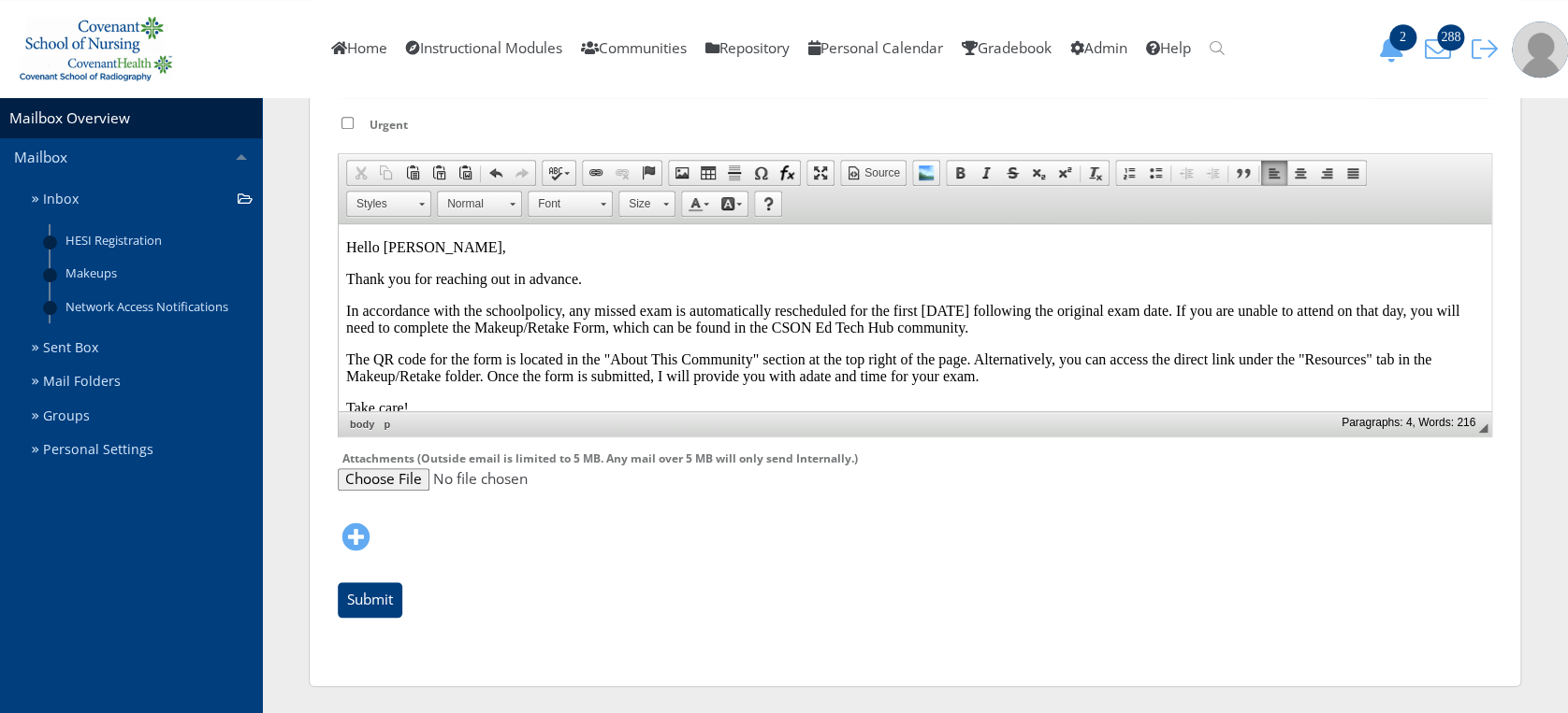
drag, startPoint x: 1484, startPoint y: 281, endPoint x: 1816, endPoint y: 404, distance: 354.1
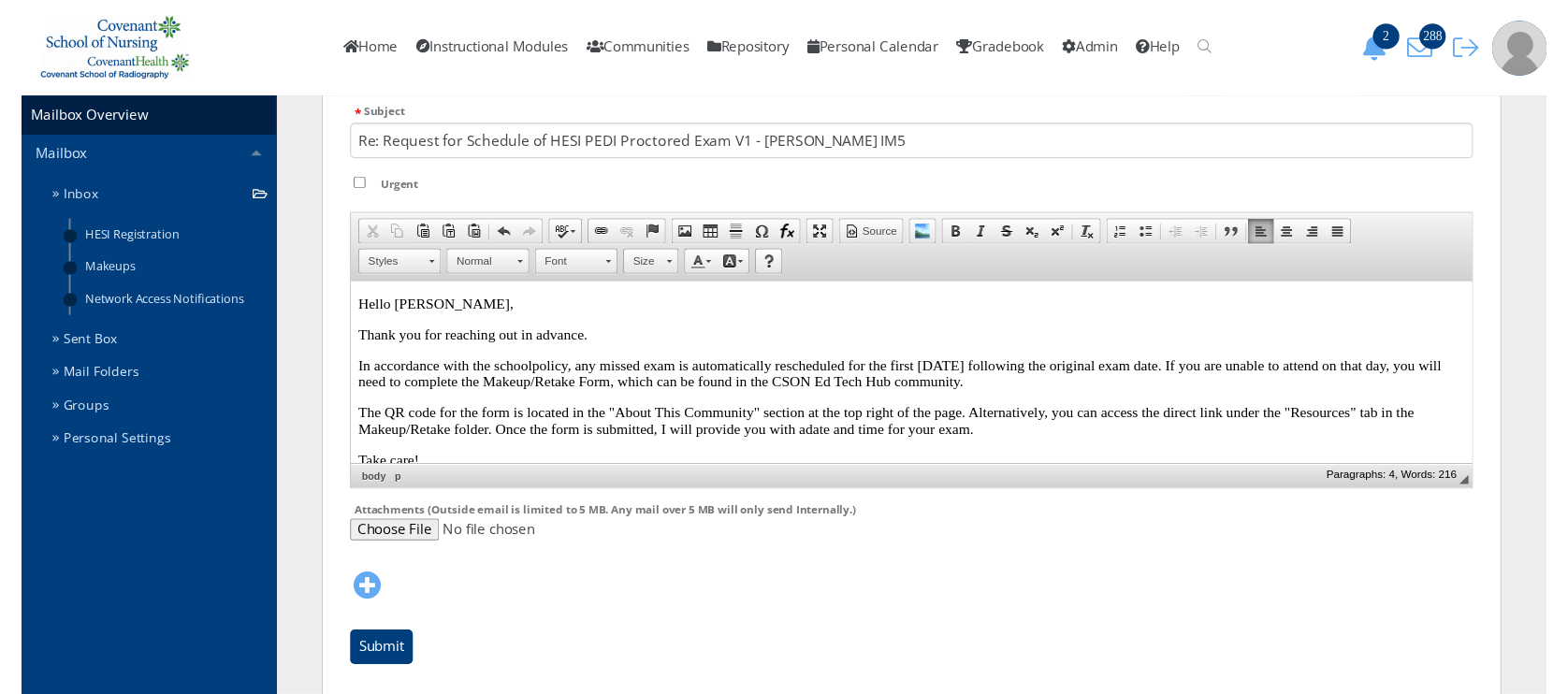
scroll to position [582, 0]
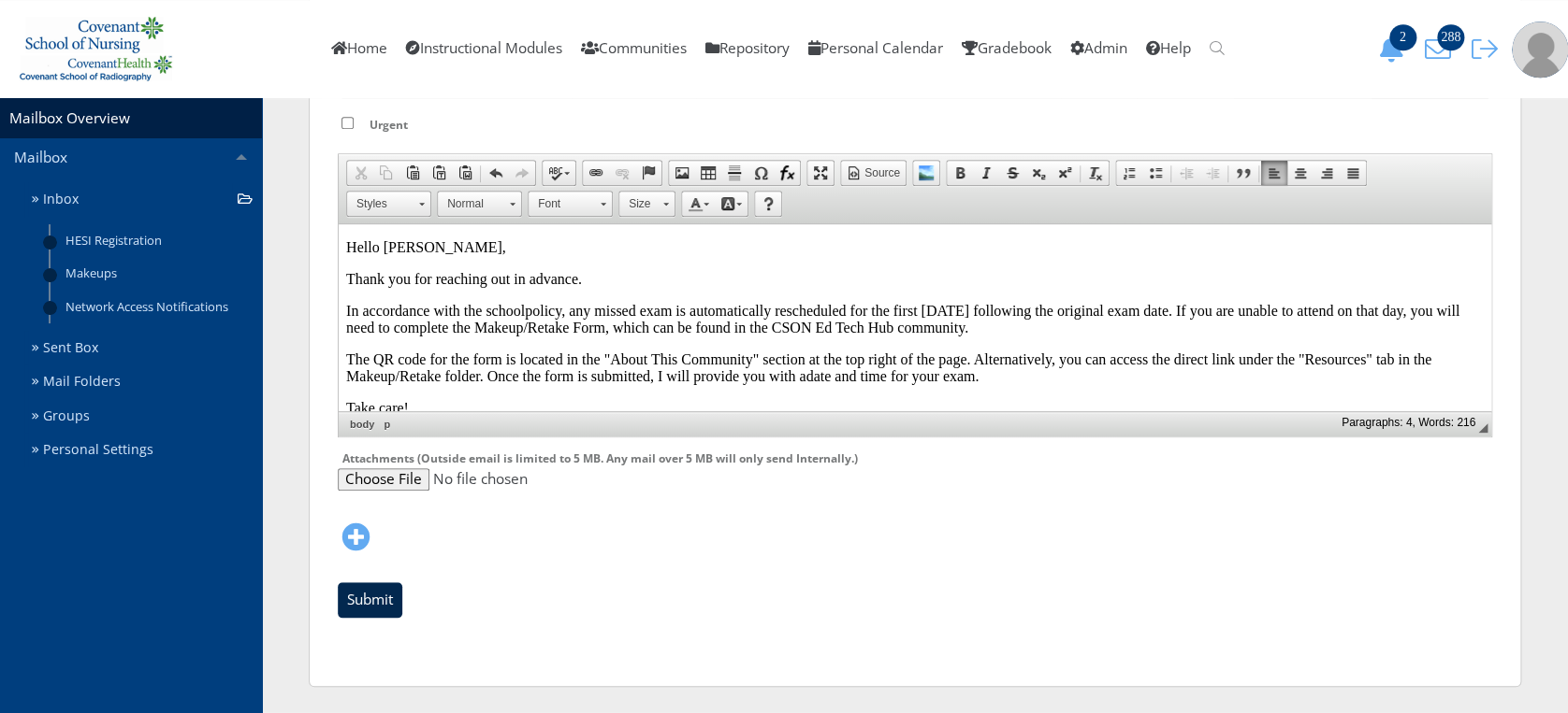
click at [379, 589] on input "Submit" at bounding box center [370, 600] width 64 height 36
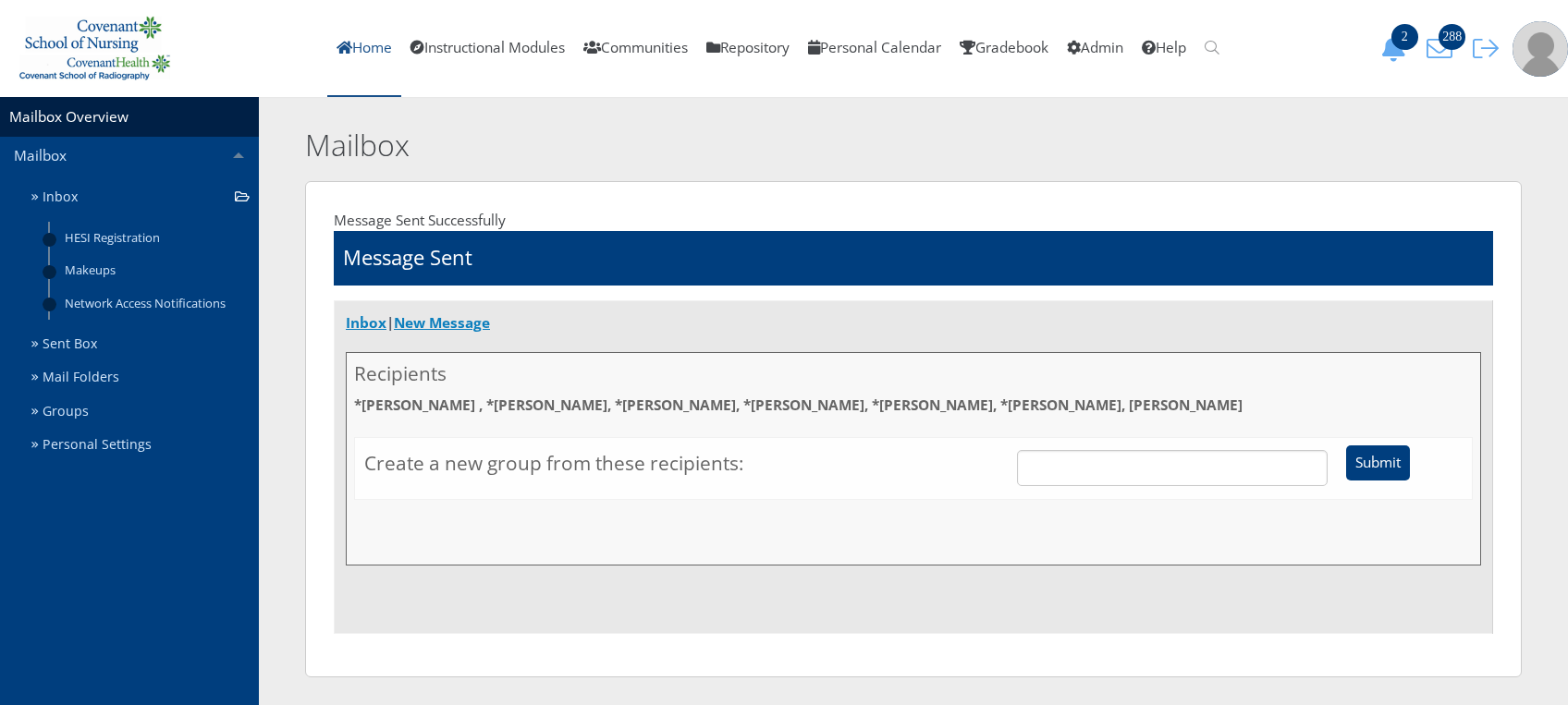
click at [348, 56] on link "Home" at bounding box center [364, 48] width 74 height 97
